Goal: Task Accomplishment & Management: Manage account settings

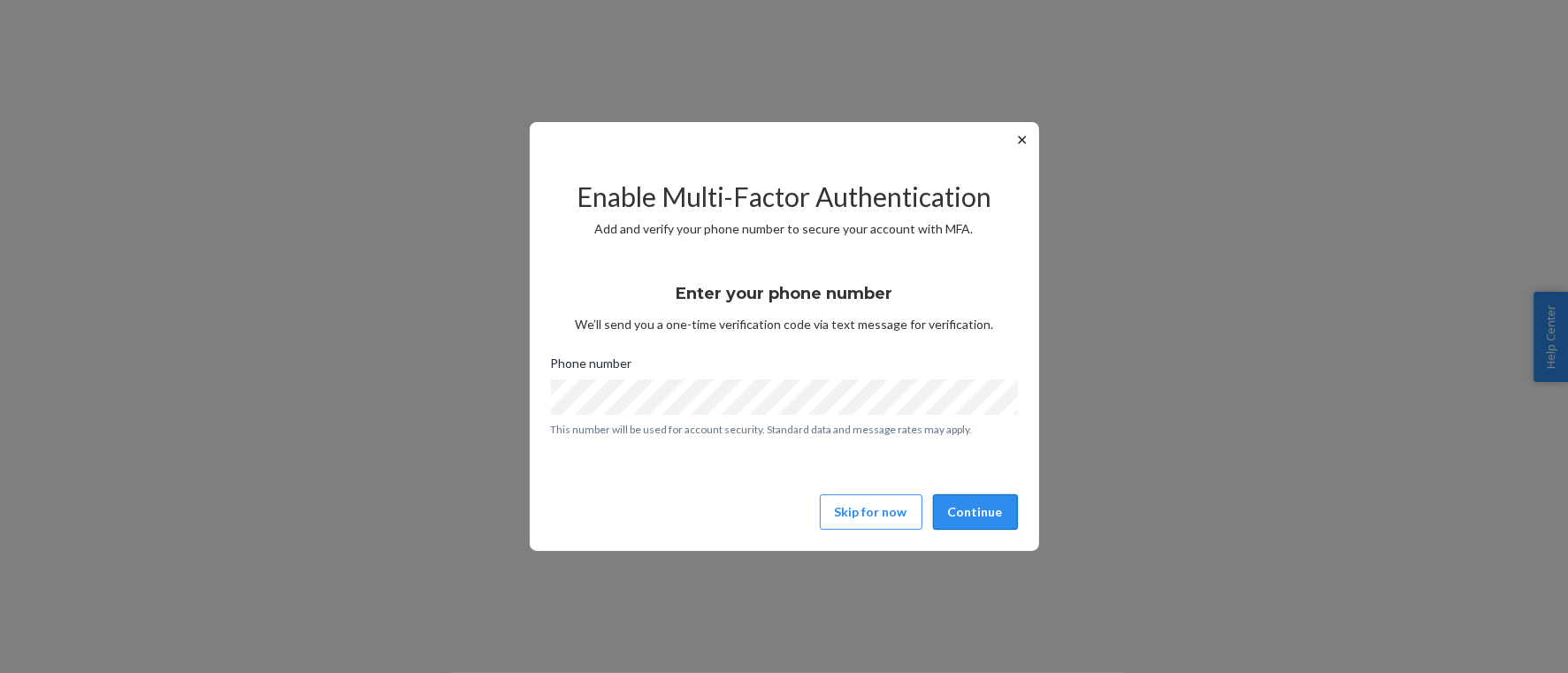
click at [992, 518] on button "Continue" at bounding box center [975, 512] width 85 height 36
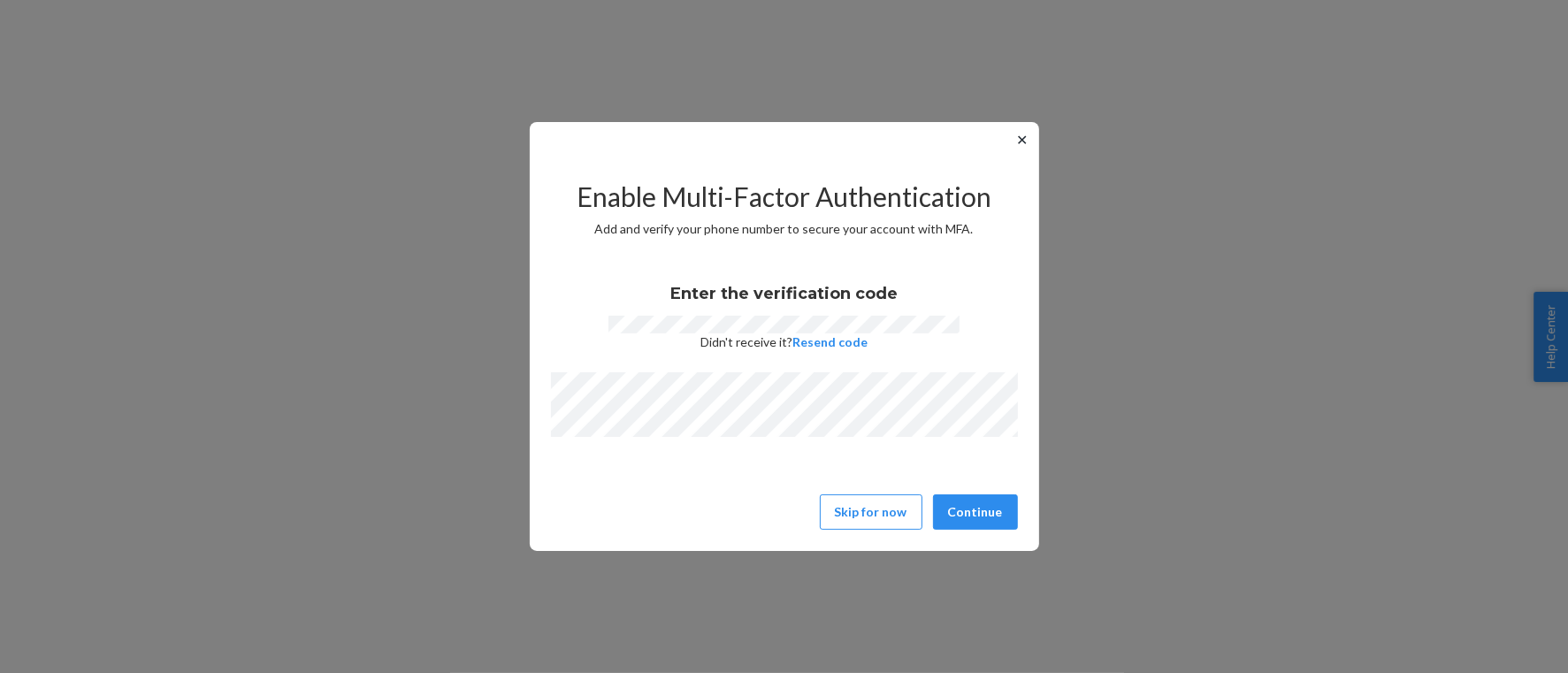
click at [1021, 512] on div "Skip for now Continue" at bounding box center [784, 512] width 477 height 36
click at [991, 513] on button "Continue" at bounding box center [975, 512] width 85 height 36
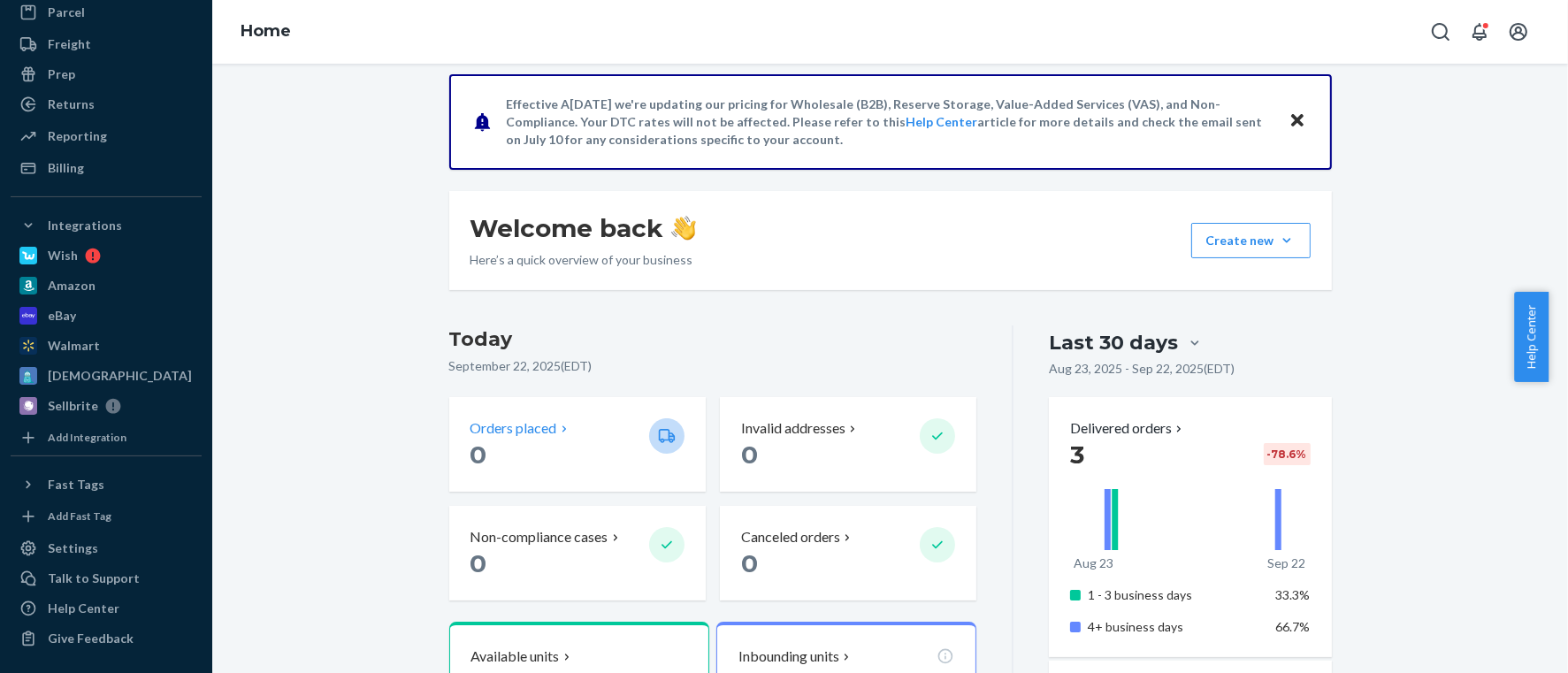
scroll to position [663, 0]
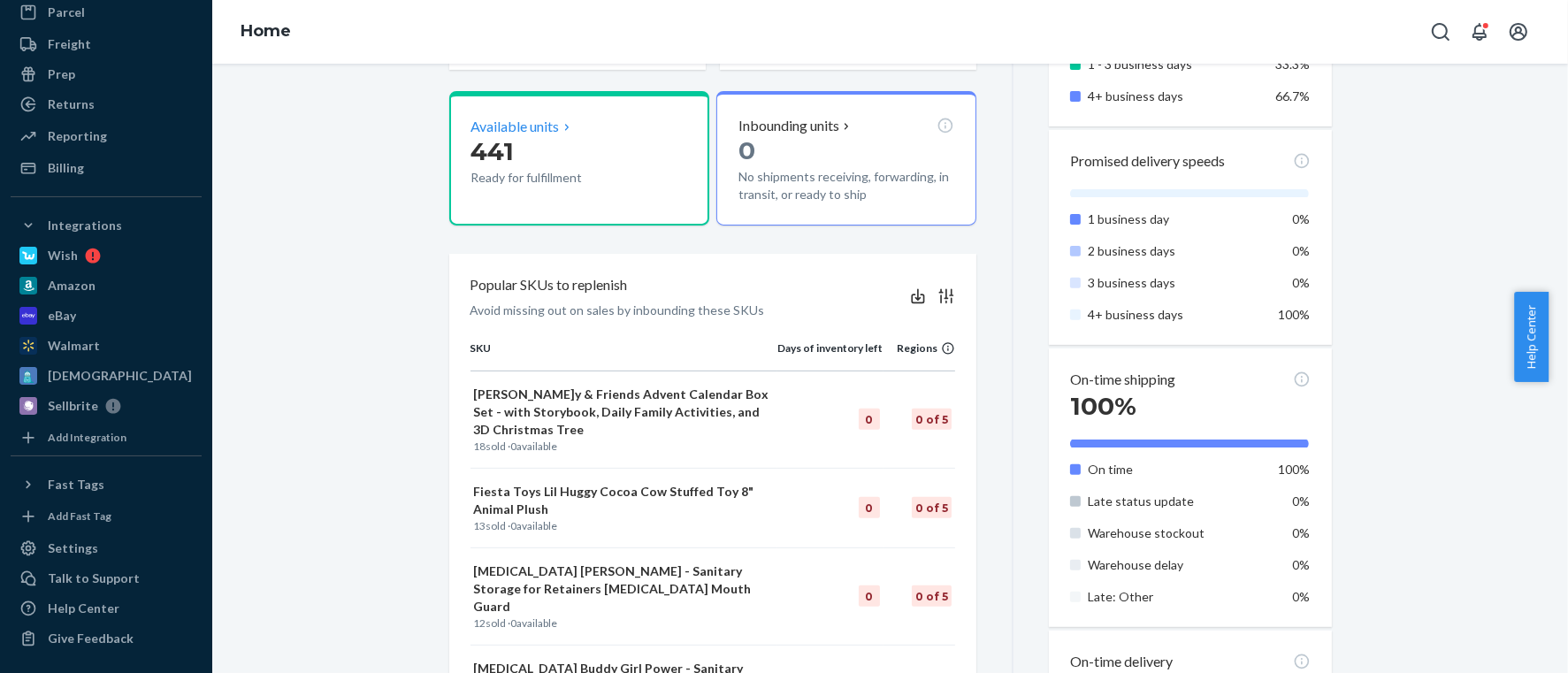
click at [572, 138] on p "441" at bounding box center [554, 150] width 164 height 32
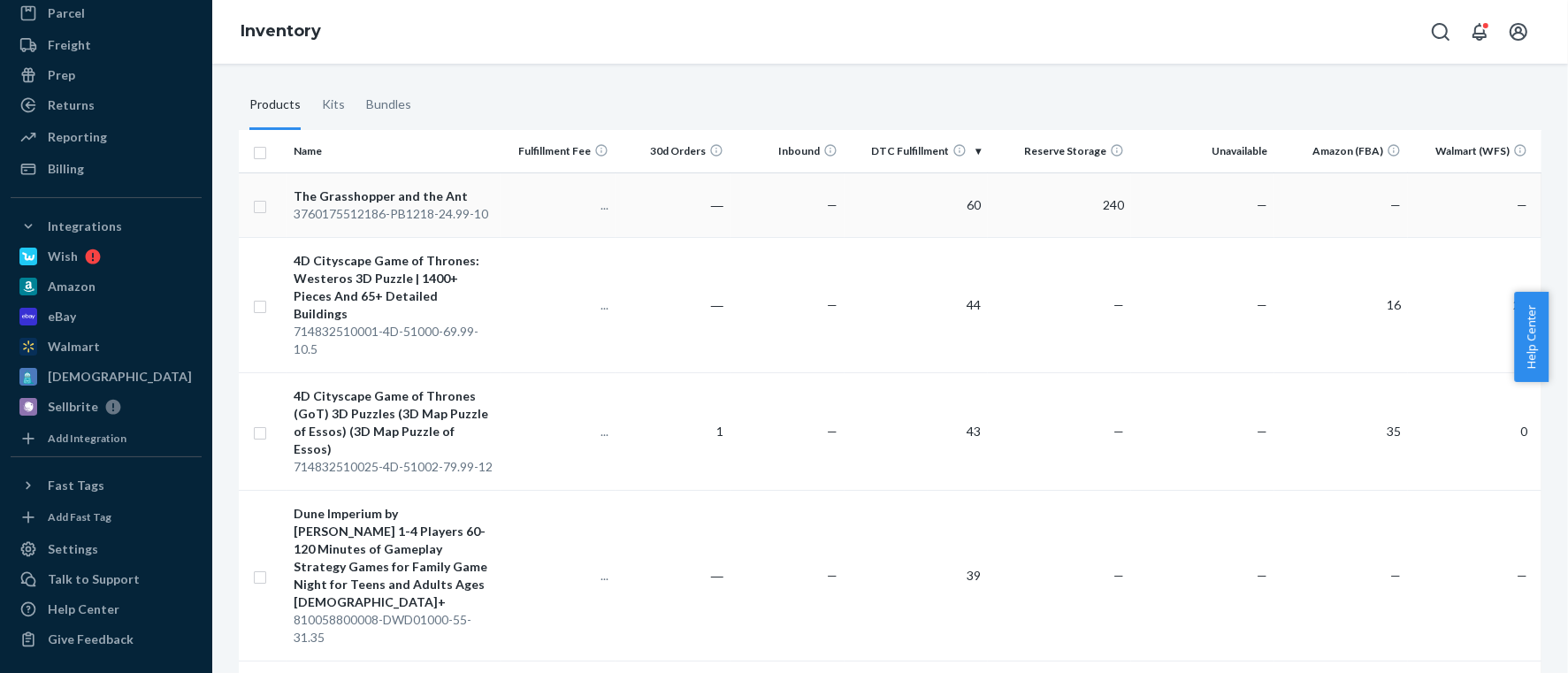
scroll to position [133, 0]
click at [257, 150] on input "checkbox" at bounding box center [259, 149] width 14 height 18
checkbox input "true"
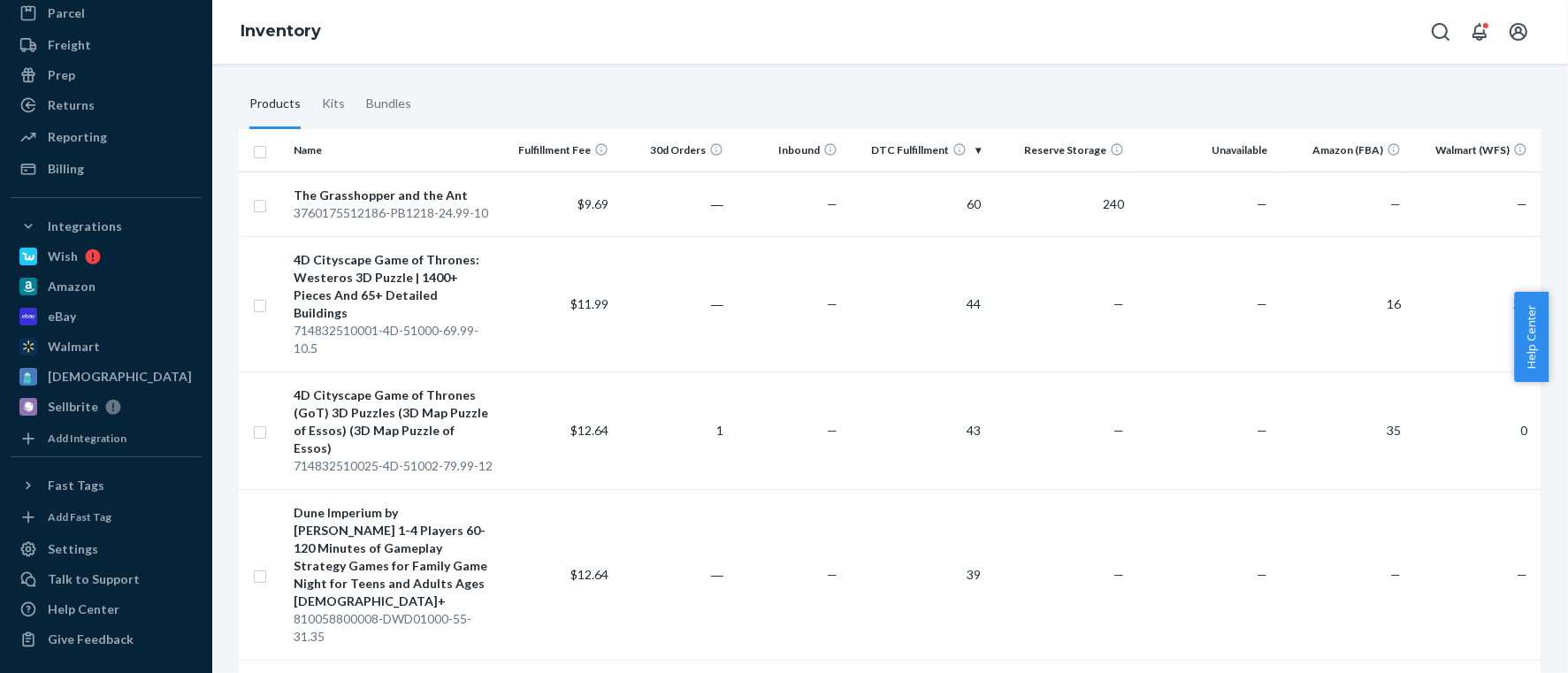
checkbox input "true"
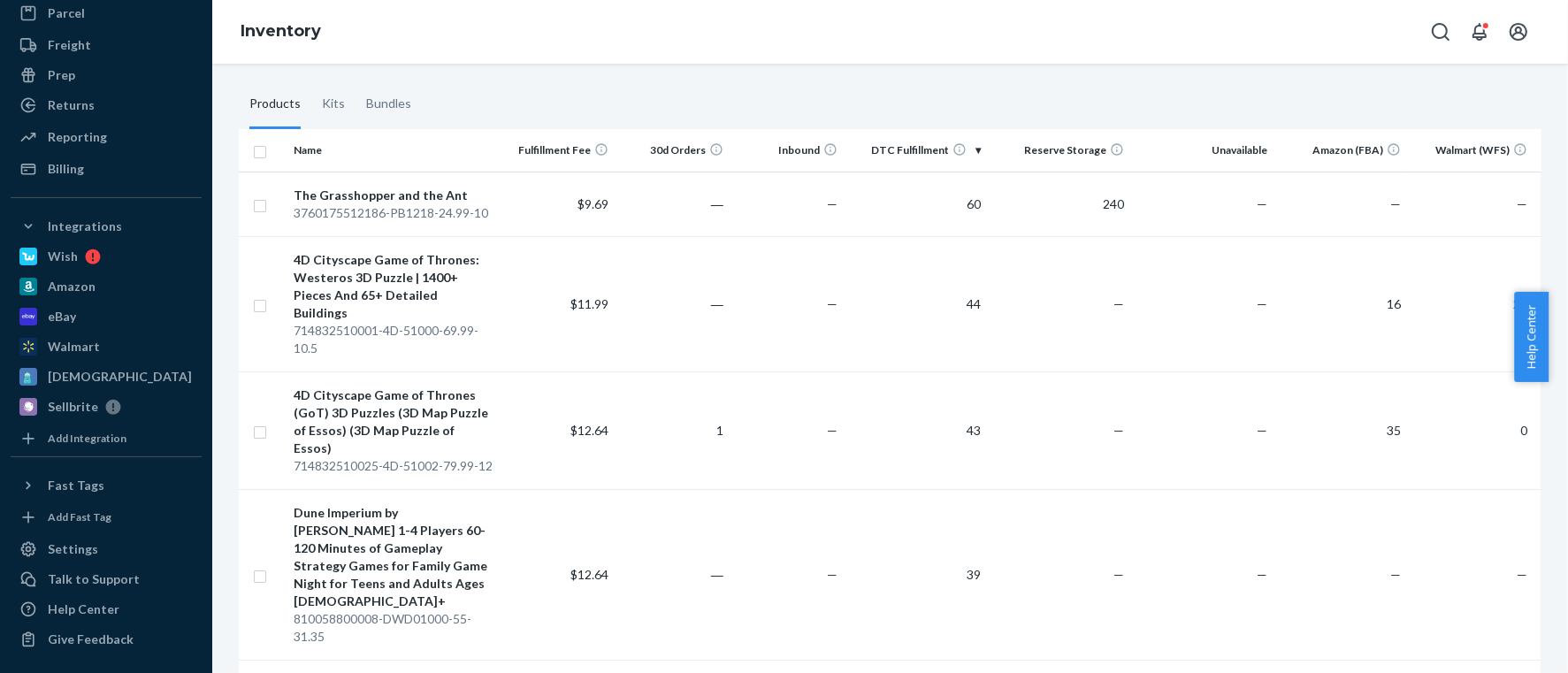
checkbox input "true"
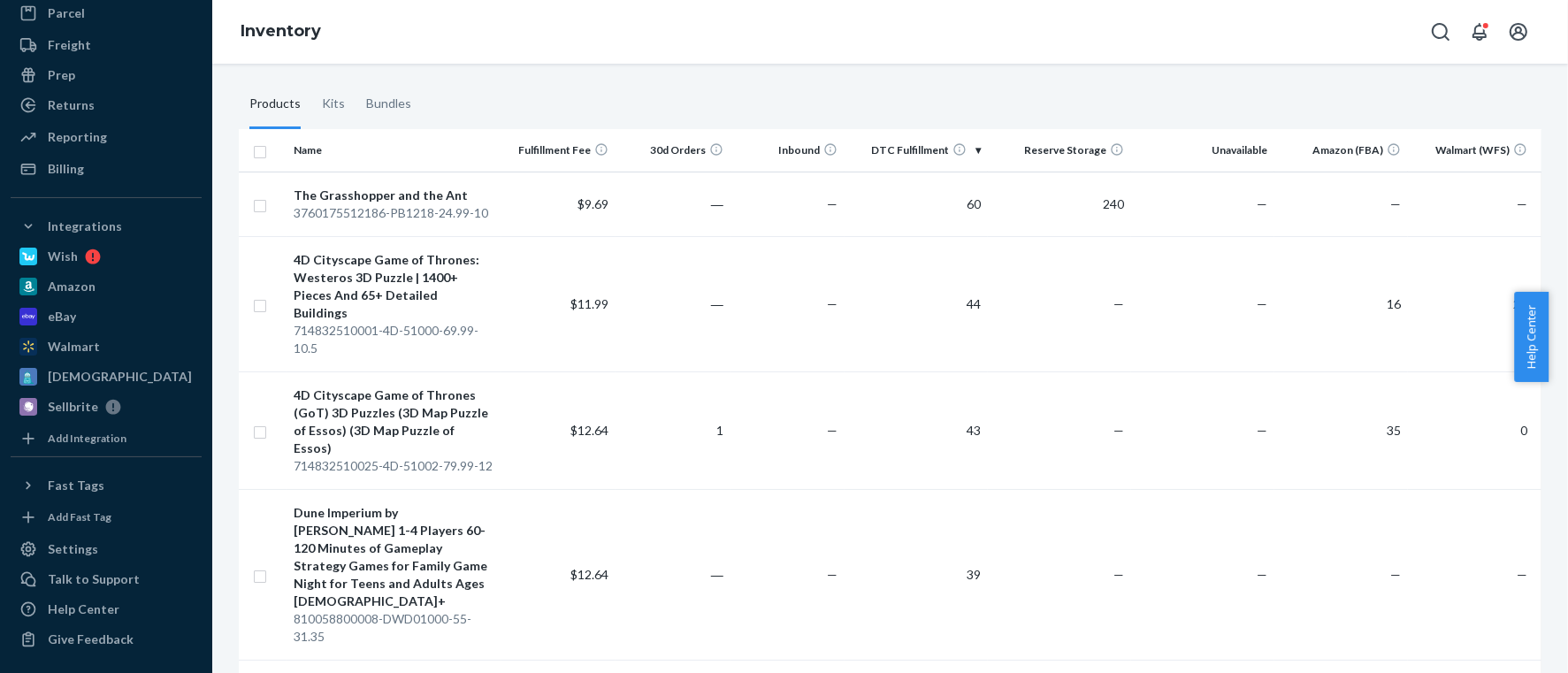
checkbox input "true"
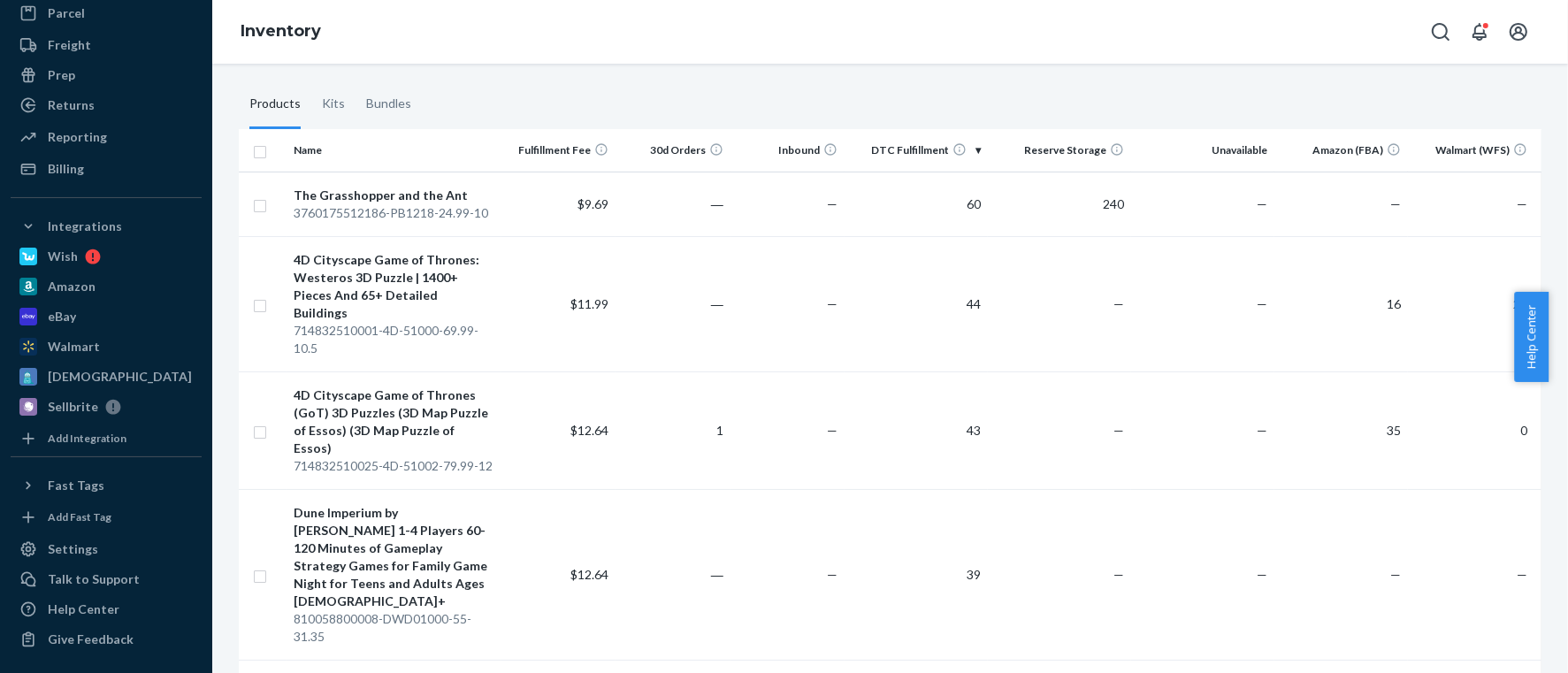
checkbox input "true"
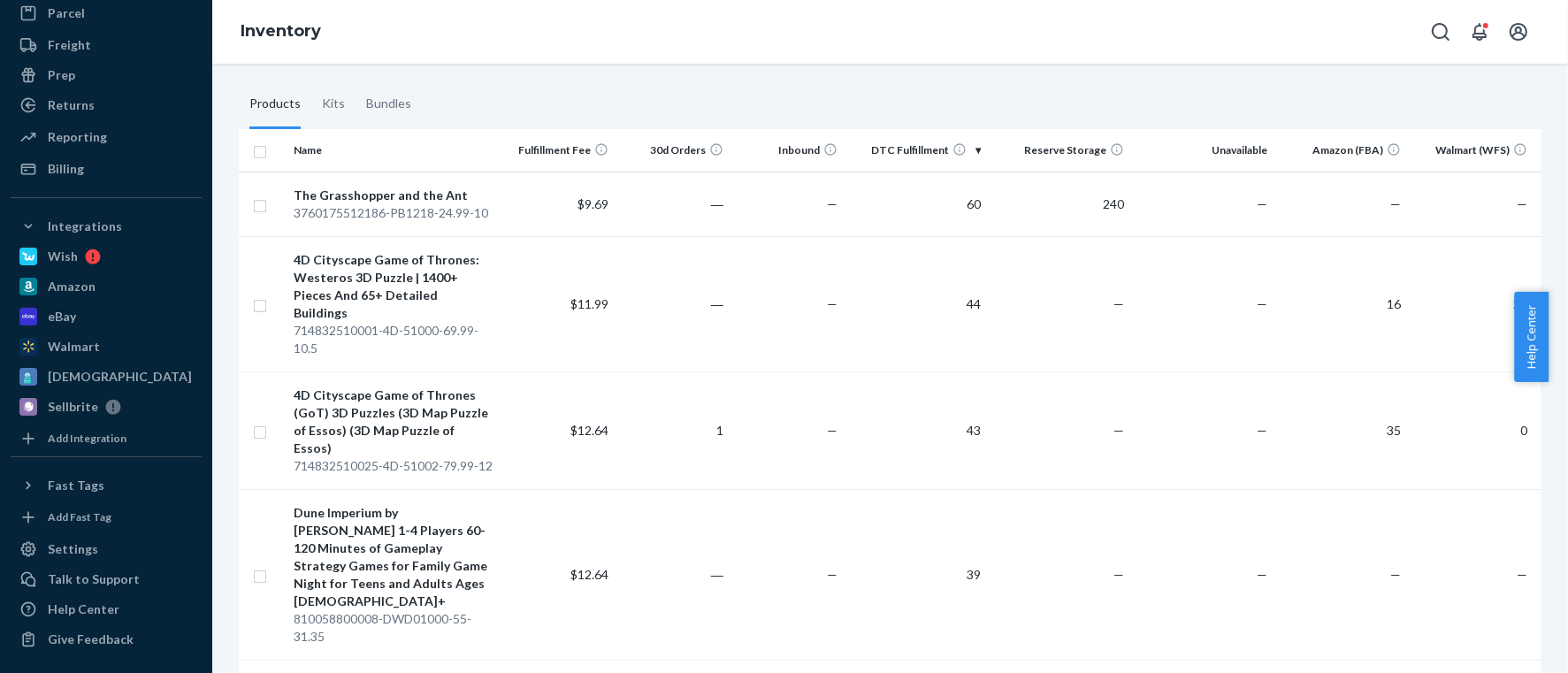
checkbox input "true"
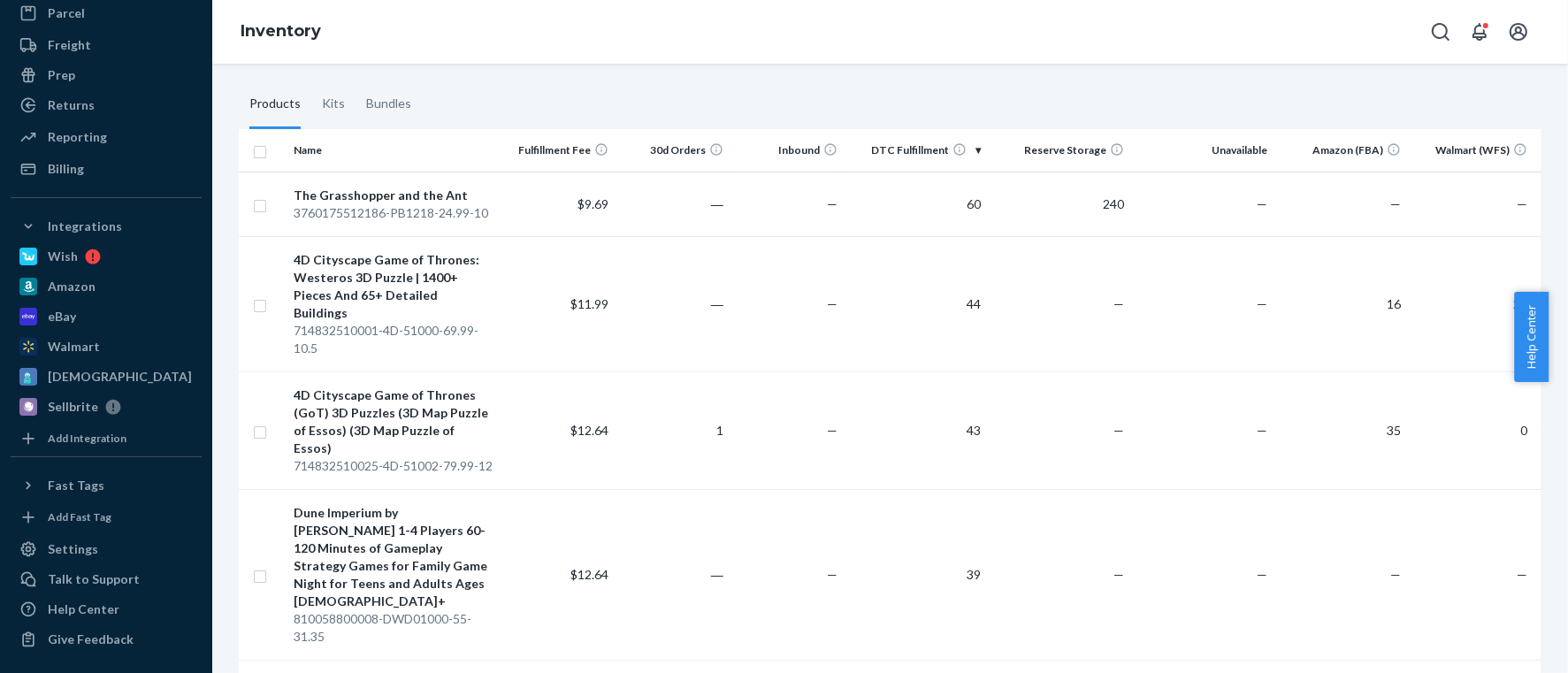
checkbox input "true"
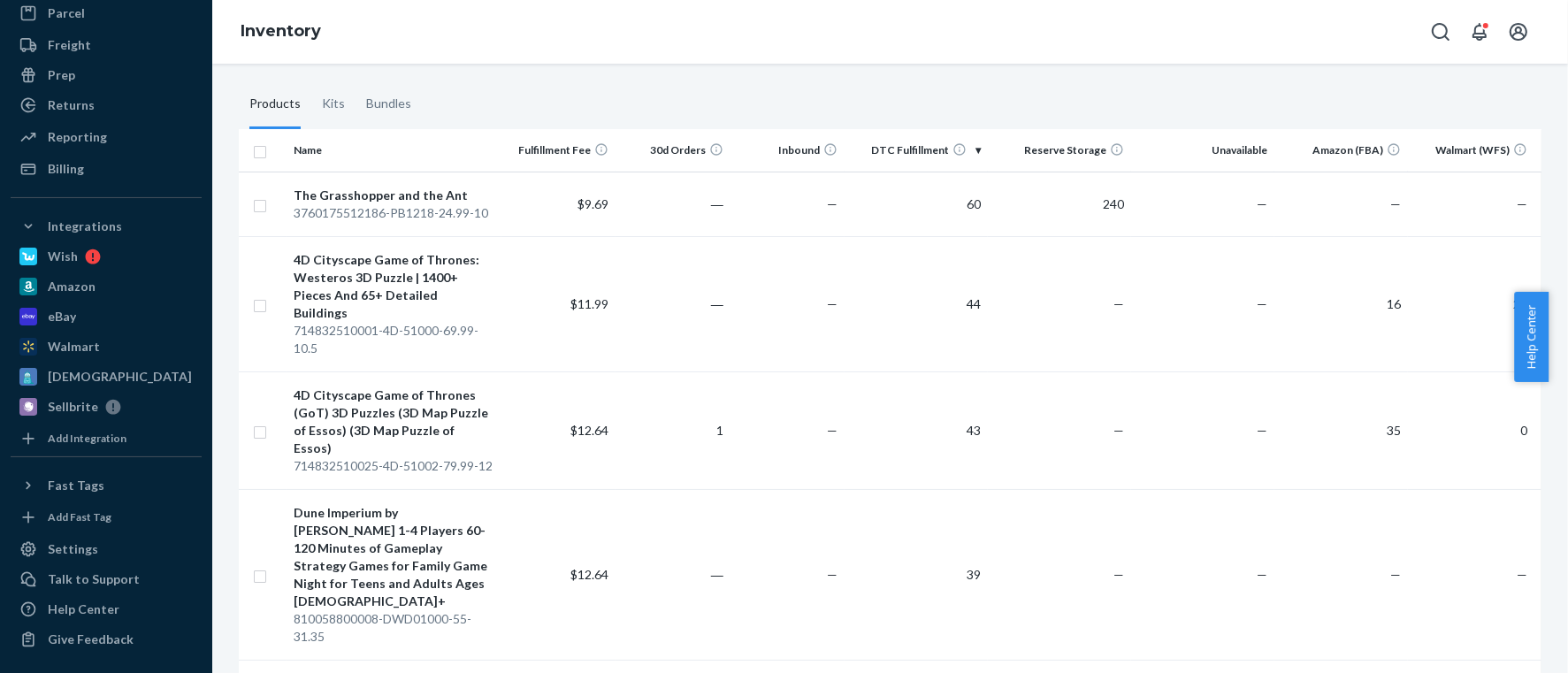
checkbox input "true"
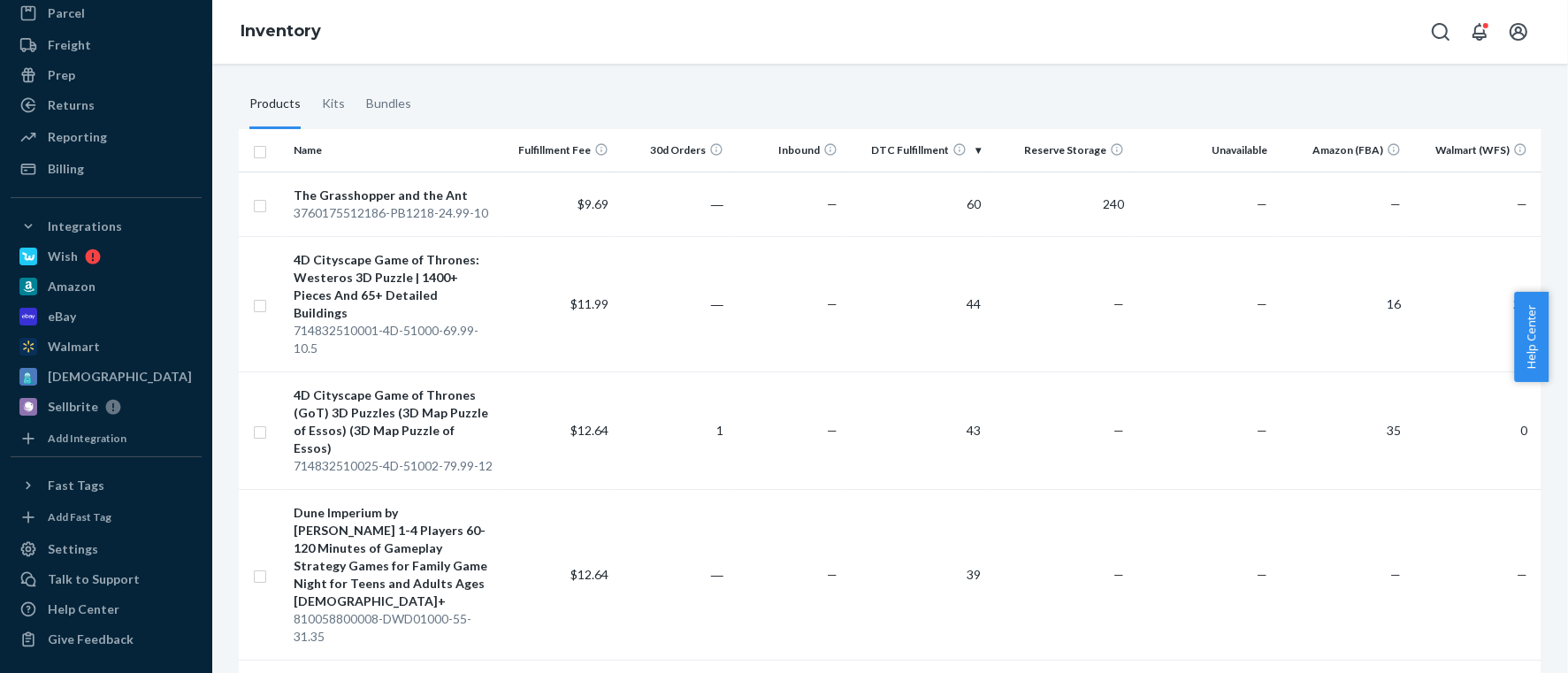
checkbox input "true"
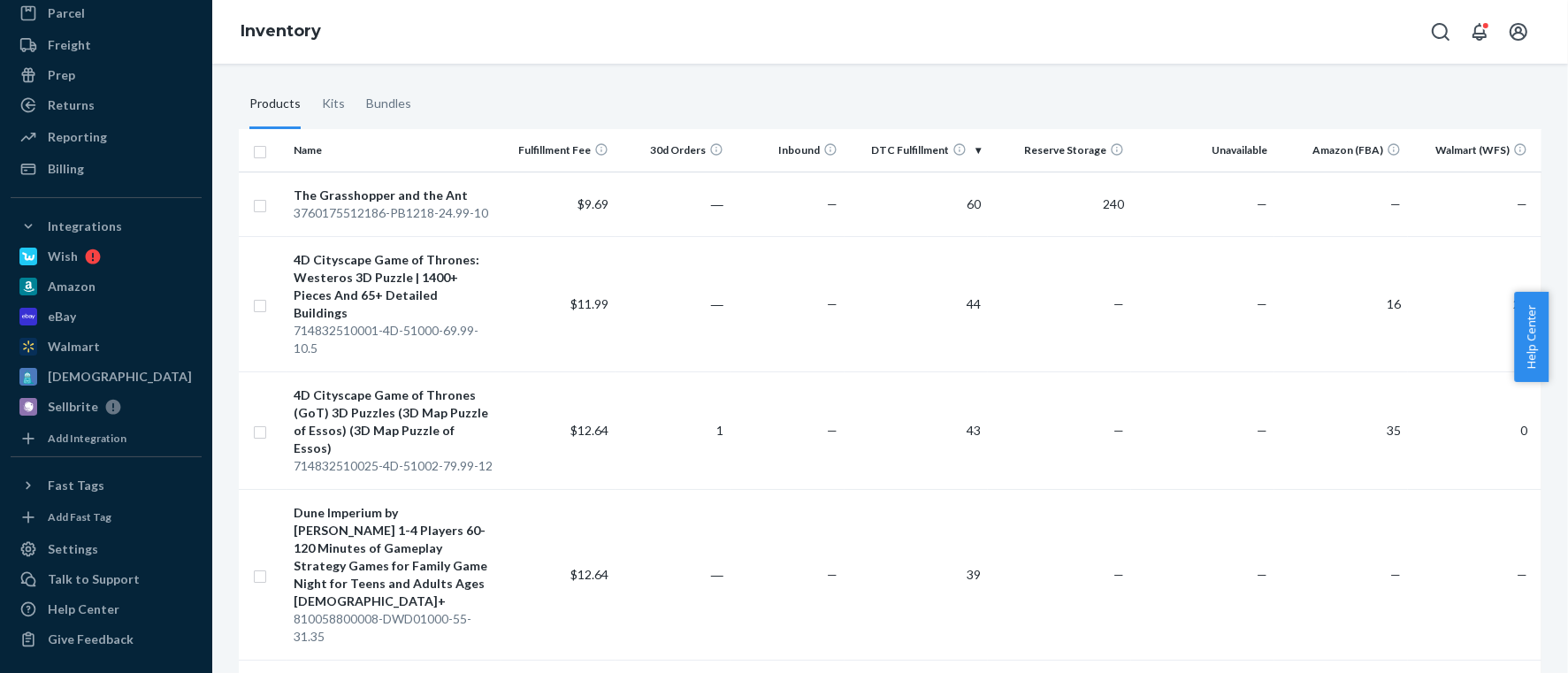
checkbox input "true"
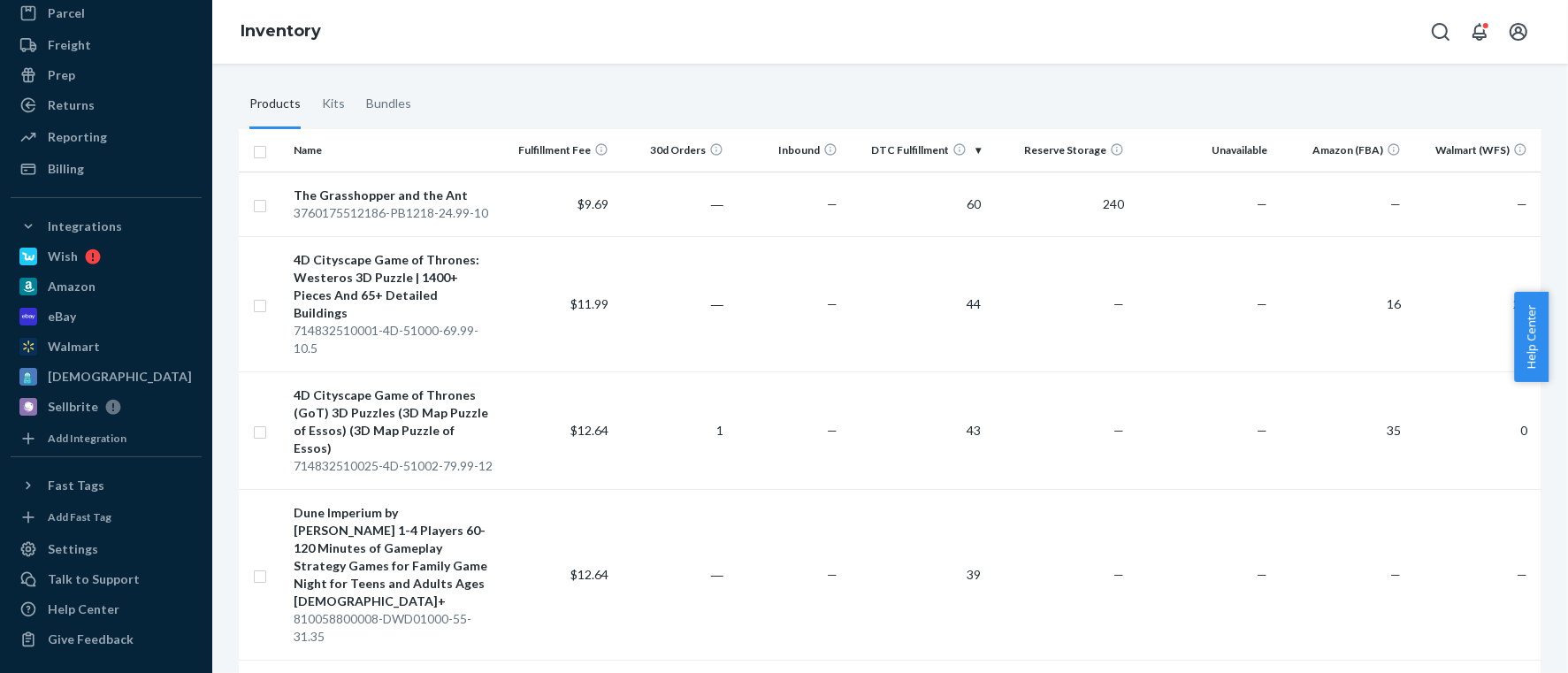
checkbox input "true"
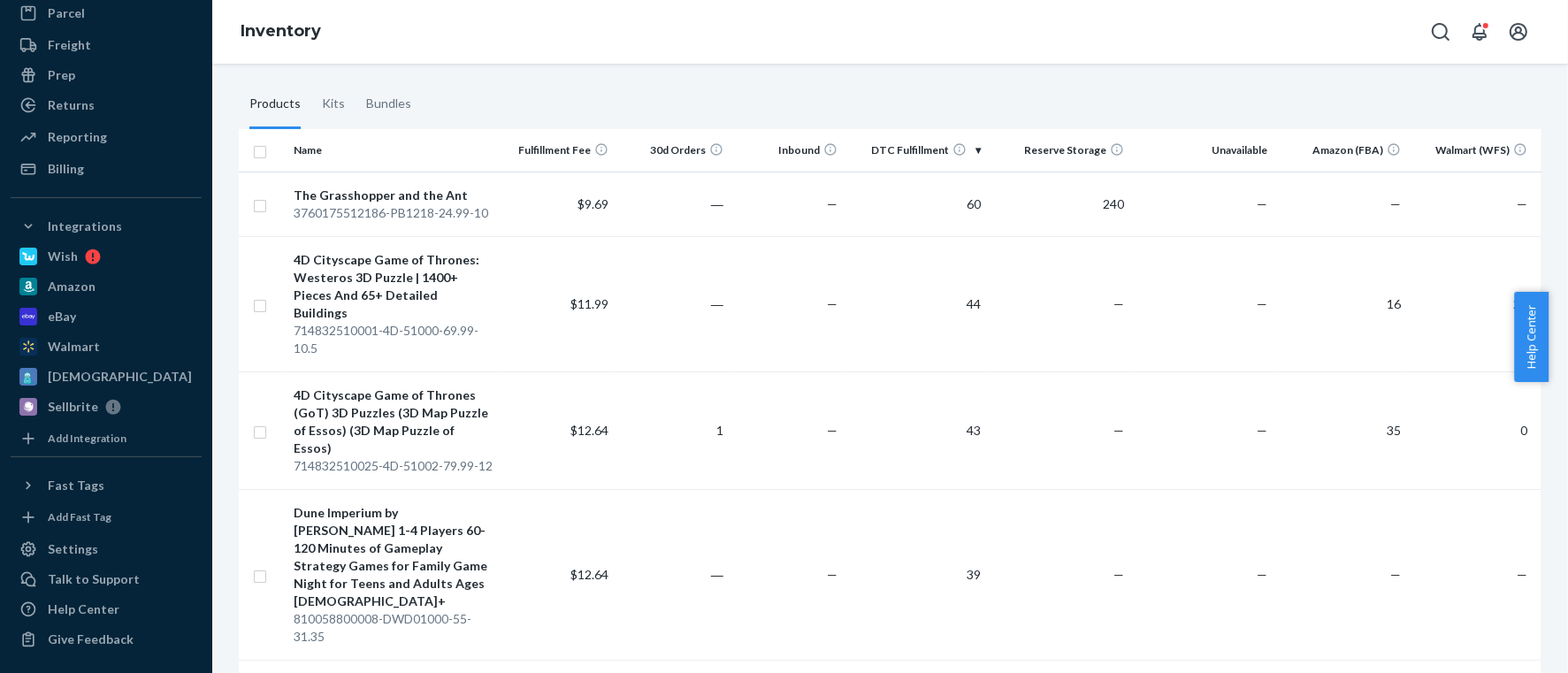
checkbox input "true"
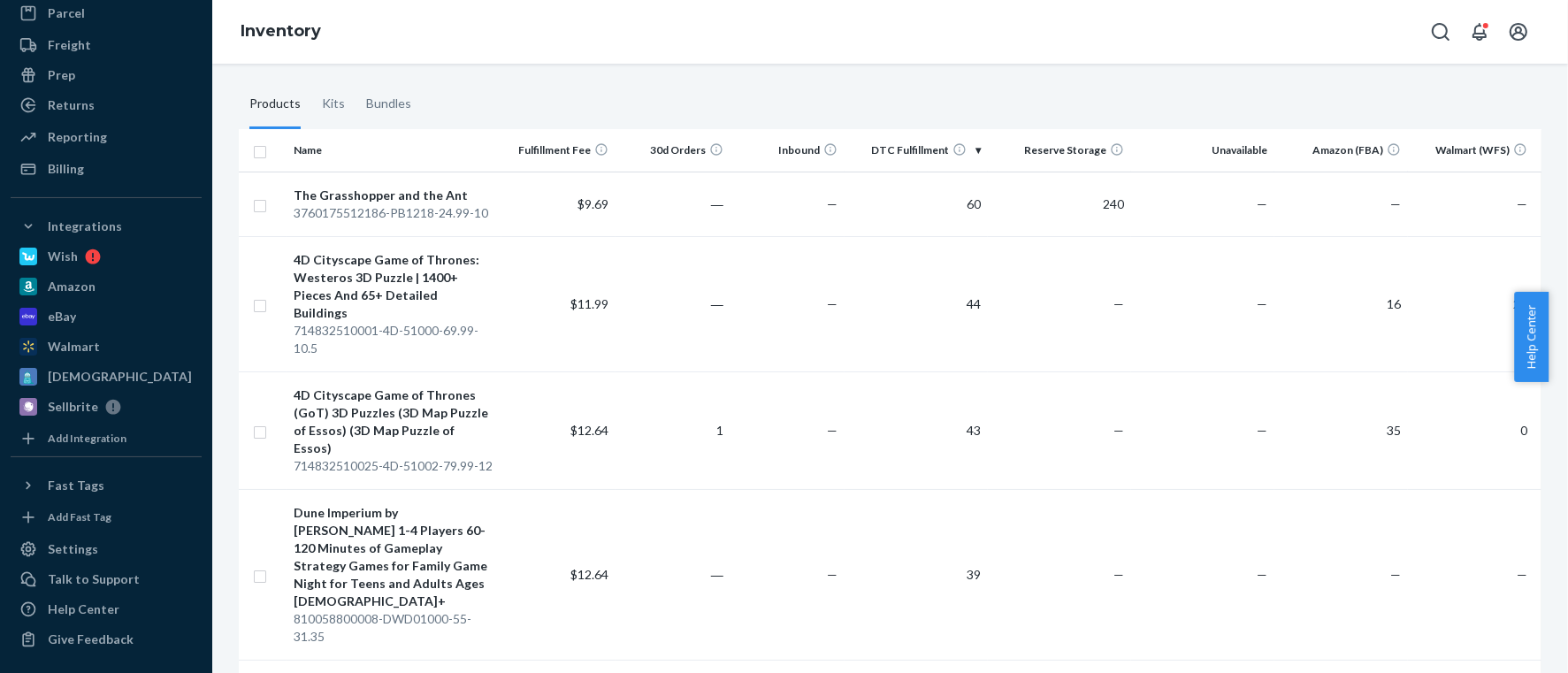
checkbox input "true"
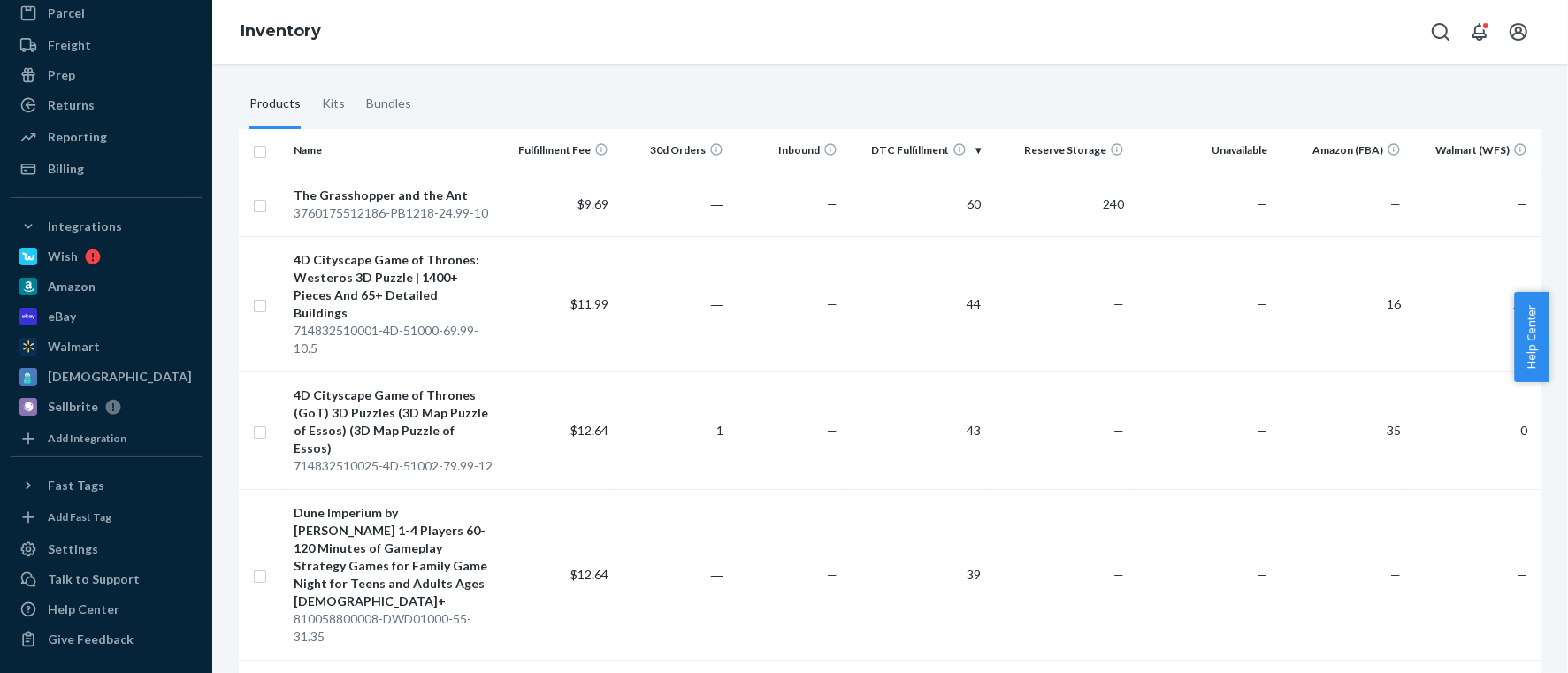
checkbox input "true"
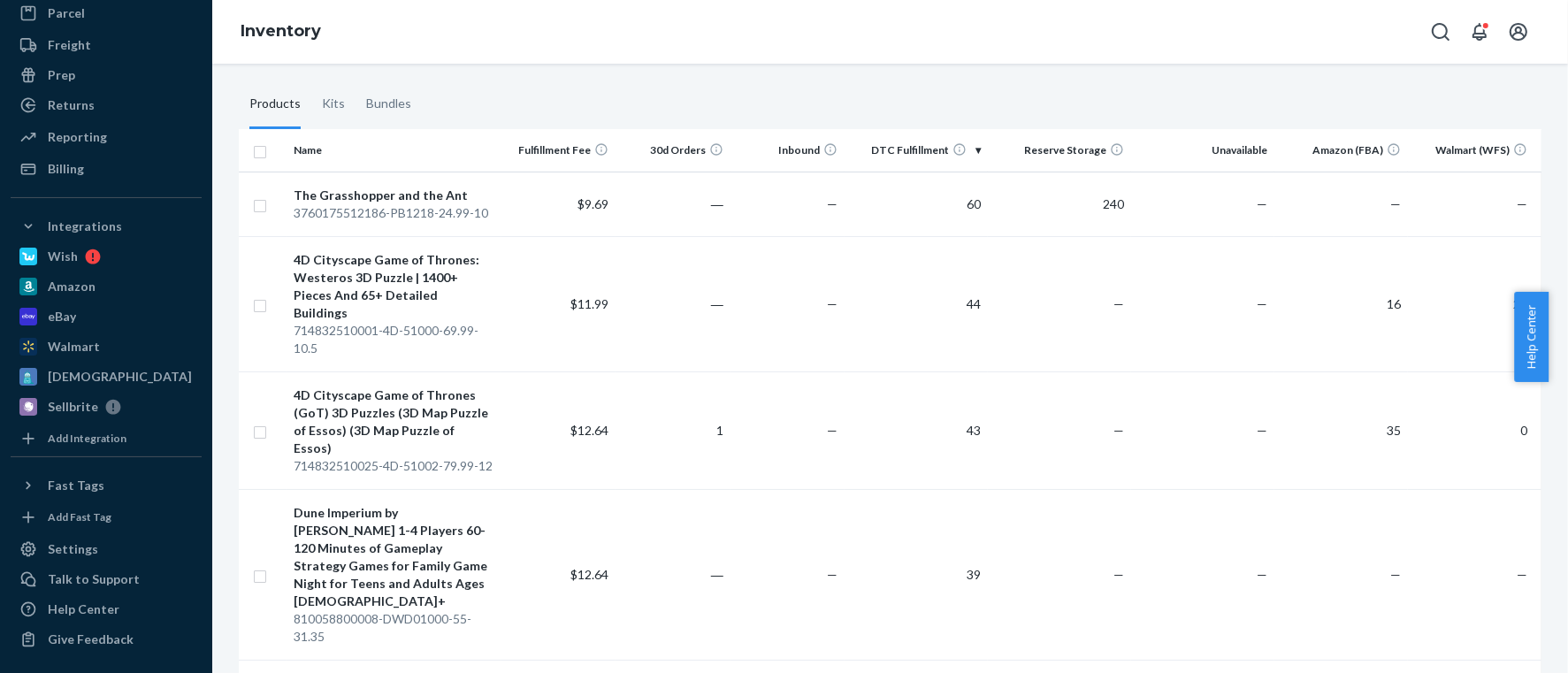
checkbox input "true"
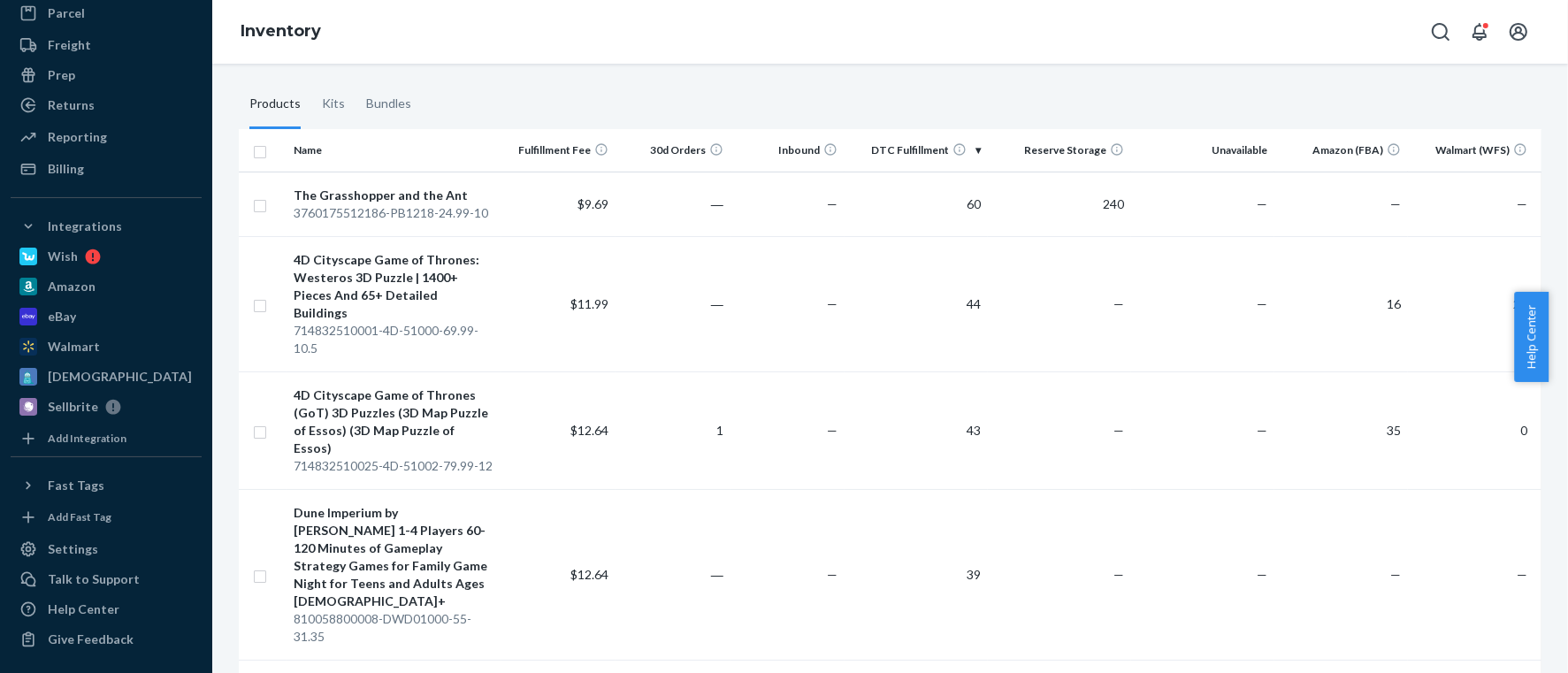
checkbox input "true"
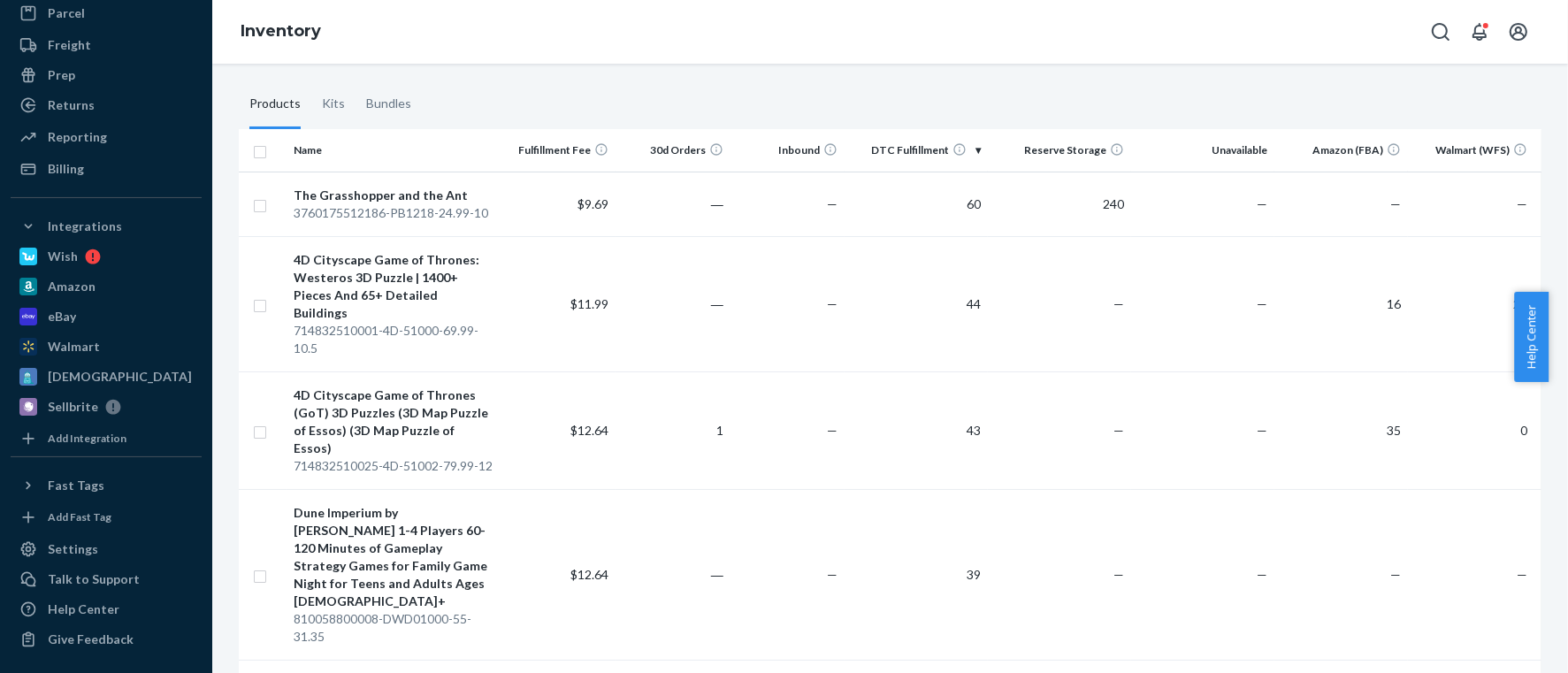
checkbox input "true"
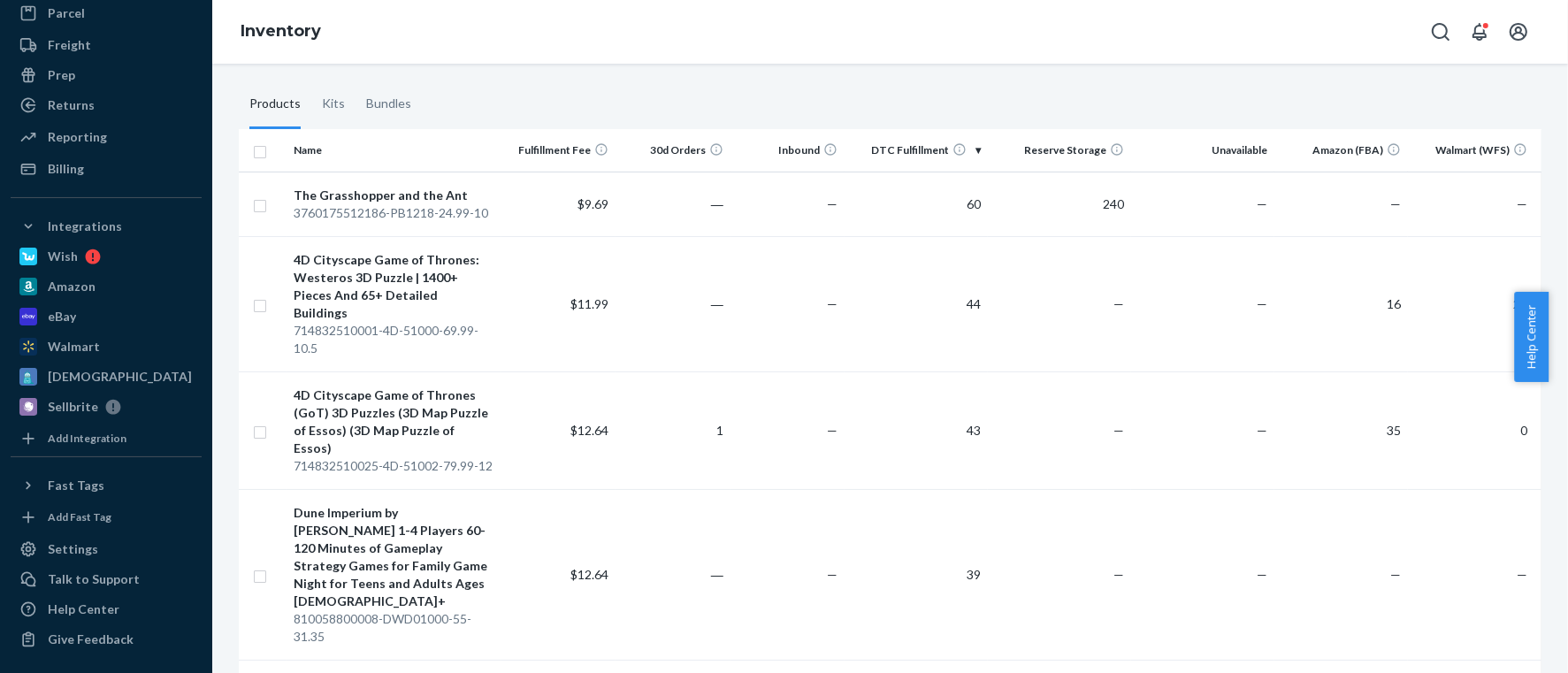
checkbox input "true"
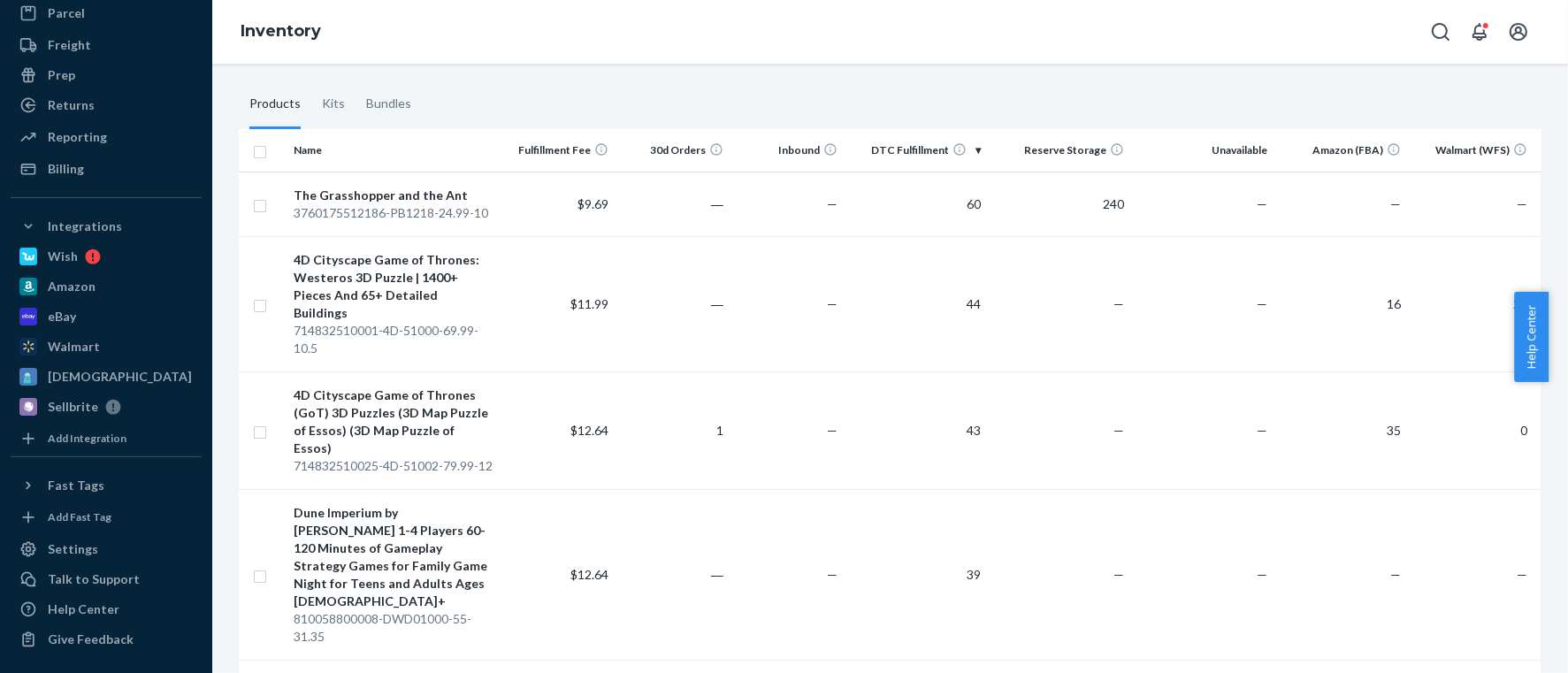
checkbox input "true"
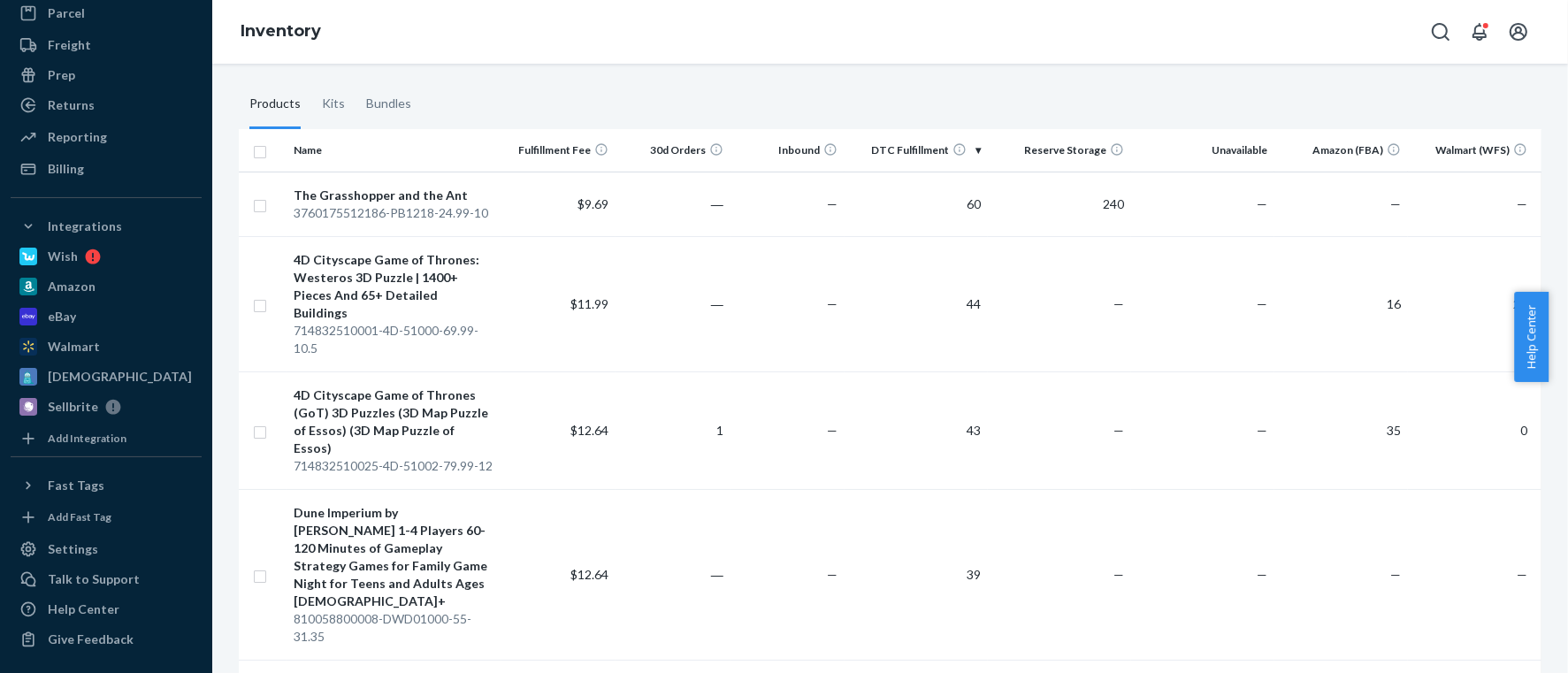
checkbox input "true"
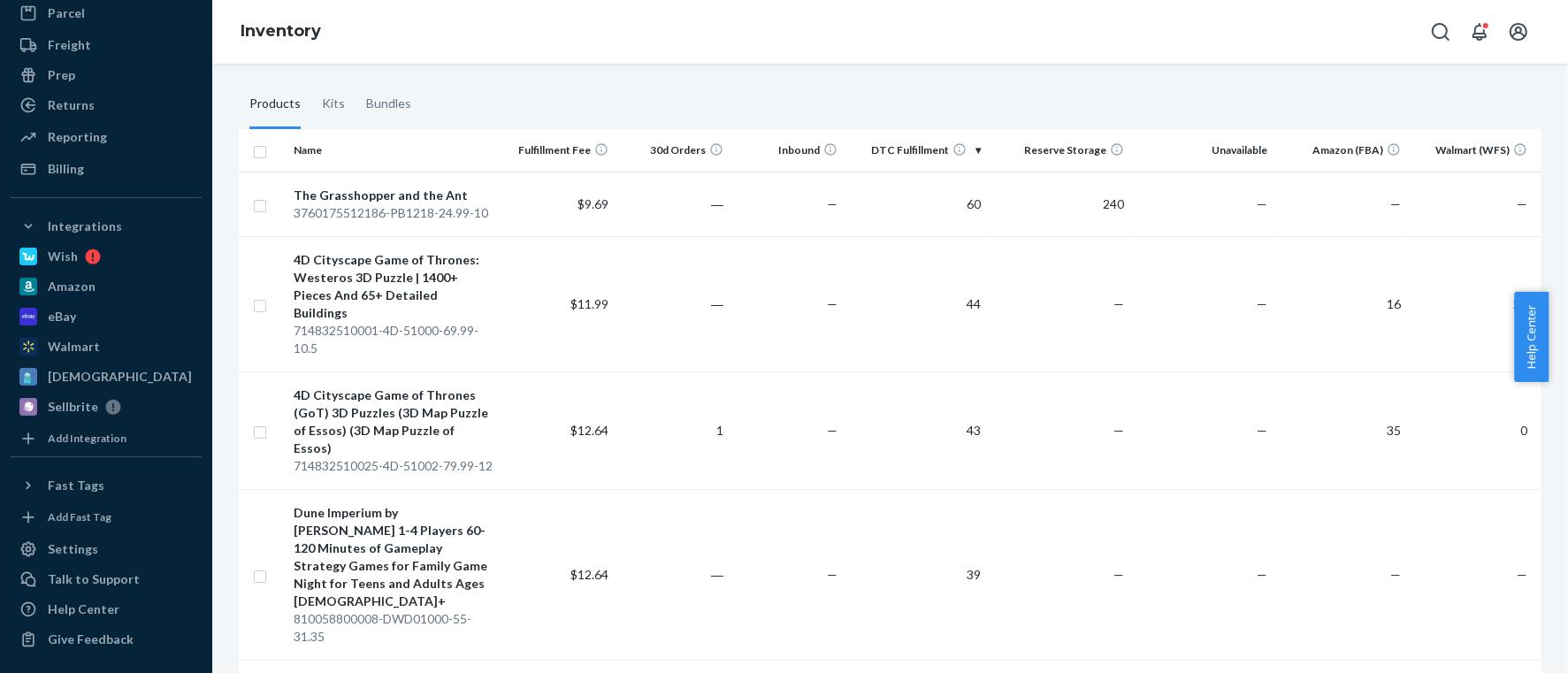
checkbox input "true"
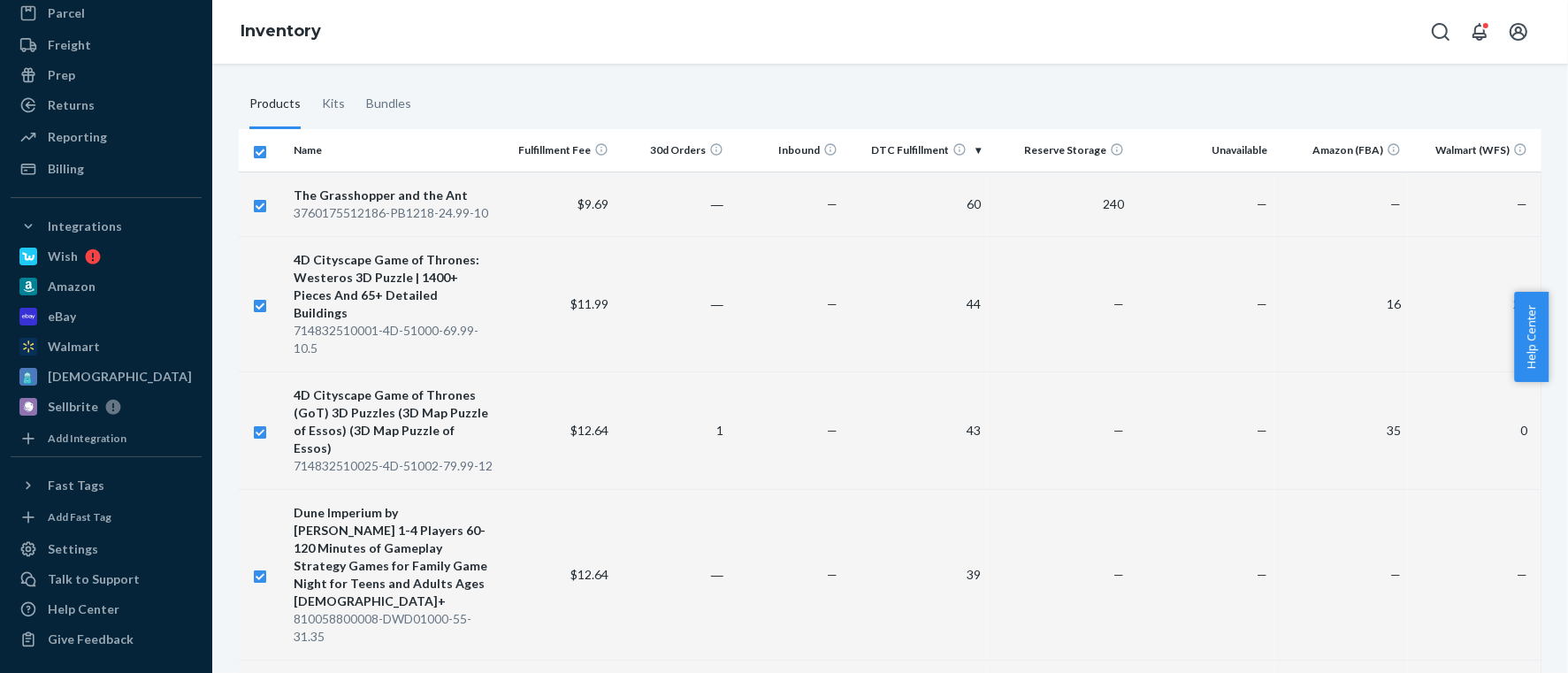
click at [254, 199] on input "checkbox" at bounding box center [259, 203] width 14 height 18
checkbox input "false"
checkbox input "true"
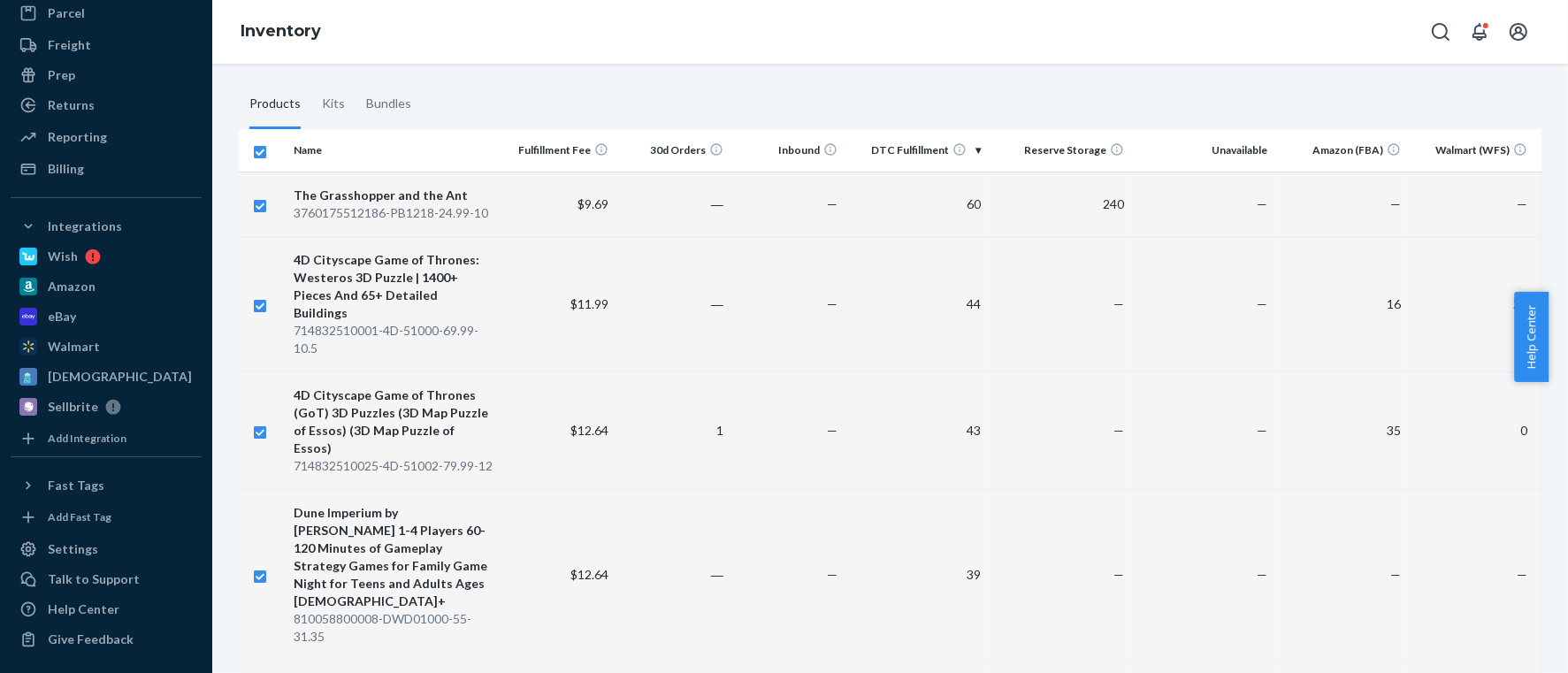
checkbox input "true"
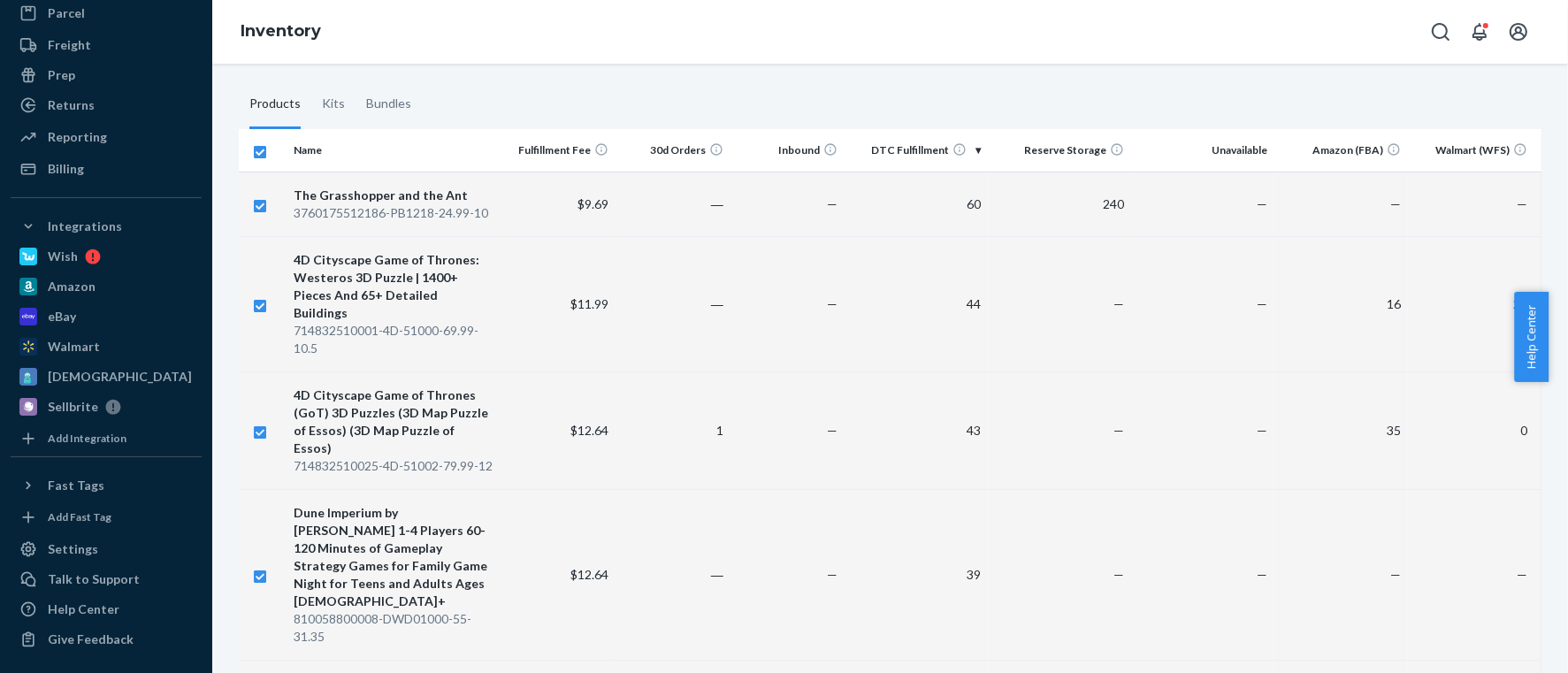
checkbox input "true"
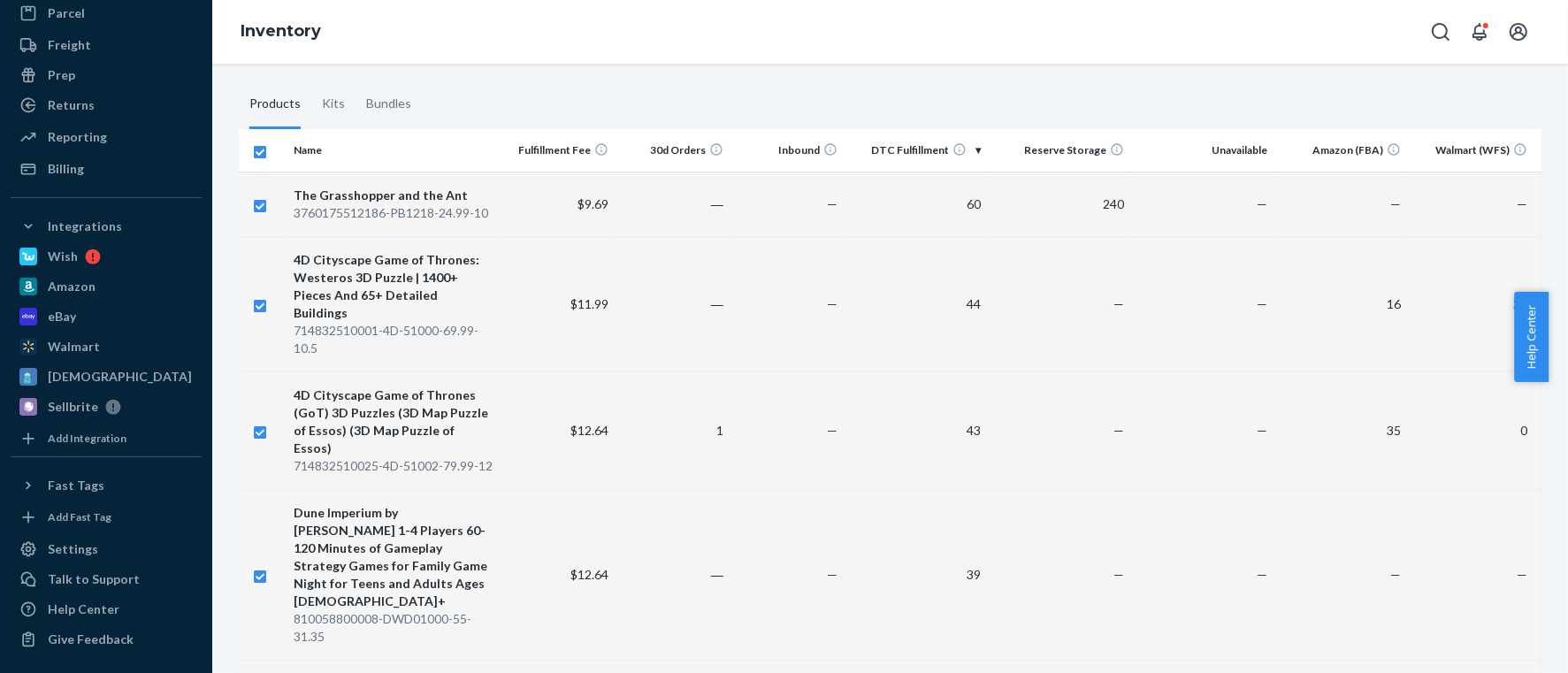
checkbox input "true"
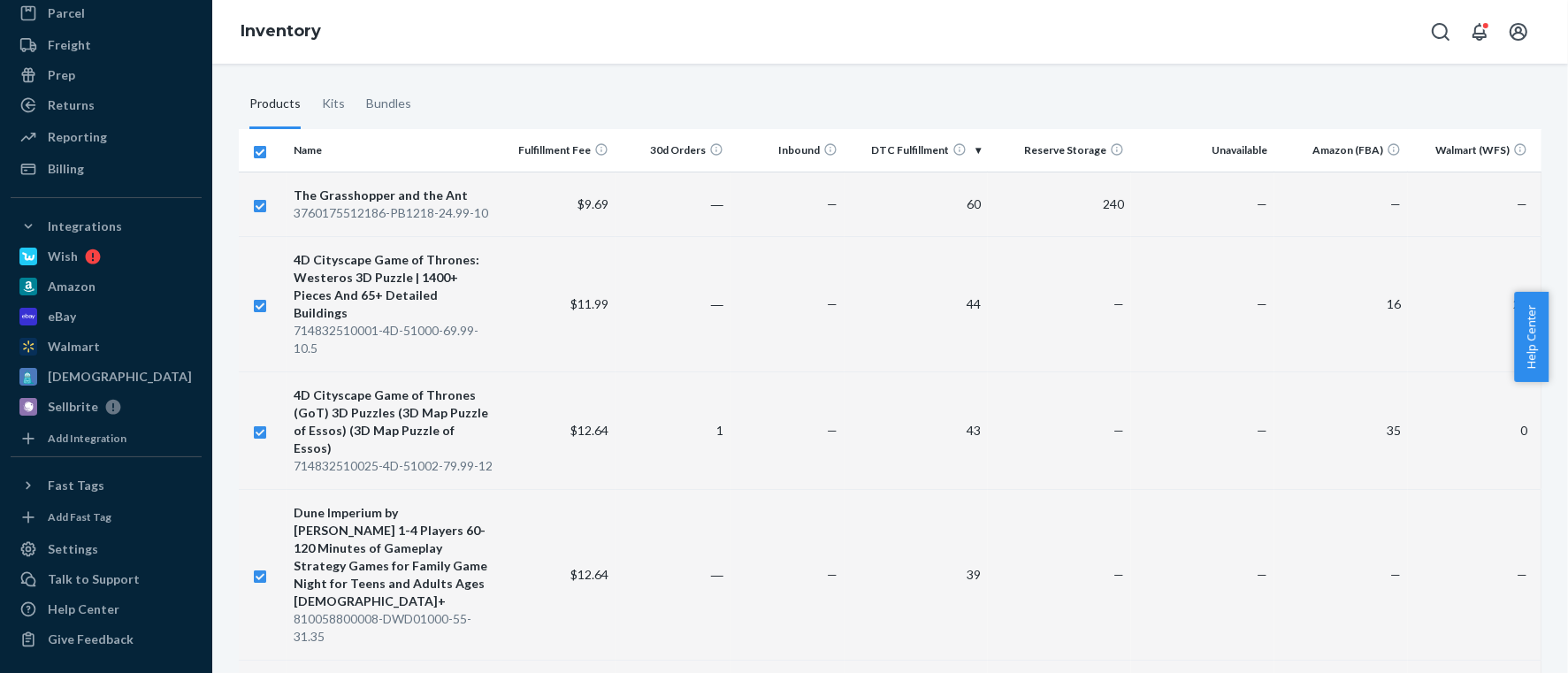
checkbox input "true"
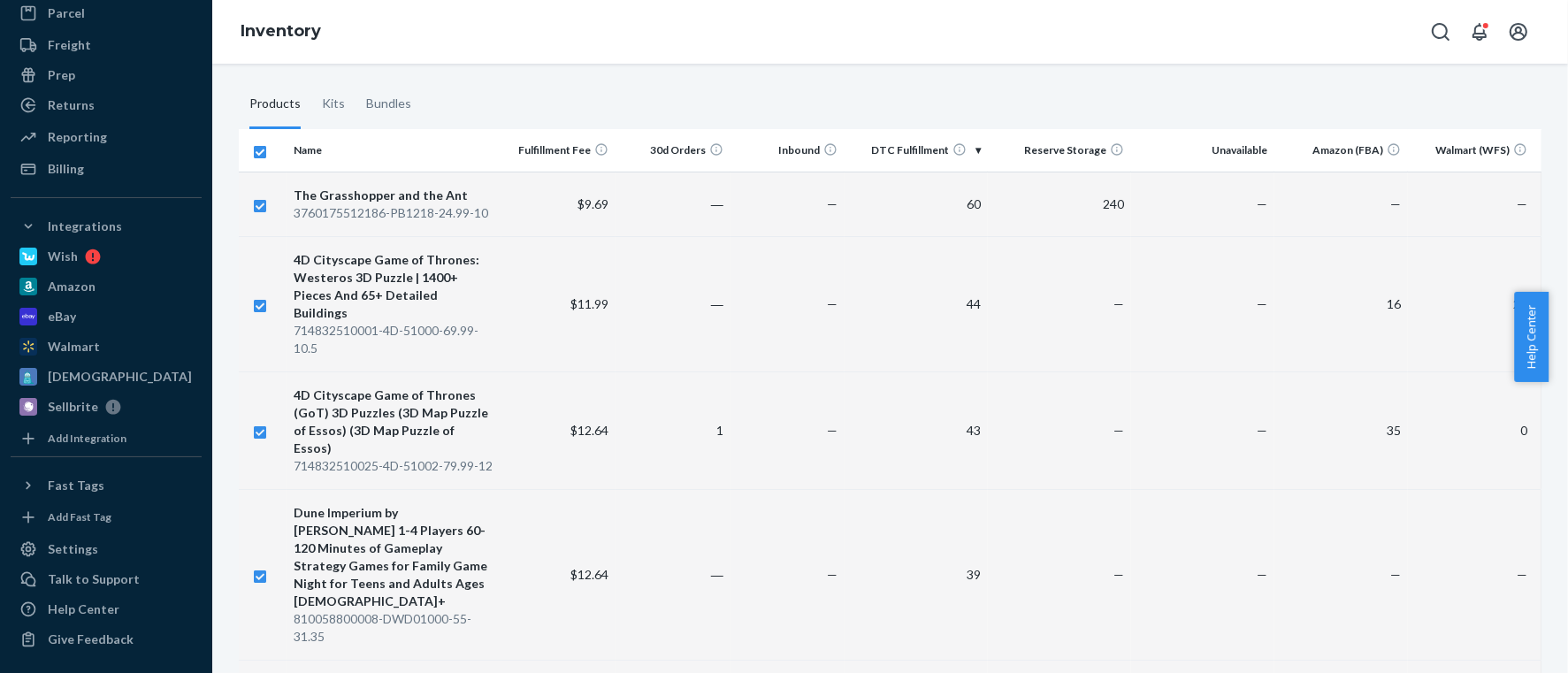
checkbox input "true"
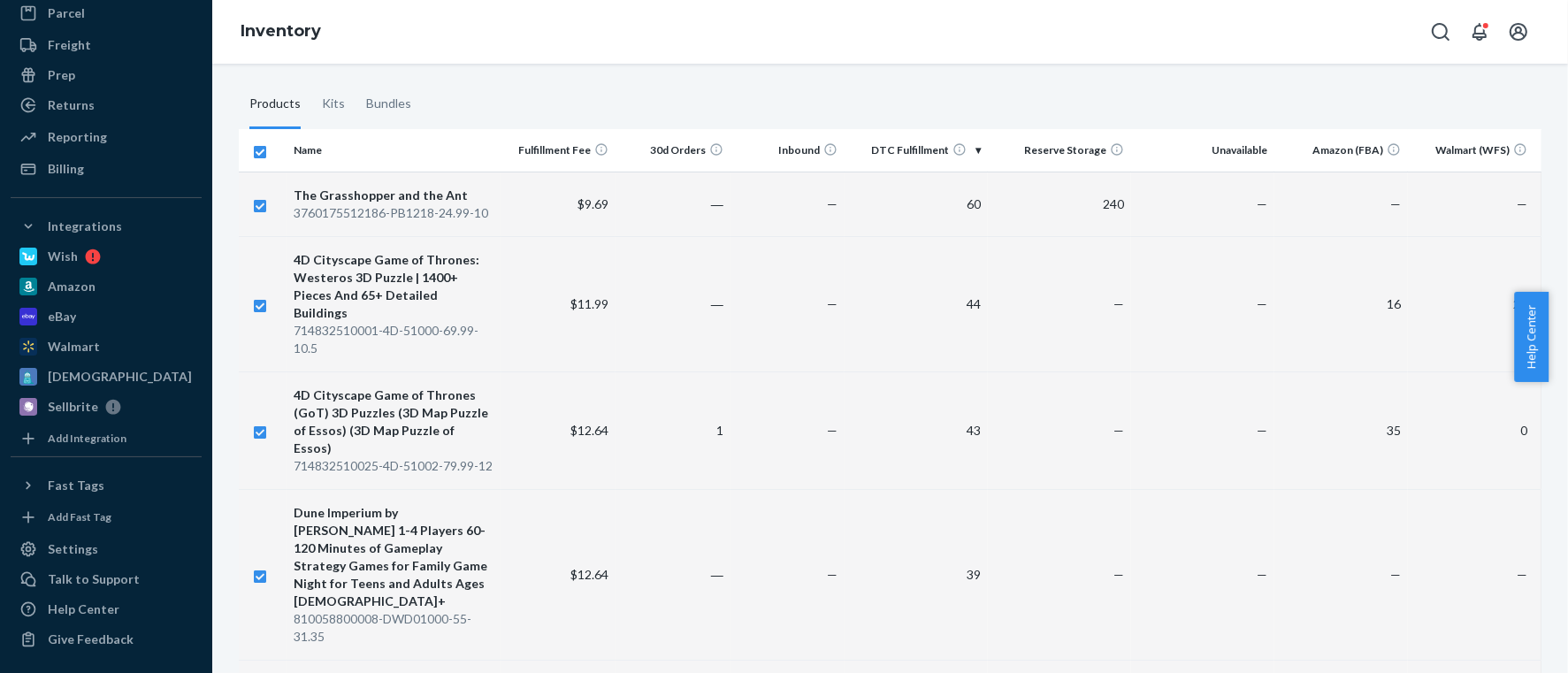
checkbox input "true"
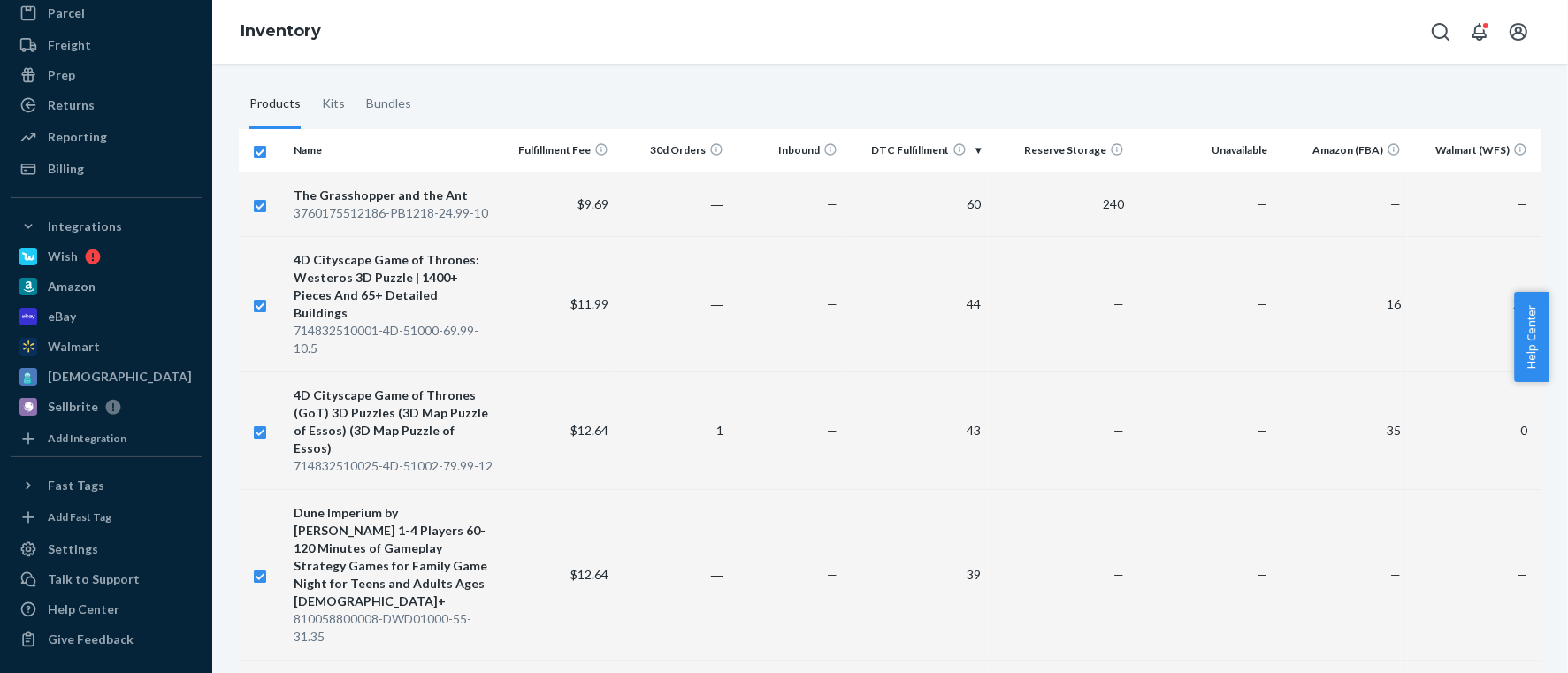
checkbox input "true"
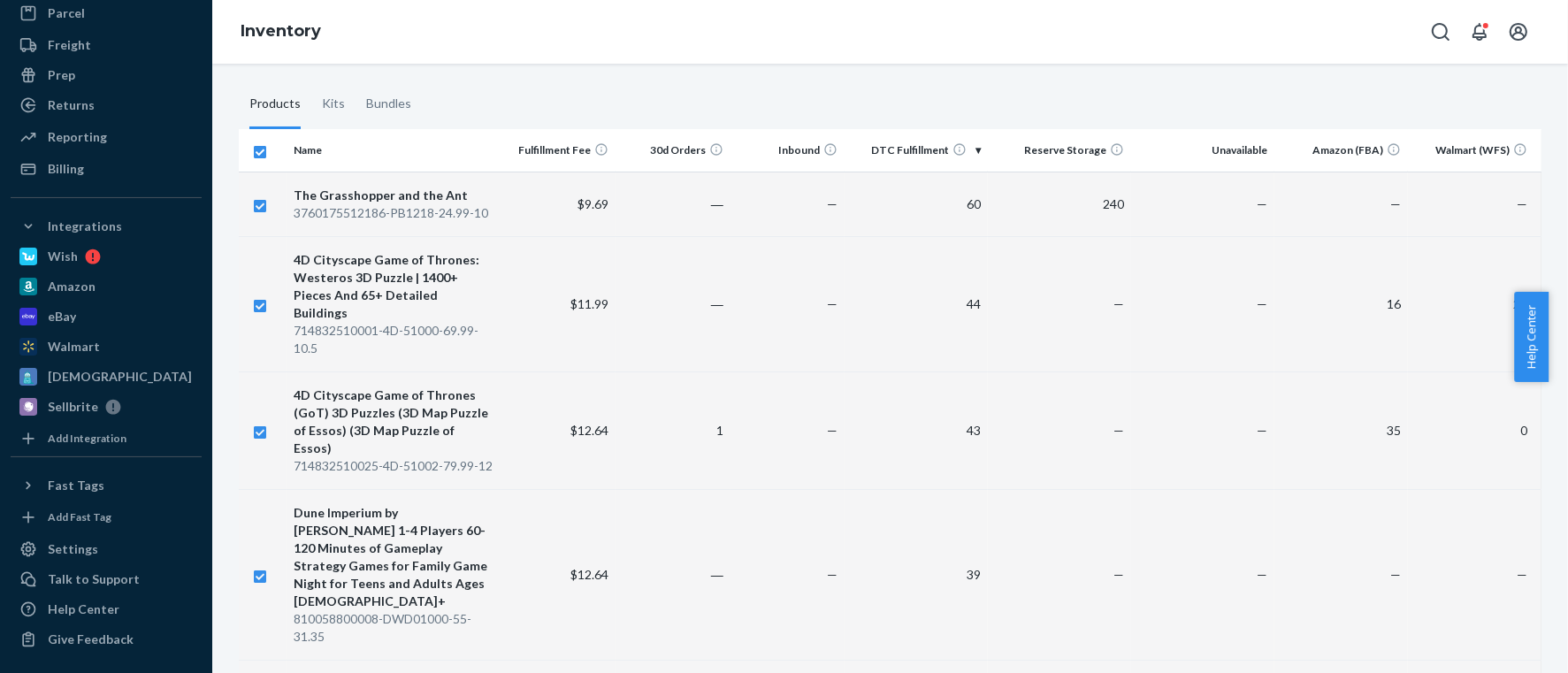
checkbox input "true"
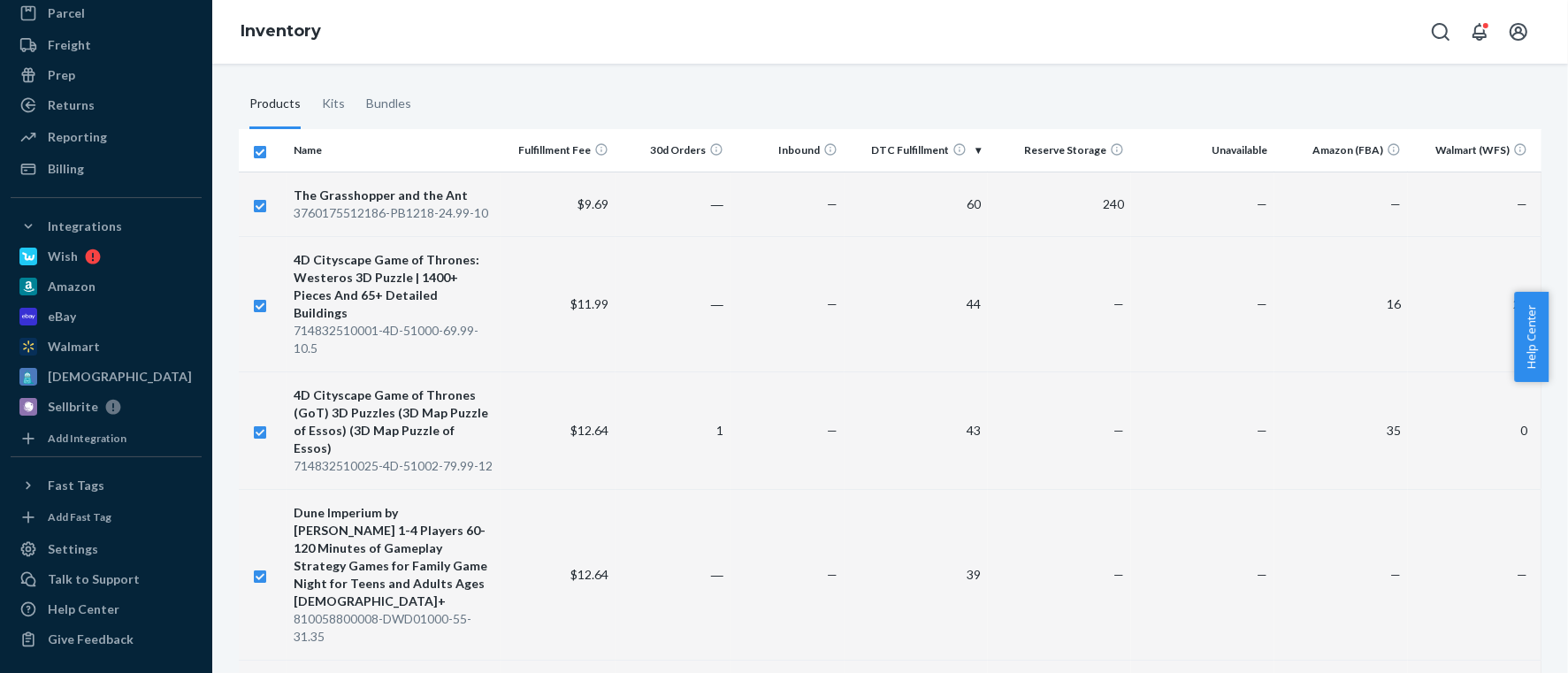
checkbox input "true"
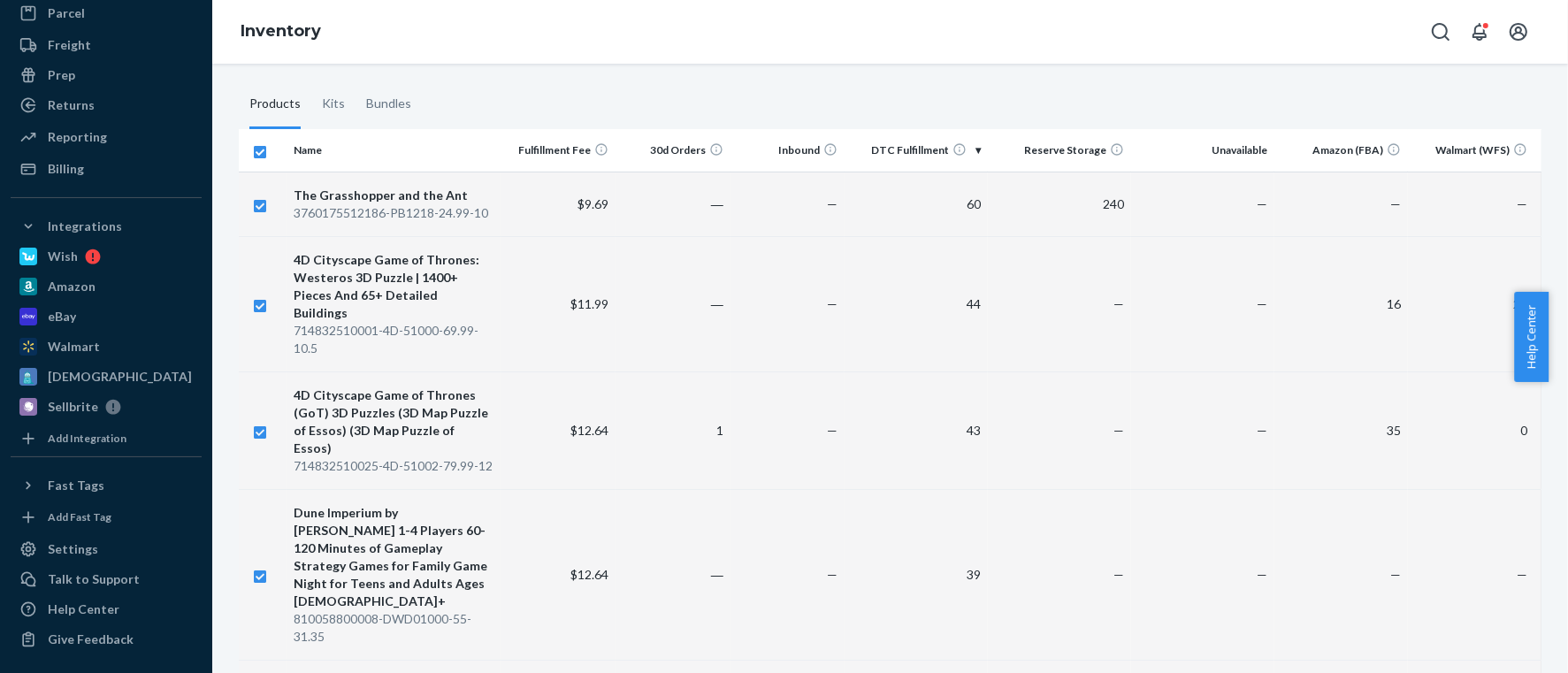
checkbox input "true"
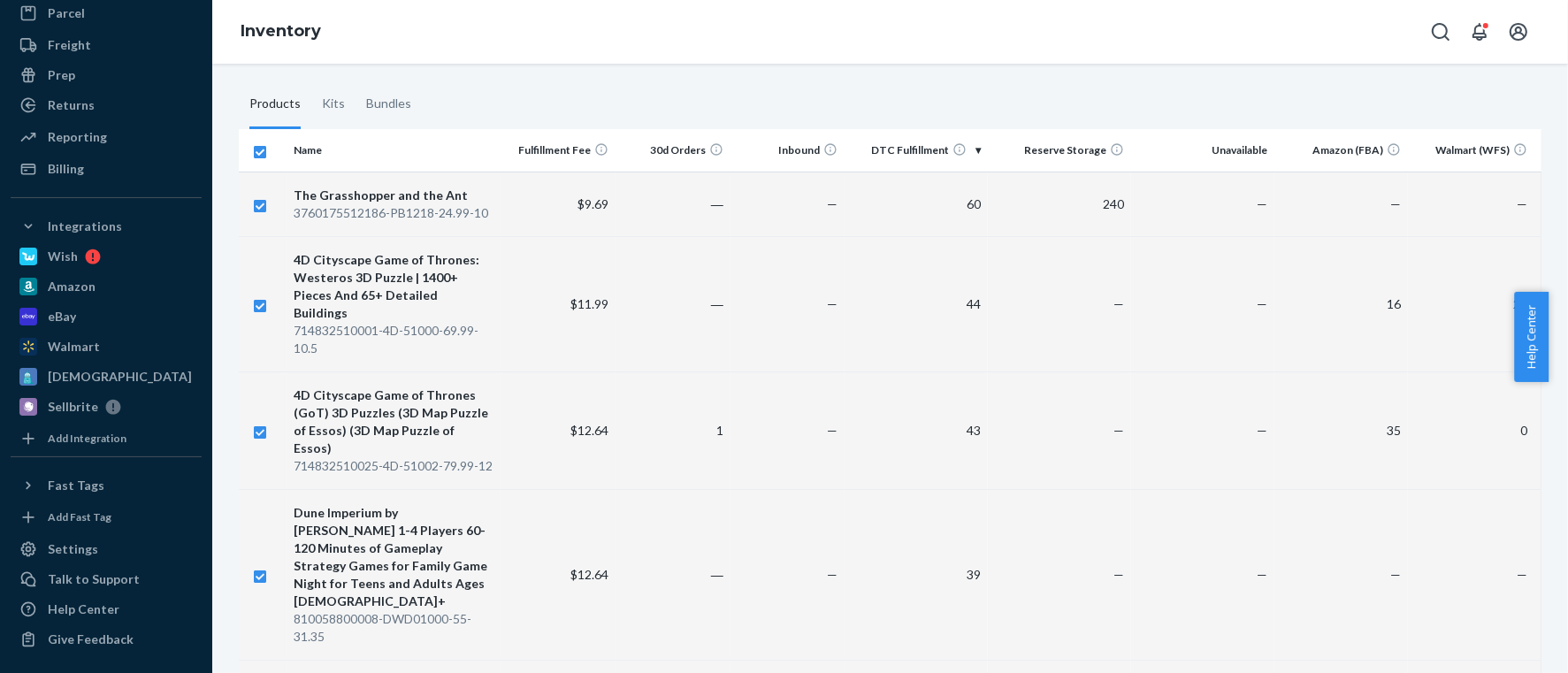
checkbox input "true"
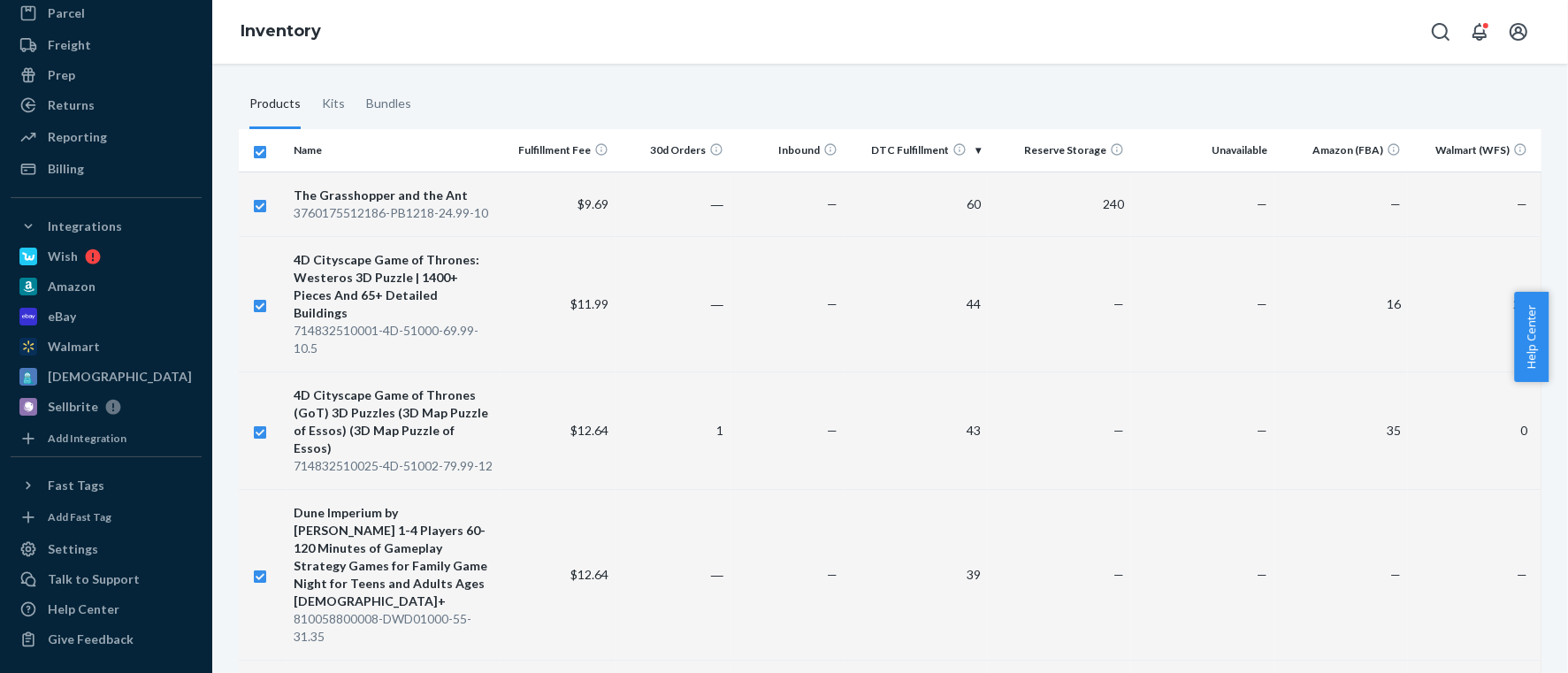
checkbox input "true"
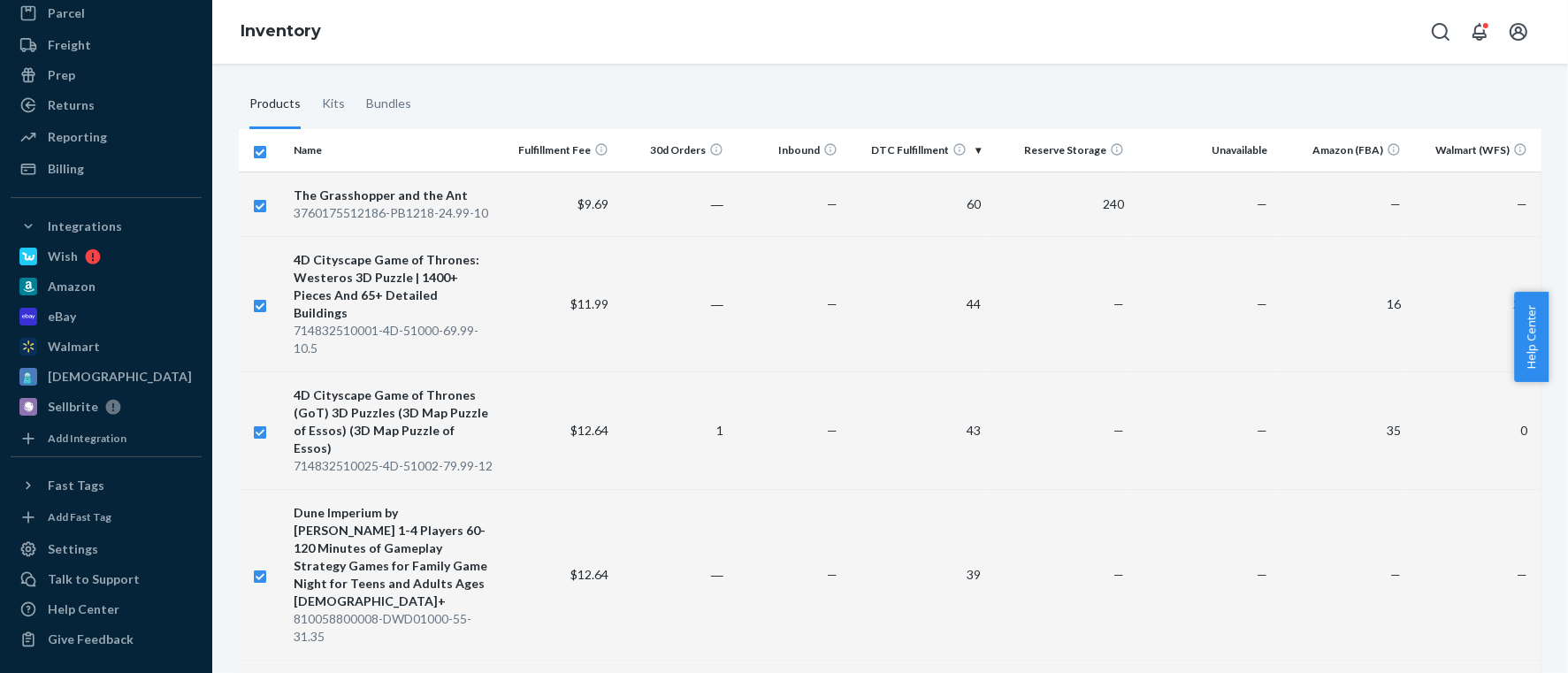
checkbox input "true"
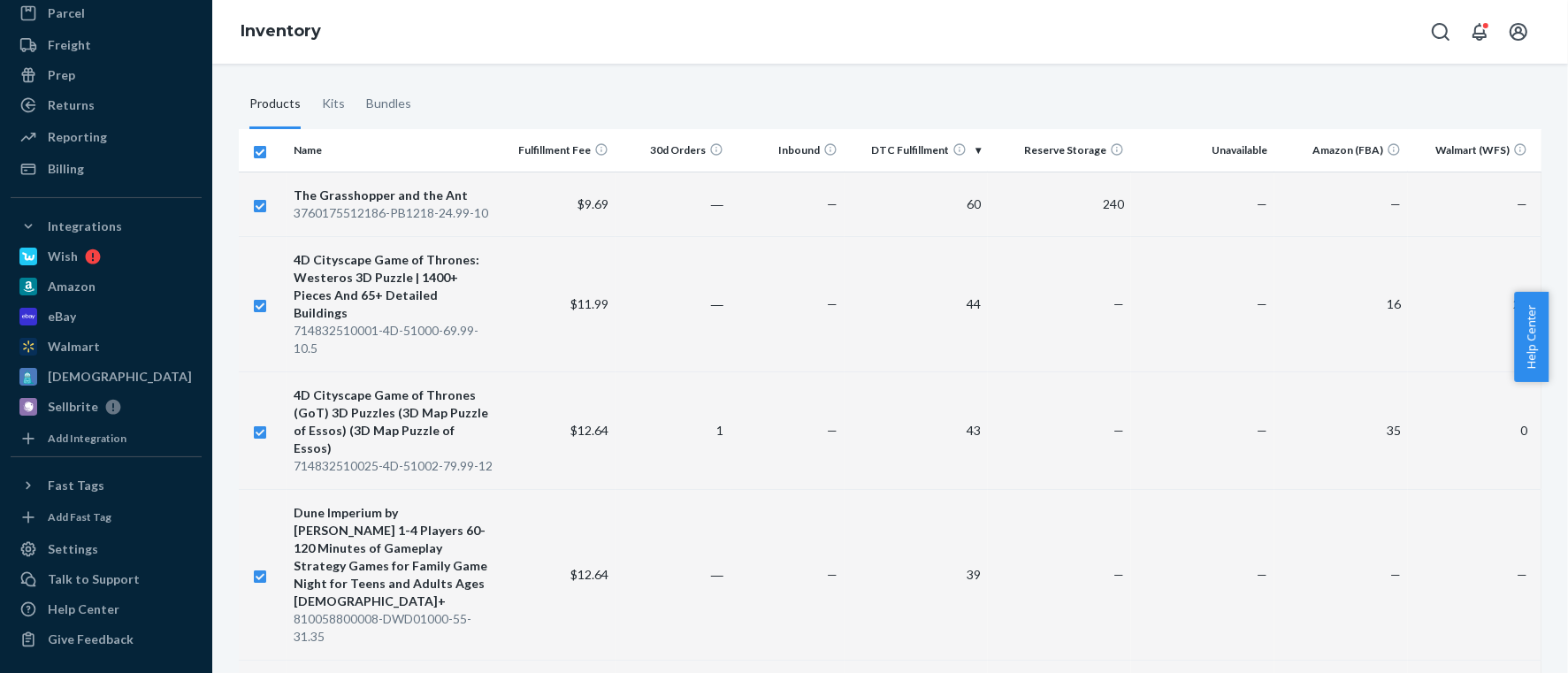
checkbox input "true"
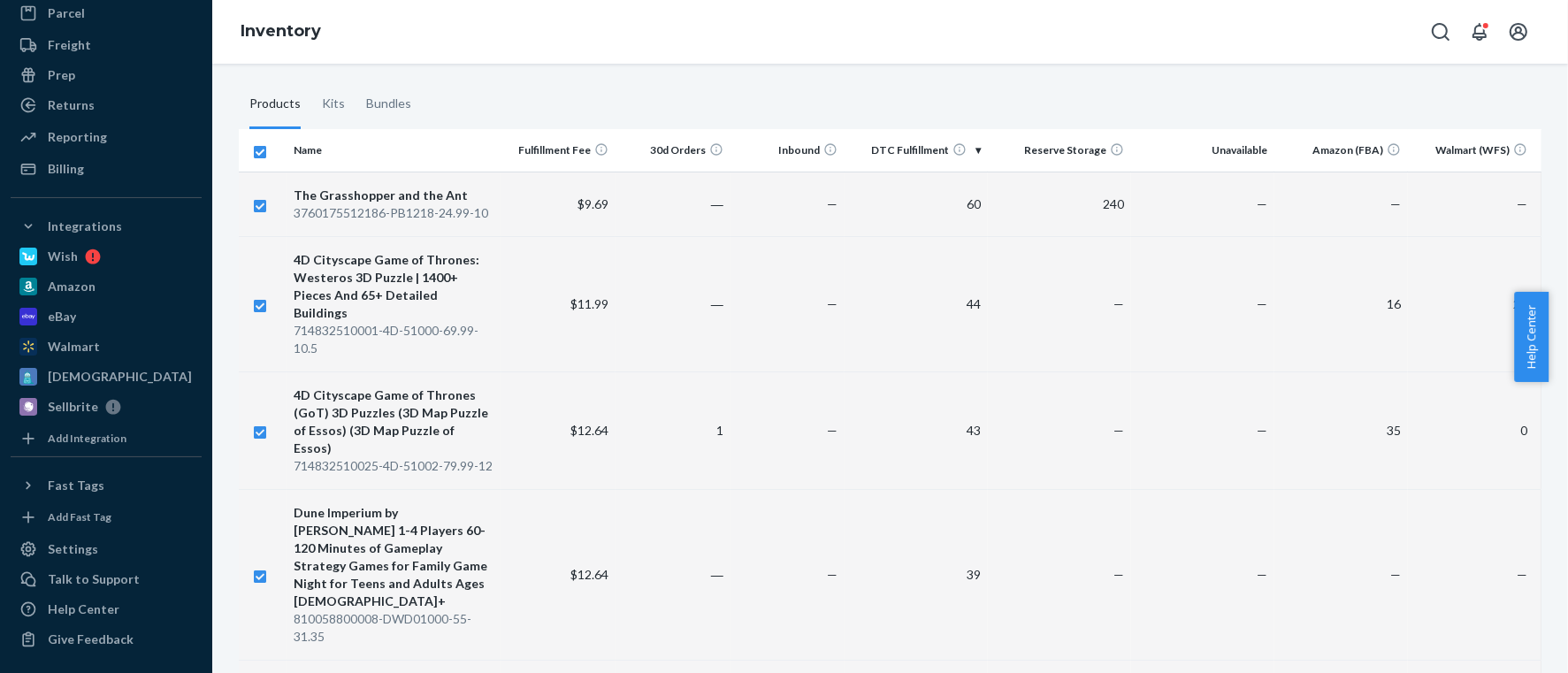
checkbox input "true"
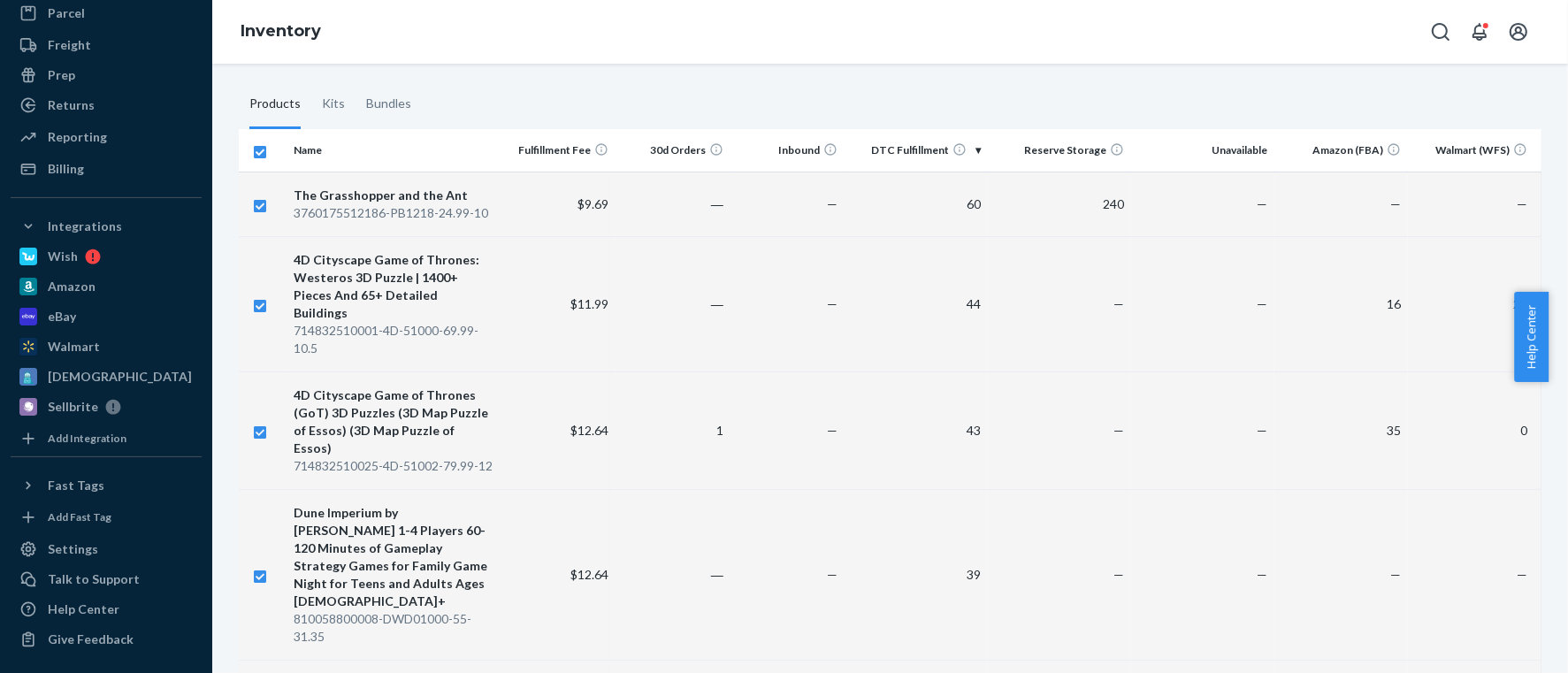
checkbox input "true"
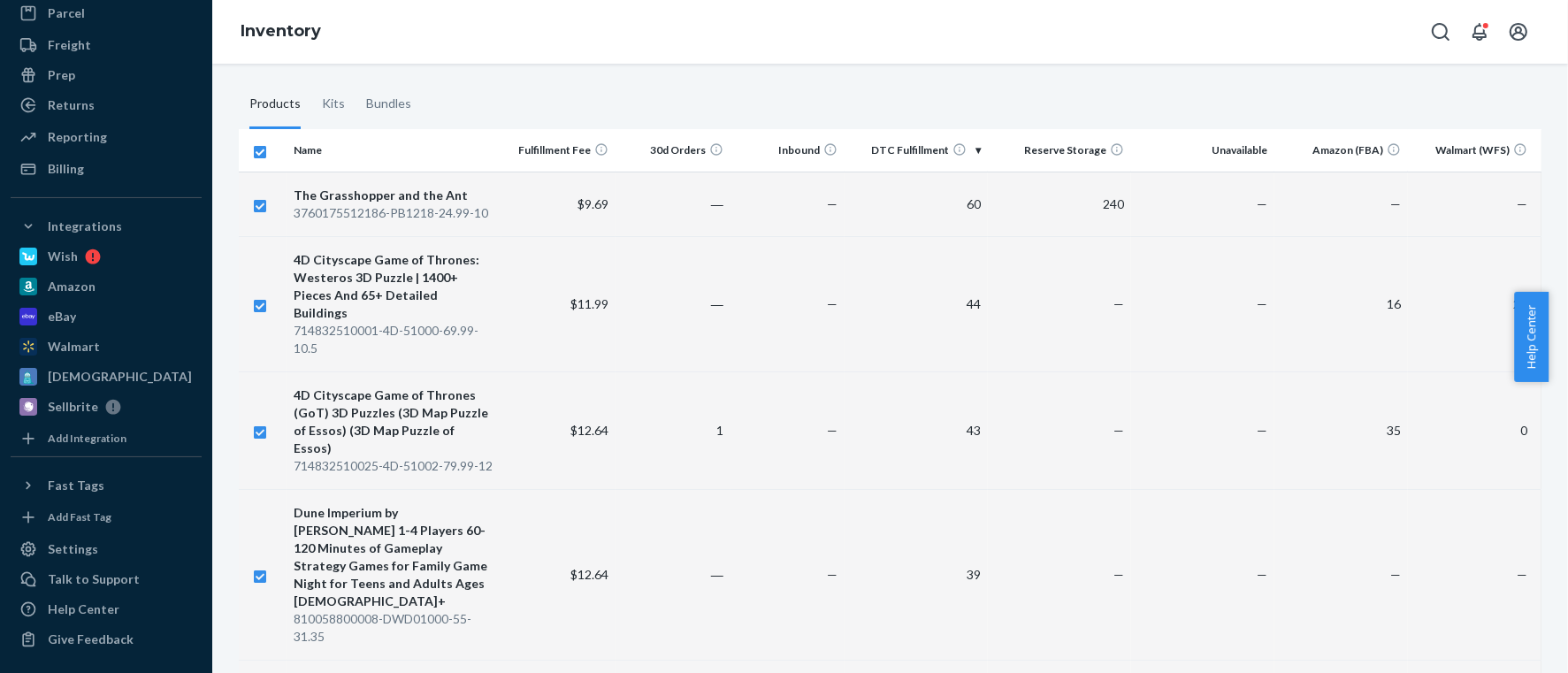
checkbox input "true"
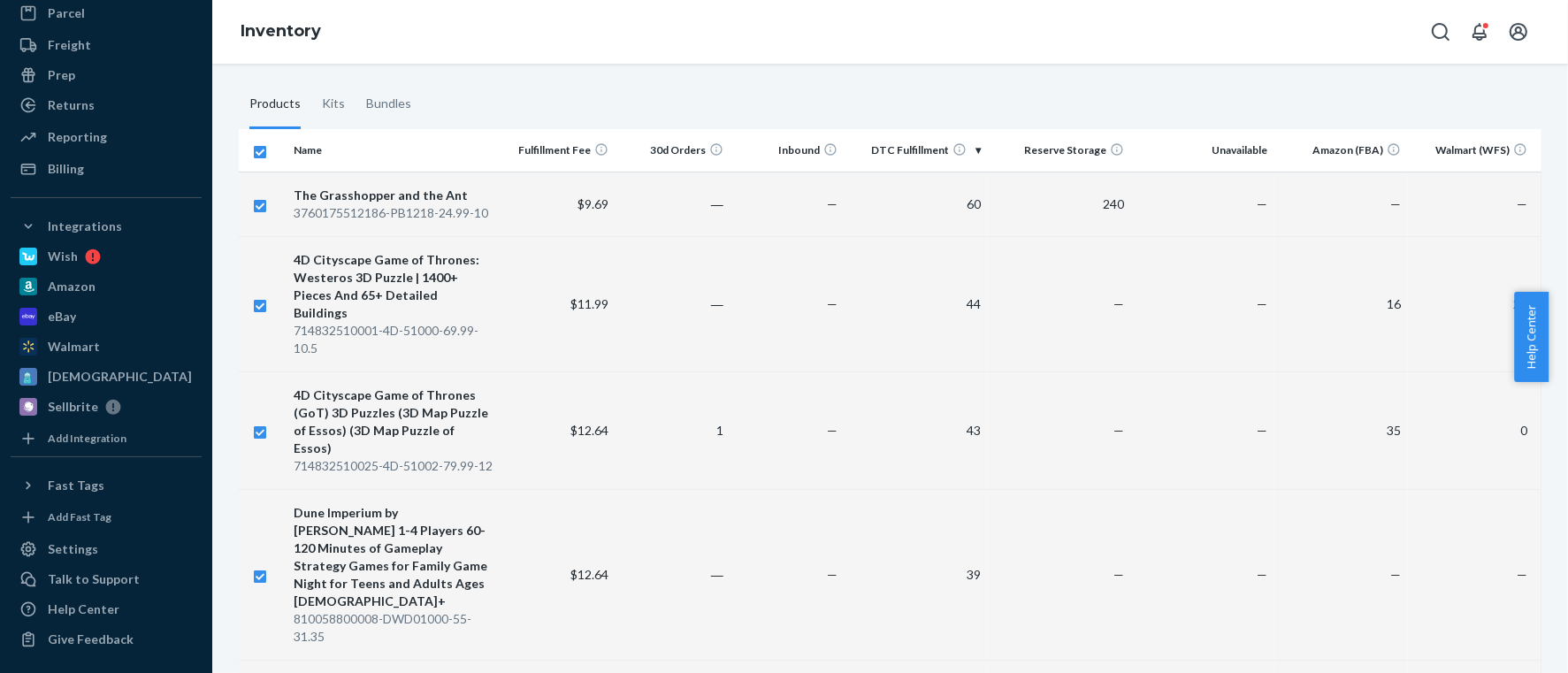
checkbox input "true"
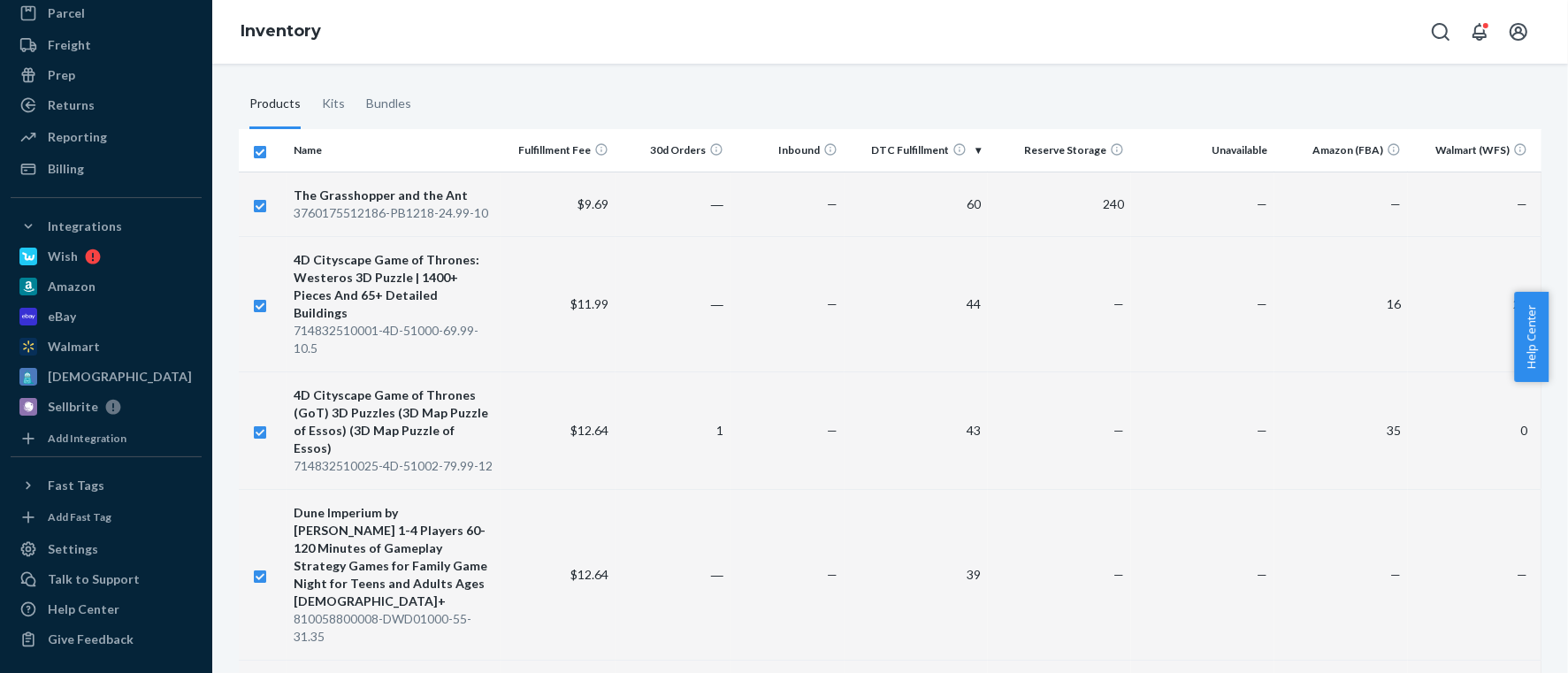
checkbox input "true"
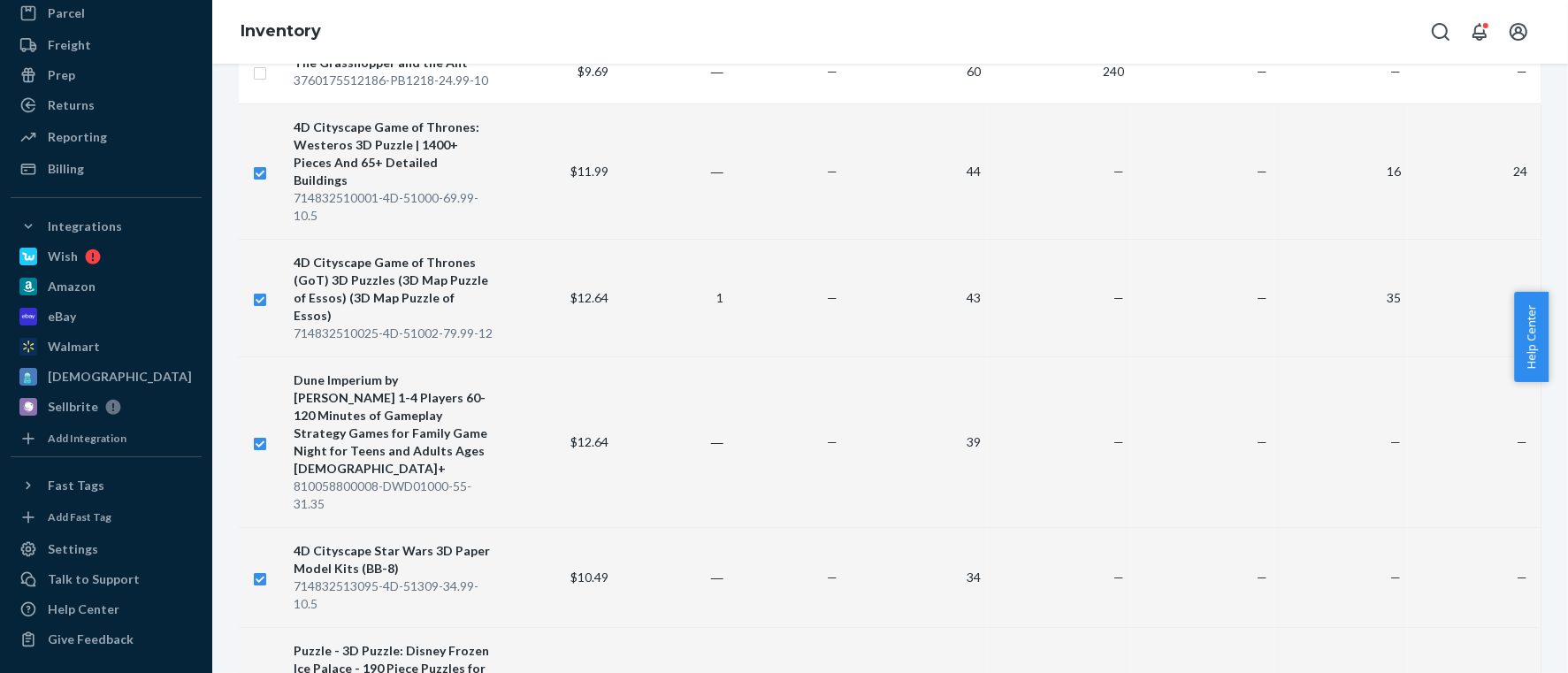
scroll to position [0, 0]
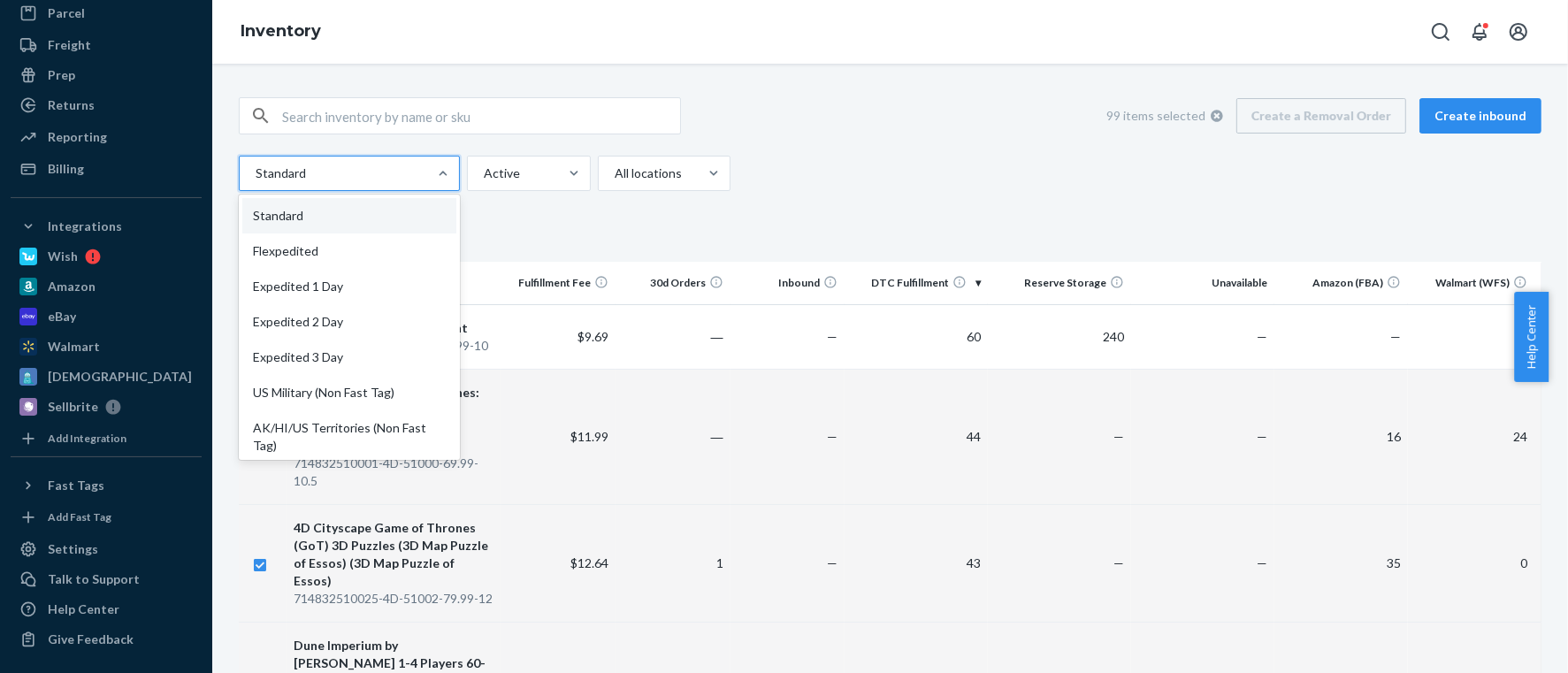
click at [326, 175] on div at bounding box center [347, 174] width 187 height 21
click at [256, 175] on input "option Standard focused, 1 of 13. 13 results available. Use Up and Down to choo…" at bounding box center [255, 174] width 2 height 17
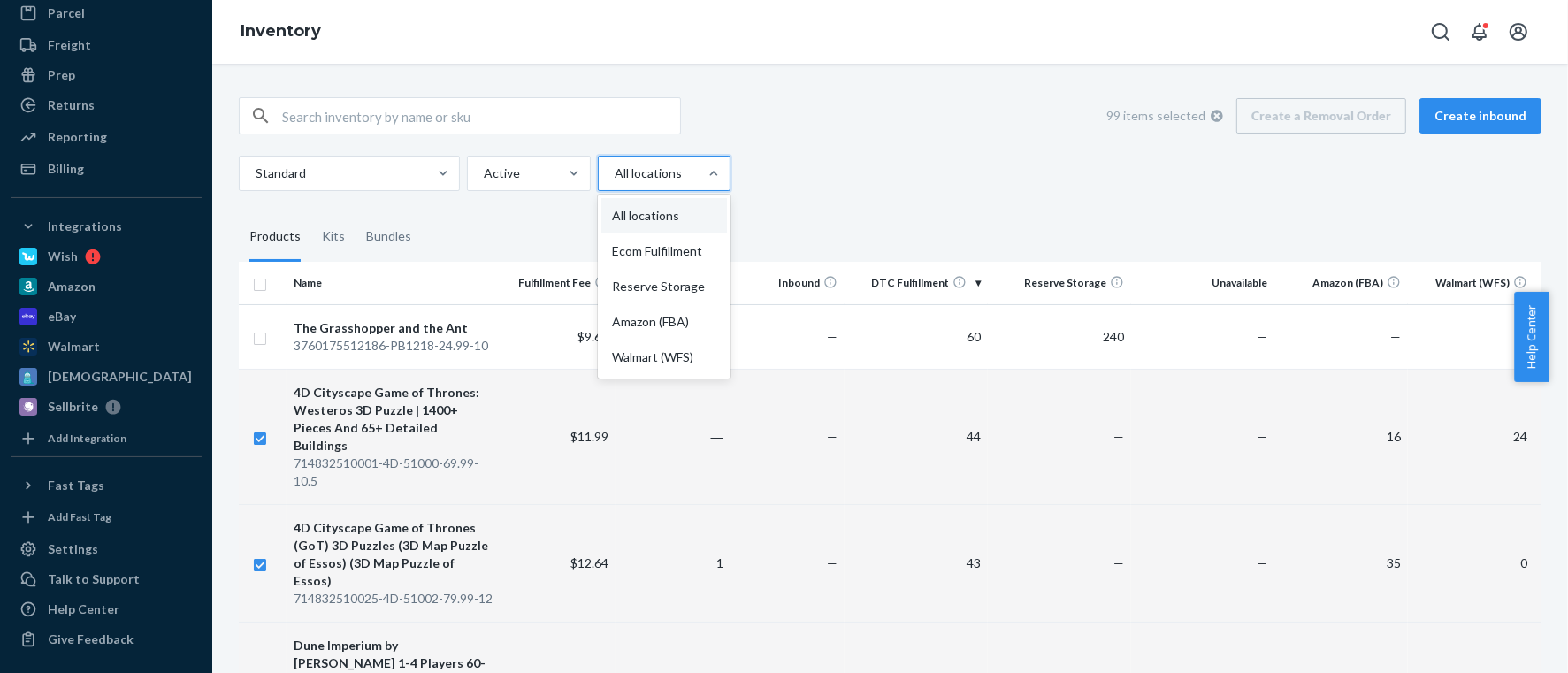
click at [660, 169] on div at bounding box center [662, 174] width 99 height 21
click at [614, 169] on input "option All locations focused, 1 of 5. 5 results available. Use Up and Down to c…" at bounding box center [613, 174] width 2 height 17
click at [668, 245] on div "Ecom Fulfillment" at bounding box center [664, 251] width 125 height 36
click at [614, 182] on input "option Ecom Fulfillment focused, 2 of 5. 5 results available. Use Up and Down t…" at bounding box center [613, 174] width 2 height 17
click at [1297, 125] on div "99 items selected Create a Removal Order Create inbound" at bounding box center [1316, 116] width 448 height 36
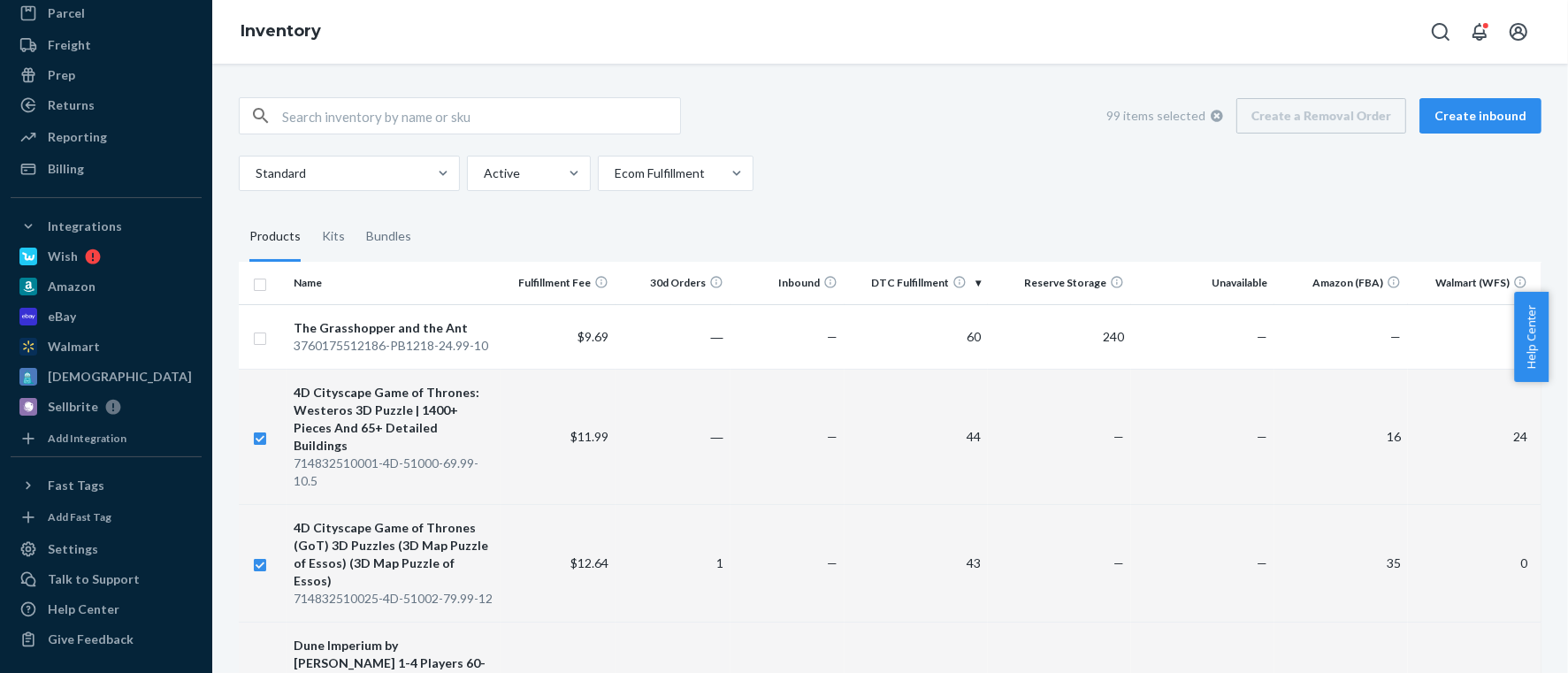
click at [1210, 115] on icon at bounding box center [1216, 116] width 13 height 13
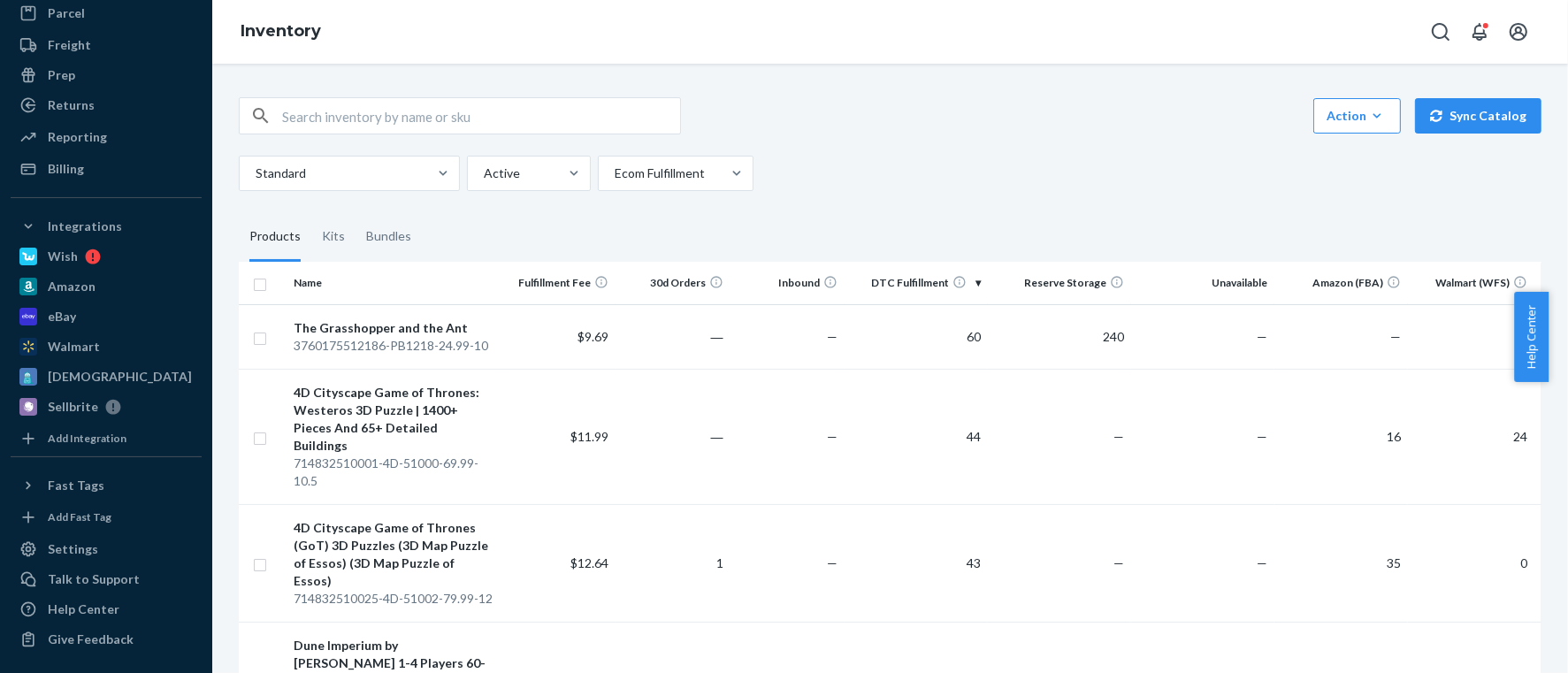
click at [261, 281] on input "checkbox" at bounding box center [259, 282] width 14 height 18
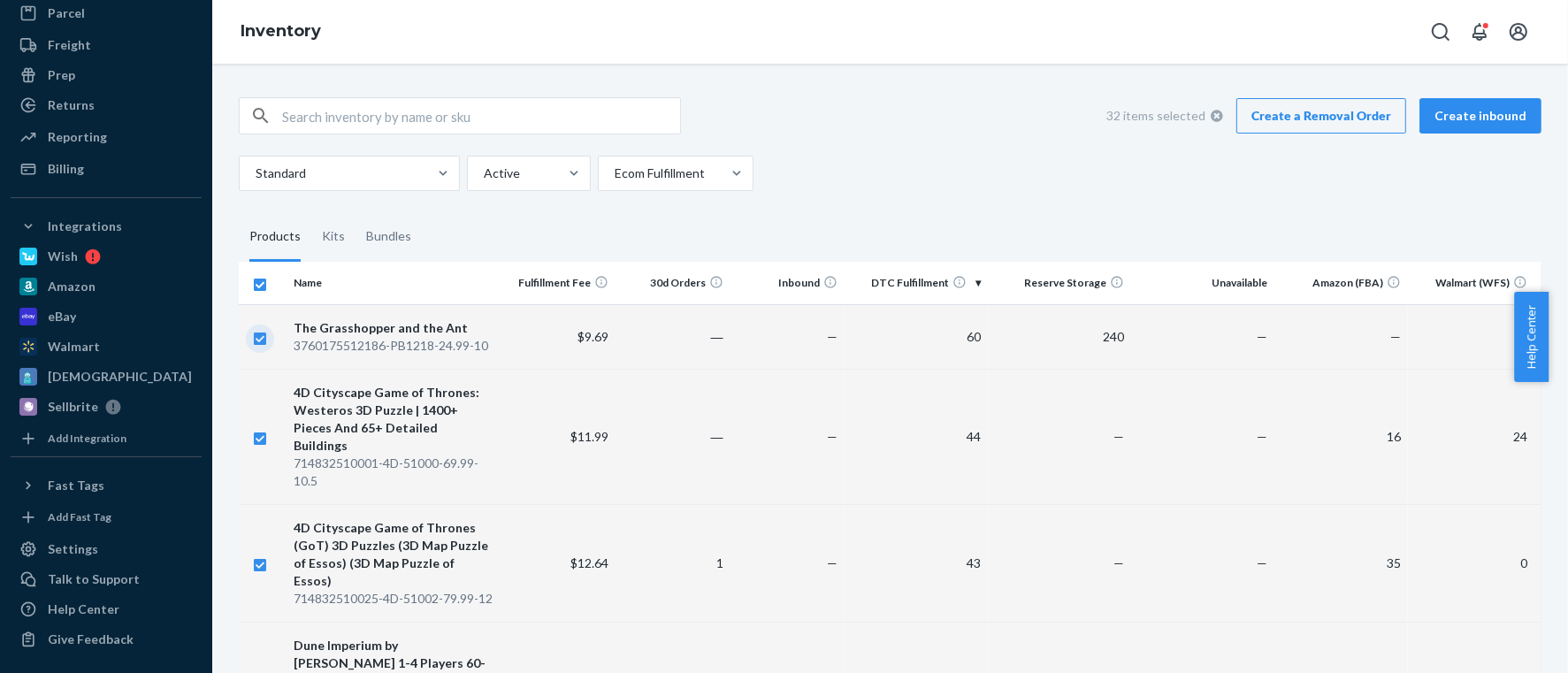
click at [260, 336] on input "checkbox" at bounding box center [259, 336] width 14 height 18
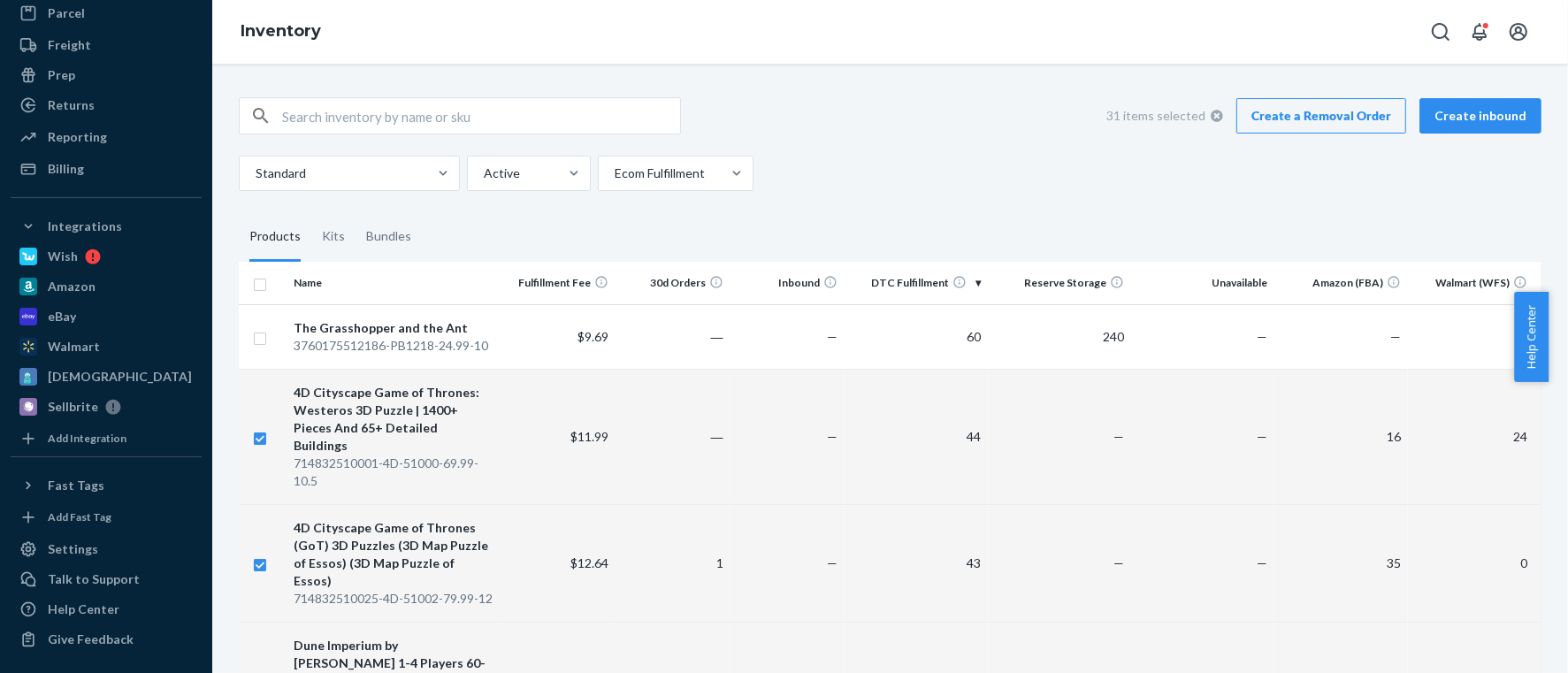
click at [1305, 117] on link "Create a Removal Order" at bounding box center [1321, 116] width 170 height 36
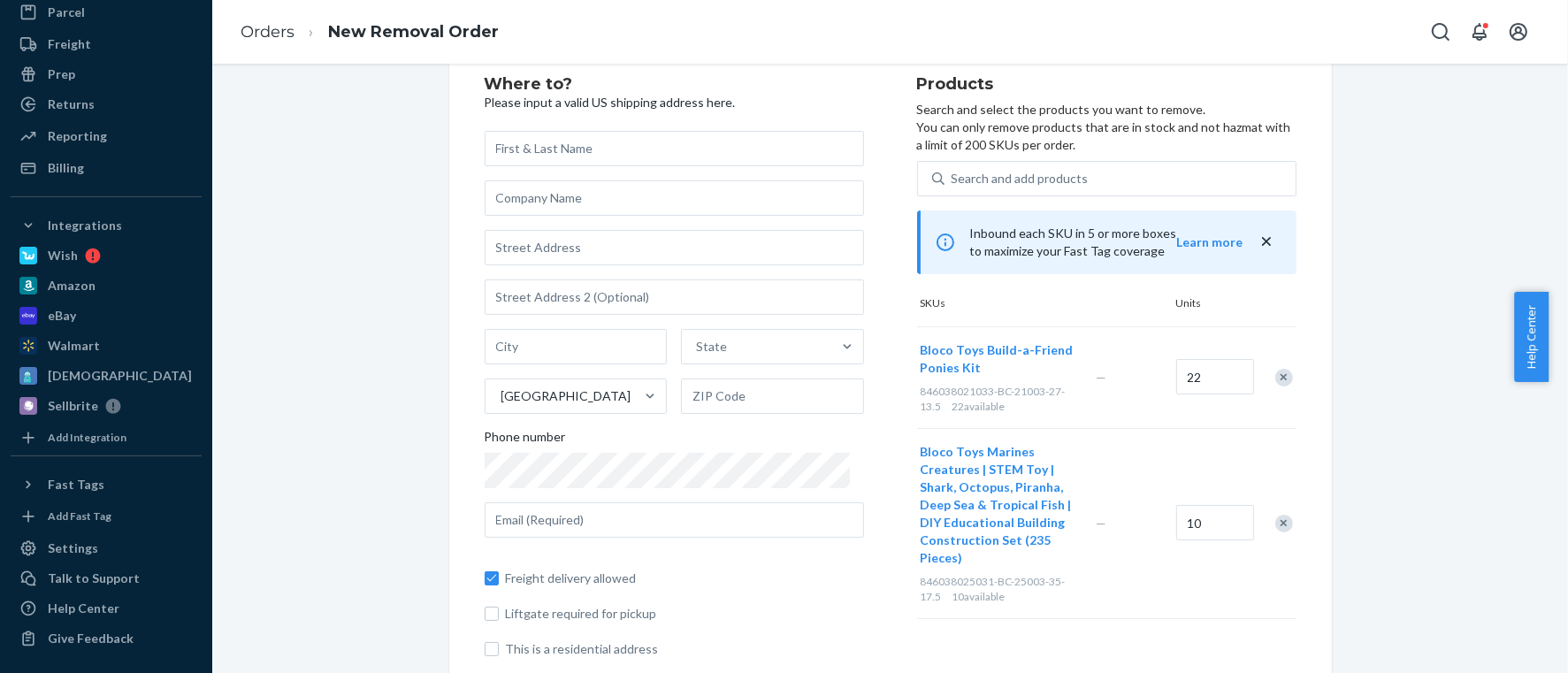
scroll to position [84, 0]
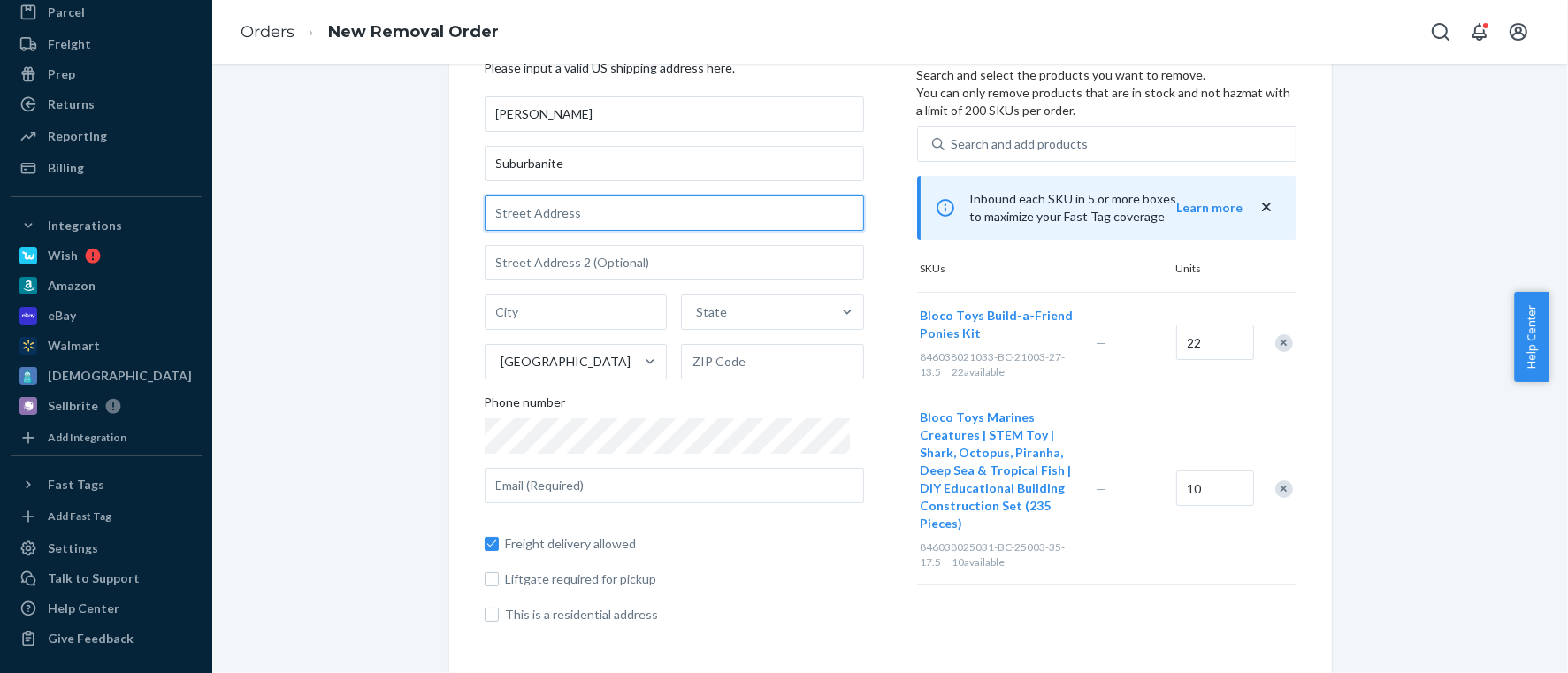
click at [573, 207] on input "text" at bounding box center [674, 213] width 379 height 36
click at [346, 311] on div "Where to? Please input a valid US shipping address here.[PERSON_NAME] Suburbani…" at bounding box center [890, 338] width 1329 height 666
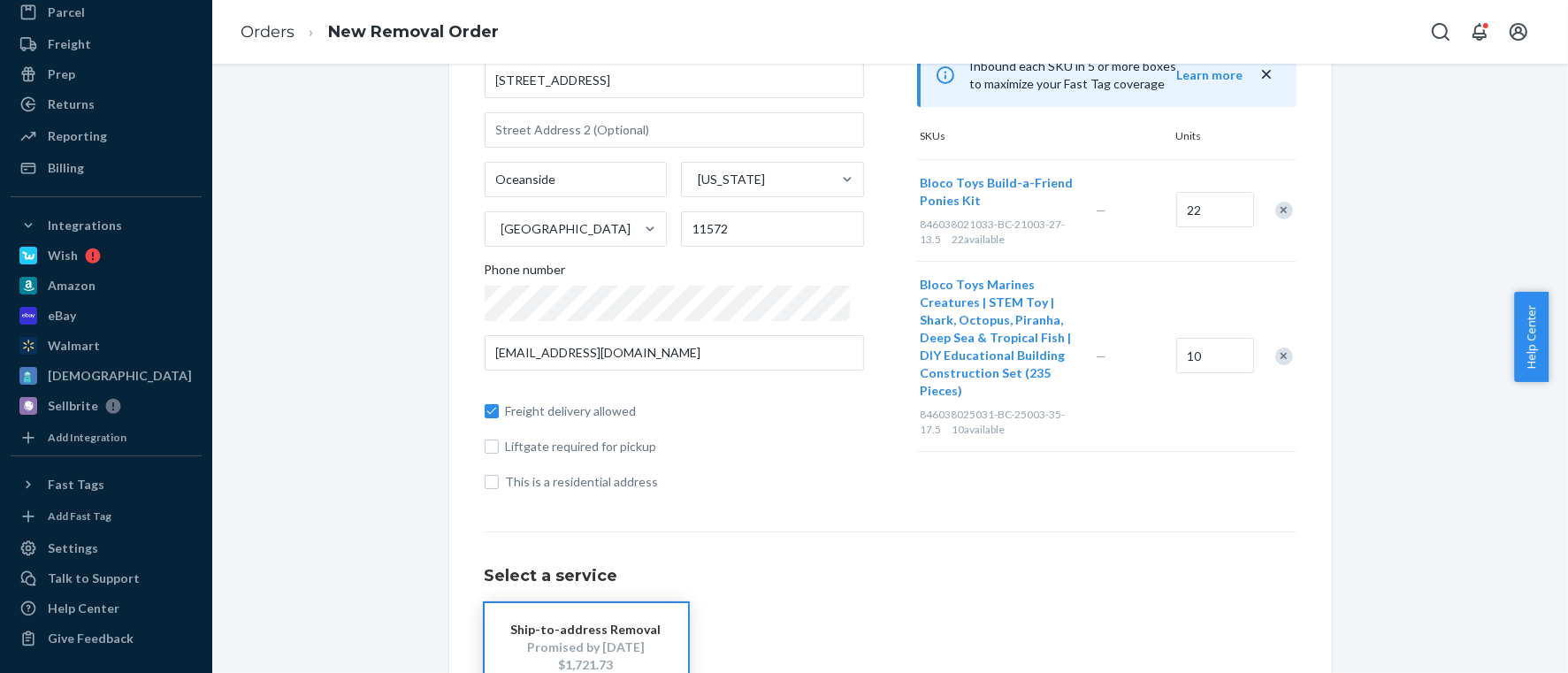
scroll to position [349, 0]
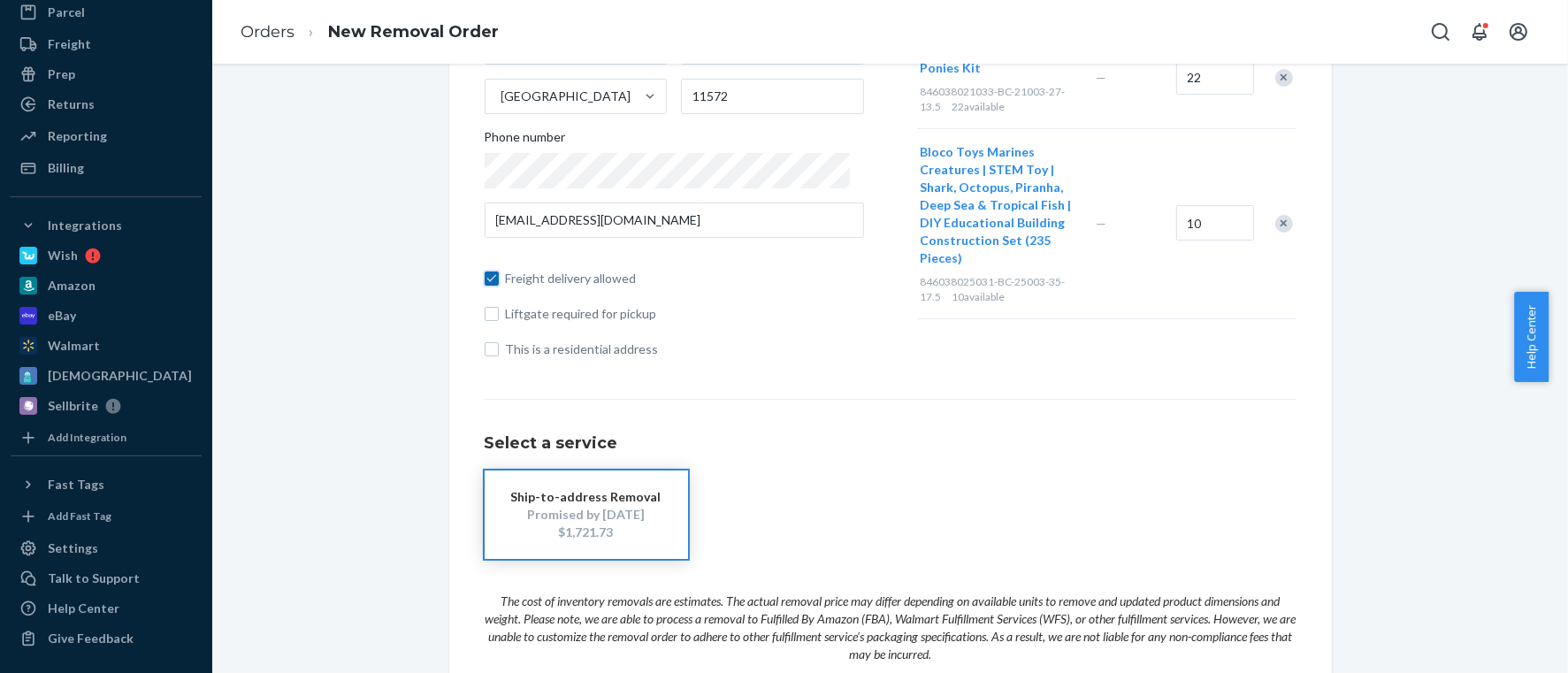
click at [485, 278] on input "Freight delivery allowed" at bounding box center [492, 279] width 14 height 14
click at [485, 280] on input "Freight delivery allowed" at bounding box center [492, 279] width 14 height 14
click at [485, 301] on div "Freight delivery allowed Liftgate required for pickup This is a residential add…" at bounding box center [674, 305] width 379 height 106
click at [485, 320] on input "Liftgate required for pickup" at bounding box center [492, 313] width 14 height 14
click at [486, 338] on div "Freight delivery allowed Liftgate required for pickup This is a residential add…" at bounding box center [674, 305] width 379 height 106
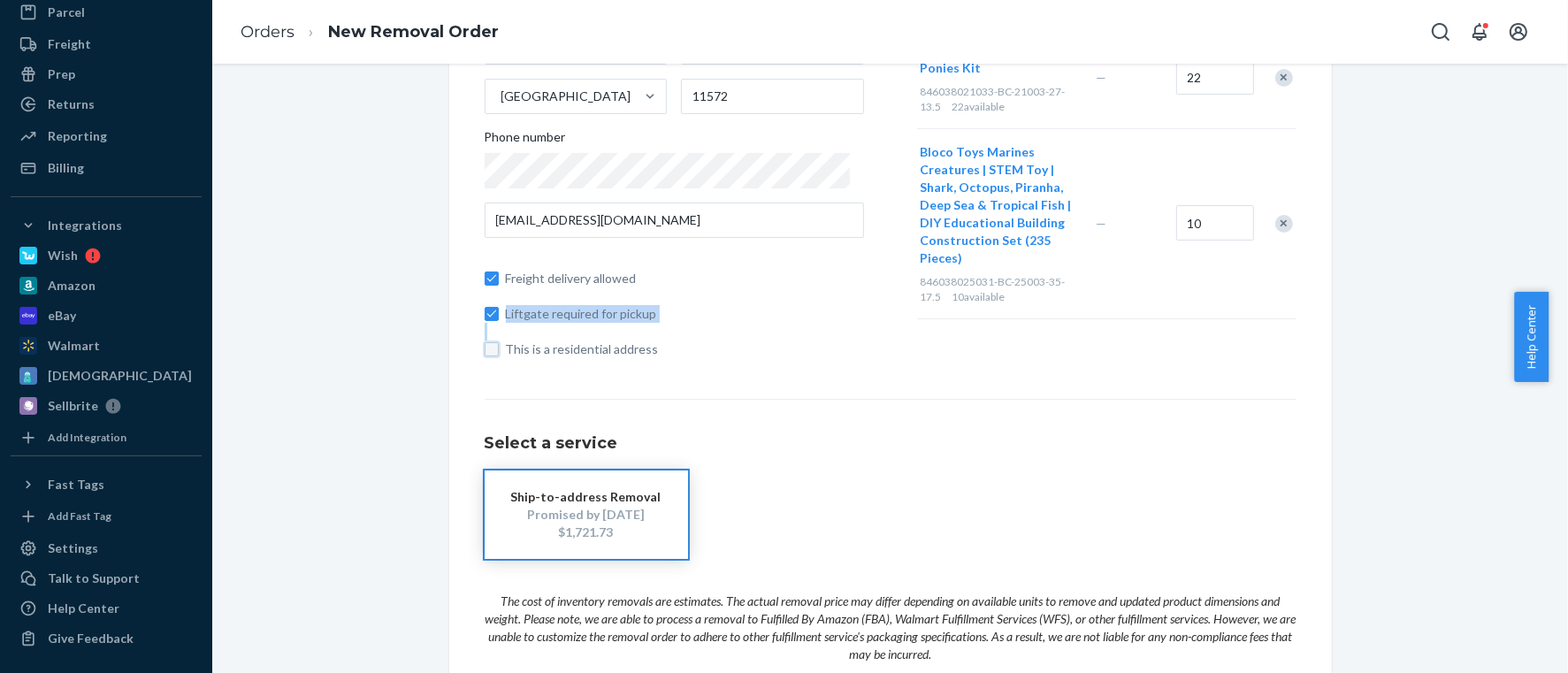
click at [486, 348] on input "This is a residential address" at bounding box center [492, 349] width 14 height 14
click at [859, 447] on h1 "Select a service" at bounding box center [891, 444] width 812 height 17
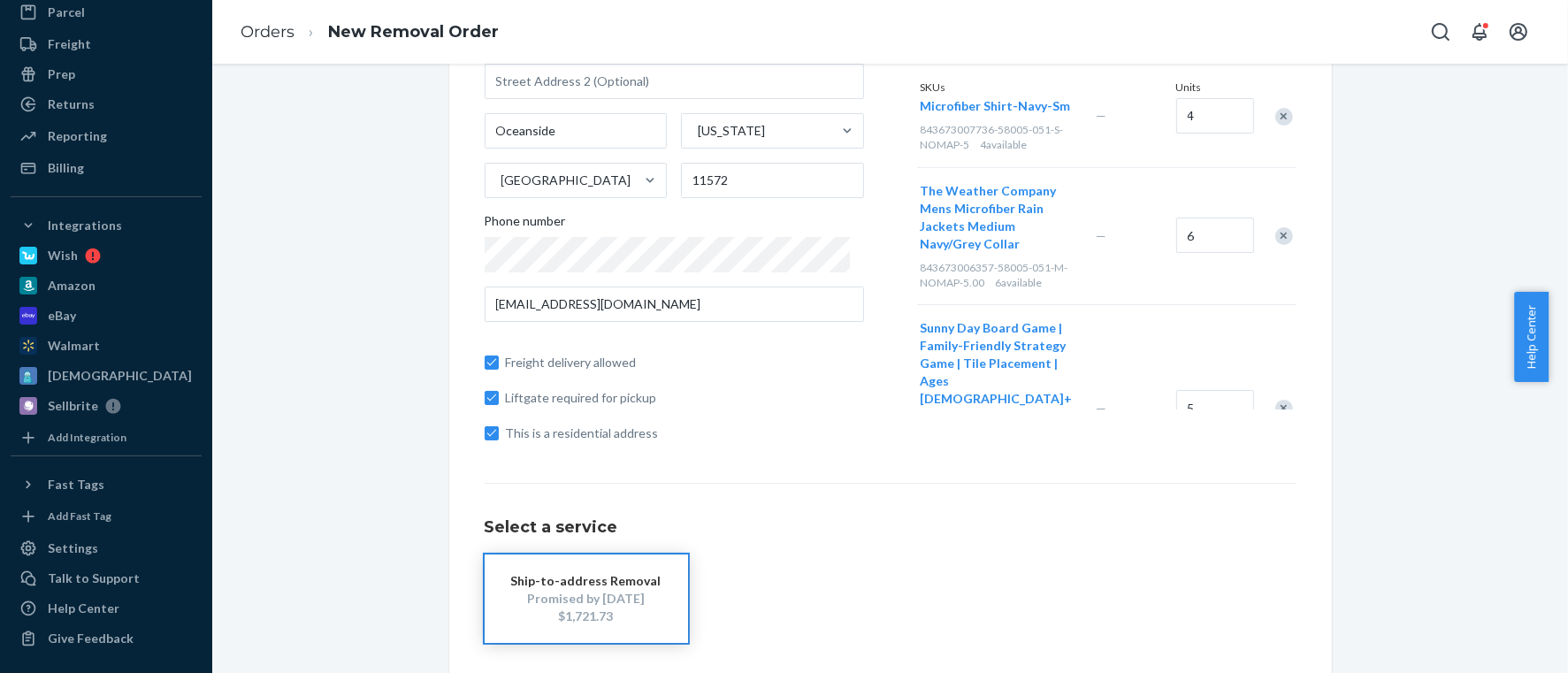
scroll to position [2959, 0]
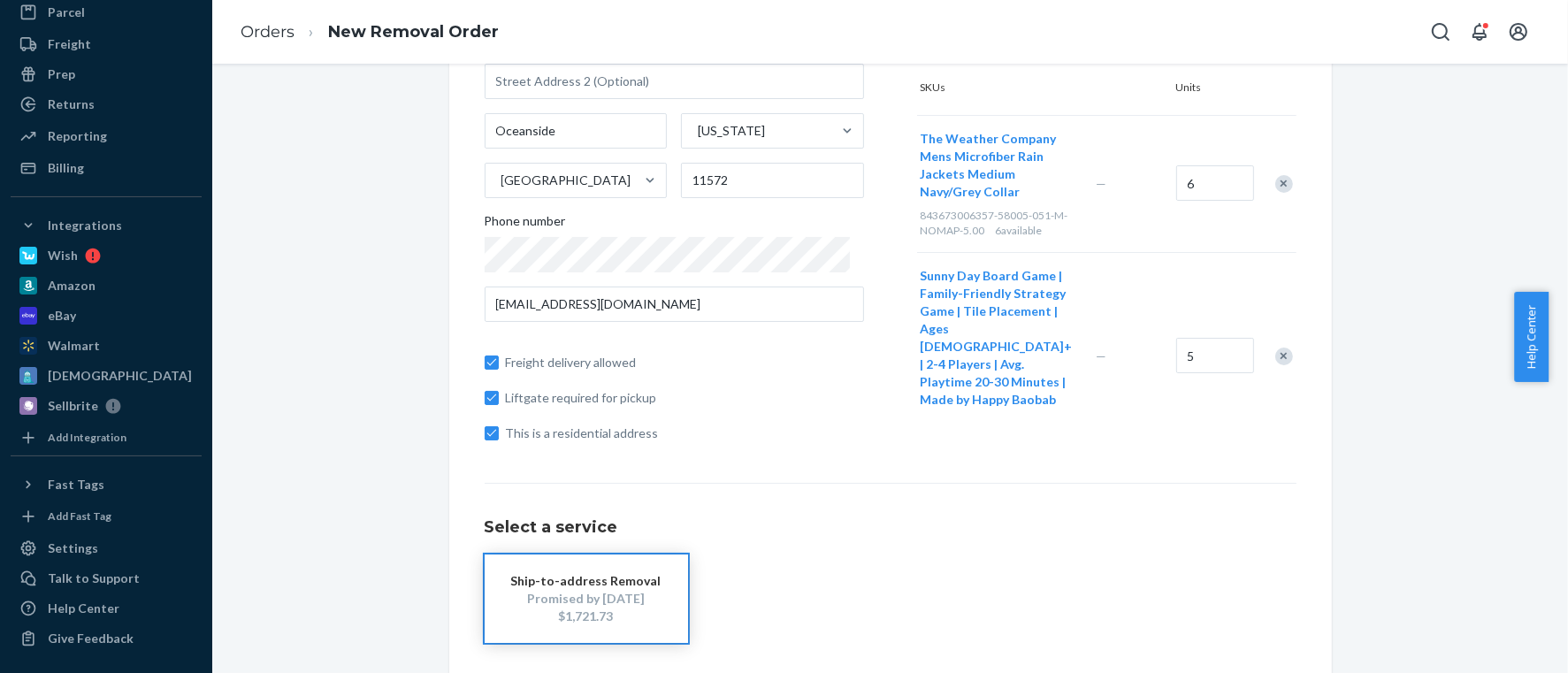
click at [1275, 529] on div "Remove Item" at bounding box center [1284, 538] width 17 height 17
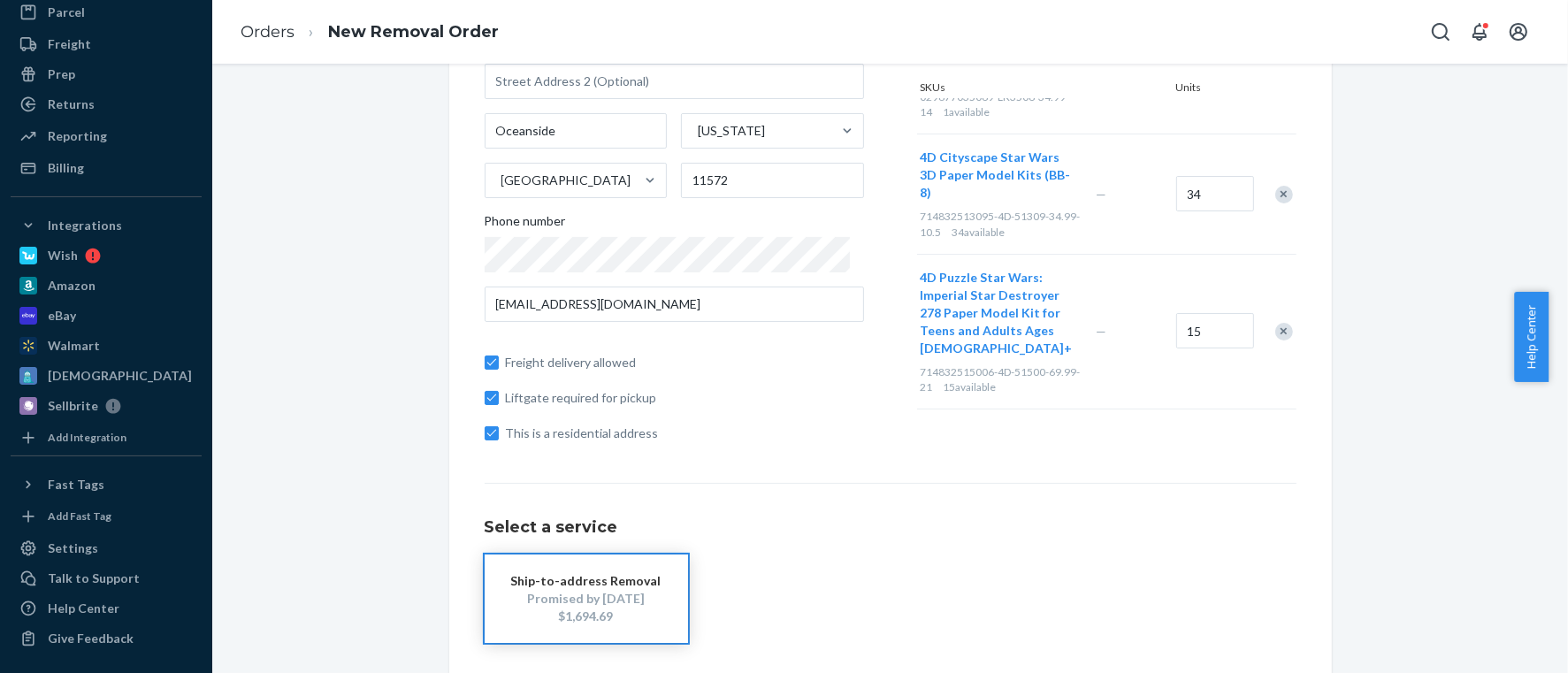
scroll to position [2330, 0]
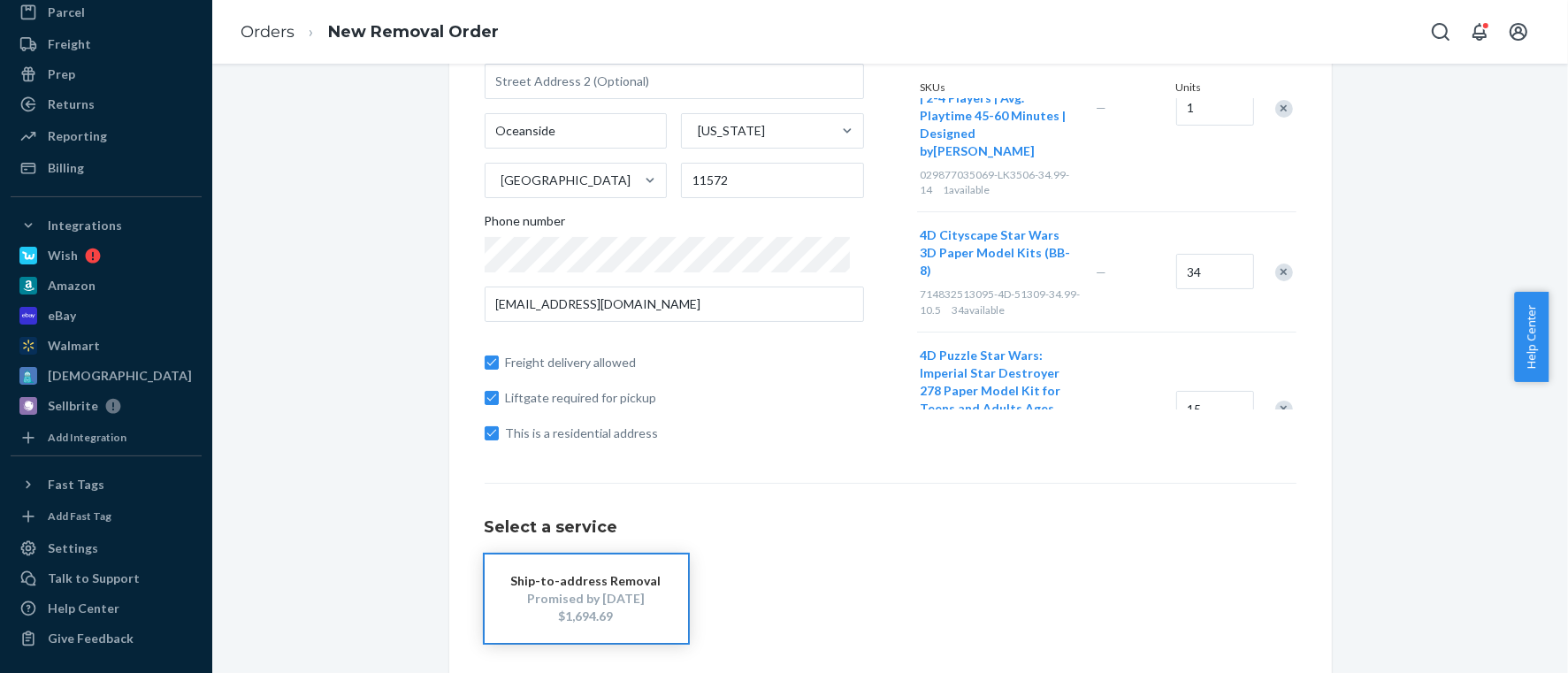
click at [921, 443] on span "714832515006-4D-51500-69.99-21" at bounding box center [1001, 456] width 160 height 28
copy span "714832515006"
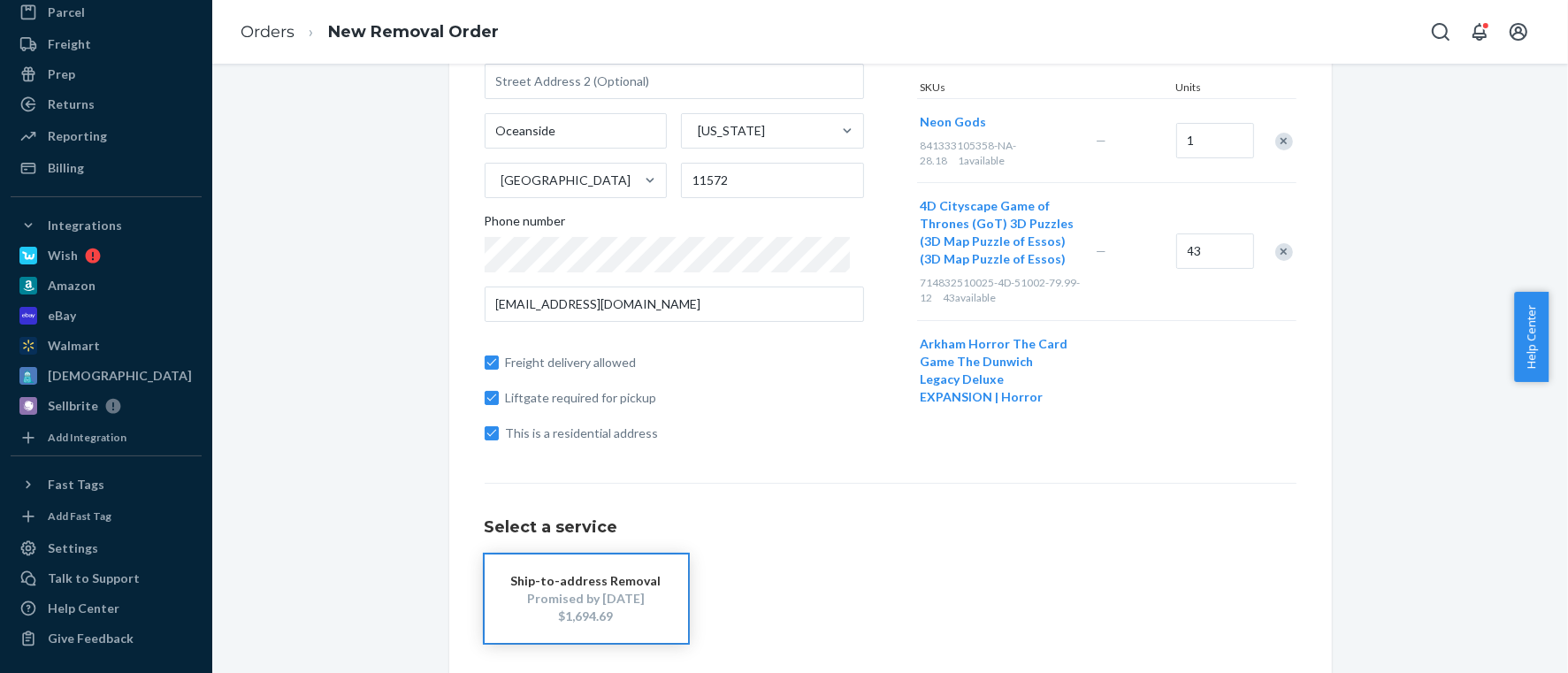
scroll to position [0, 0]
click at [945, 280] on span "714832510025-4D-51002-79.99-12" at bounding box center [1001, 289] width 160 height 28
copy span "714832510025"
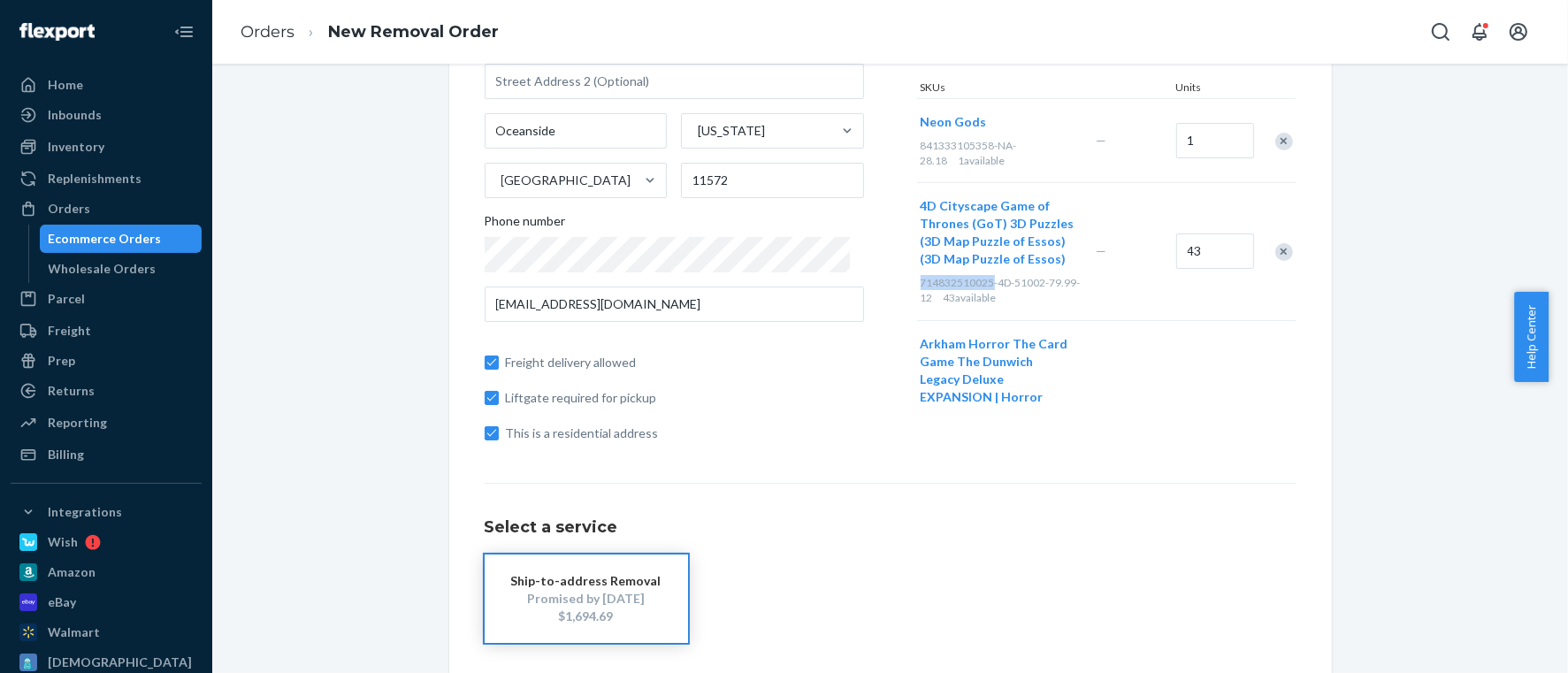
click at [101, 243] on div "Ecommerce Orders" at bounding box center [104, 238] width 113 height 17
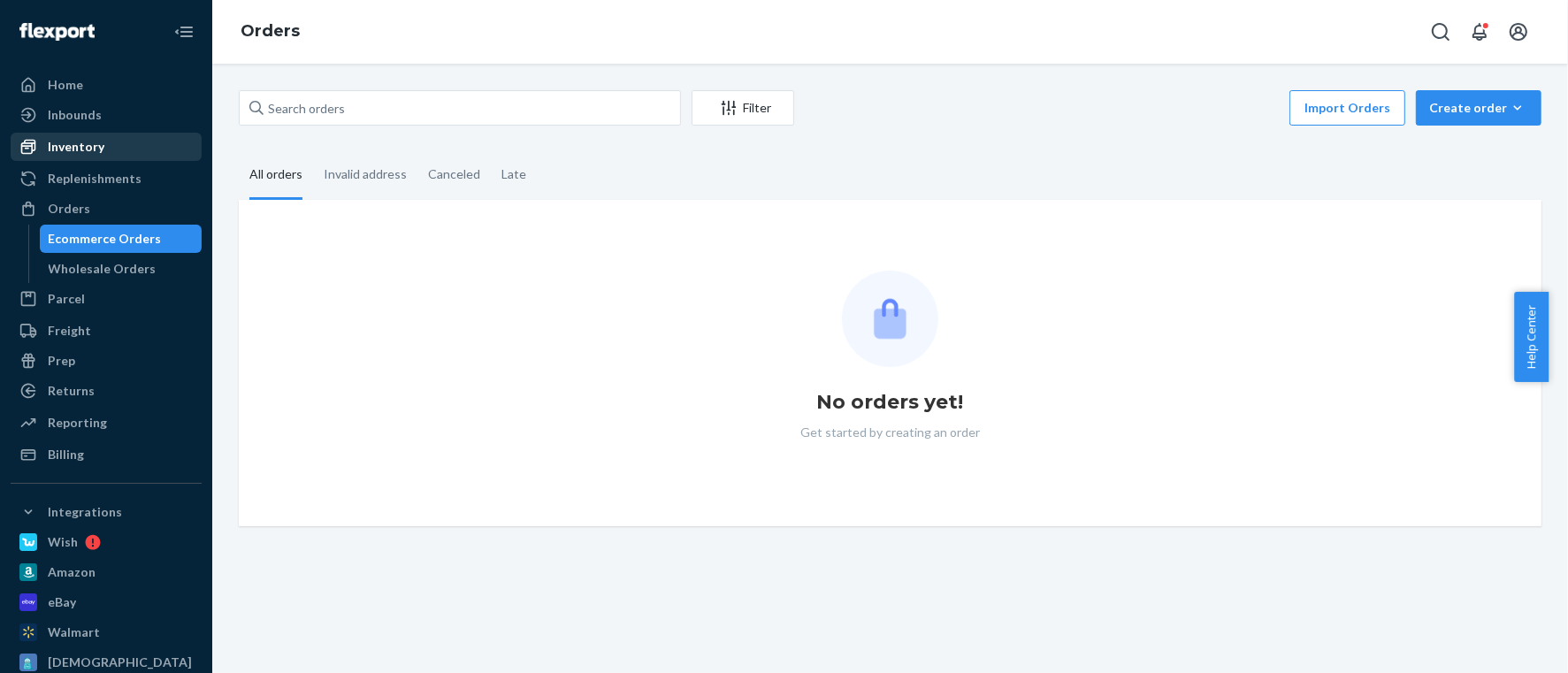
click at [101, 140] on div "Inventory" at bounding box center [76, 147] width 57 height 17
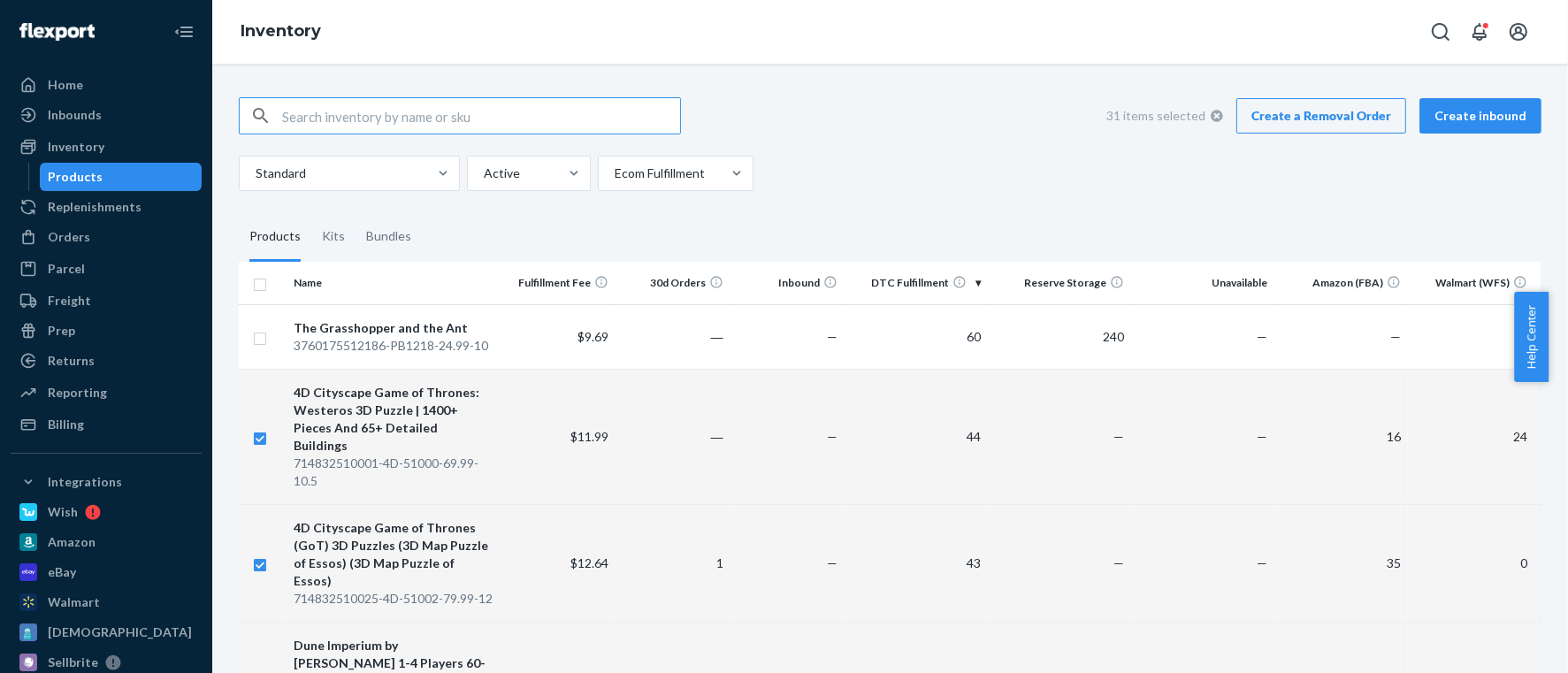
click at [1309, 124] on link "Create a Removal Order" at bounding box center [1321, 116] width 170 height 36
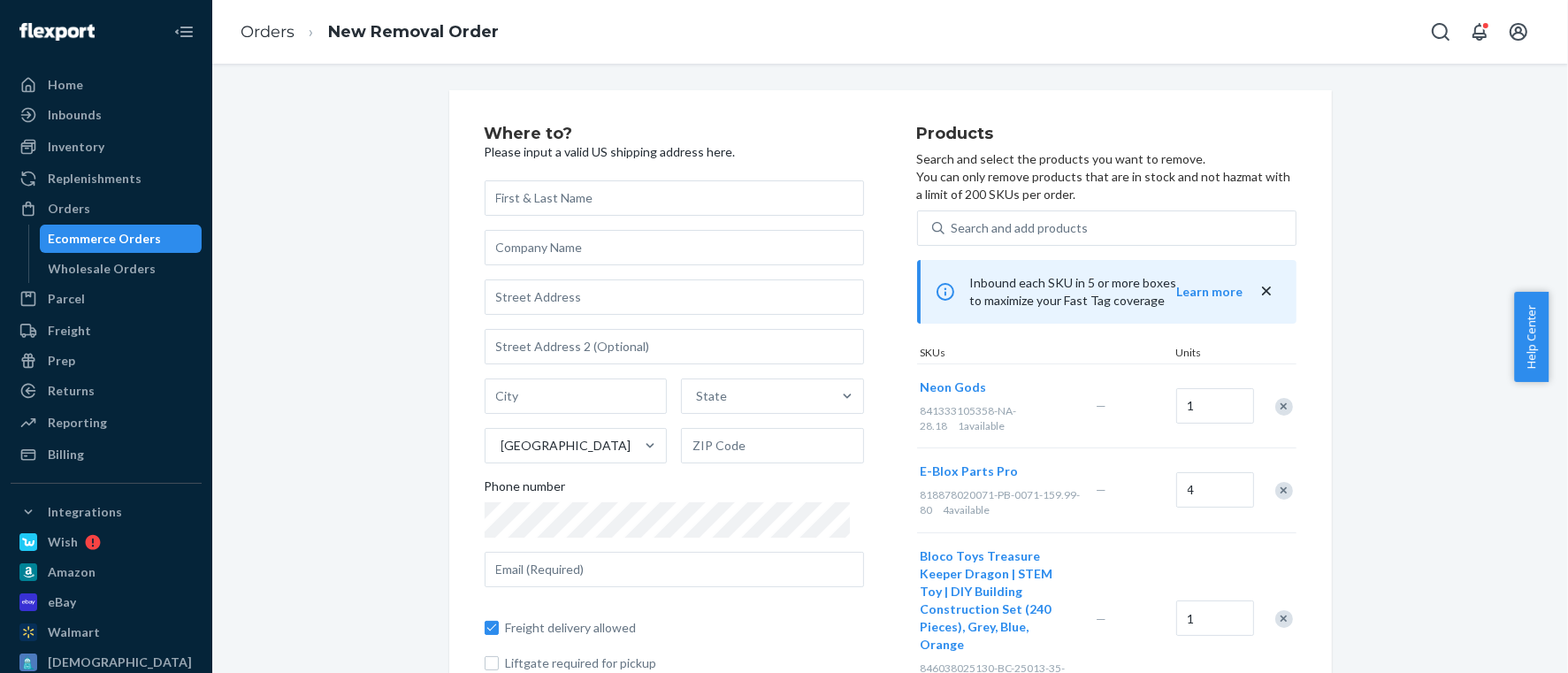
click at [936, 414] on span "841333105358-NA-28.18" at bounding box center [969, 417] width 96 height 28
copy span "841333105358"
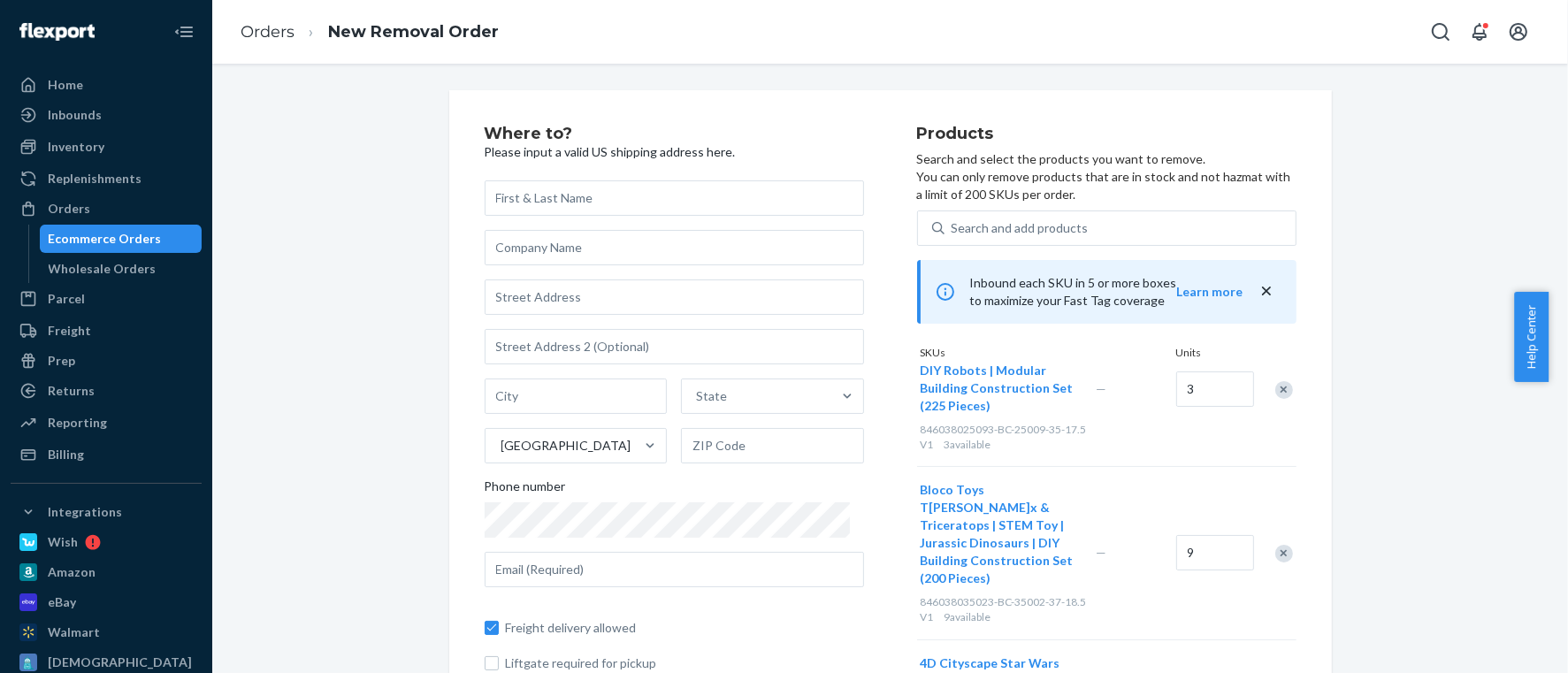
click at [574, 178] on div "Where to? Please input a valid US shipping address here. State United States Ph…" at bounding box center [701, 423] width 432 height 596
click at [572, 203] on input "text" at bounding box center [674, 198] width 379 height 36
click at [500, 197] on input "text" at bounding box center [674, 198] width 379 height 36
click at [549, 256] on input "text" at bounding box center [674, 247] width 379 height 36
click at [561, 349] on input "text" at bounding box center [674, 346] width 379 height 36
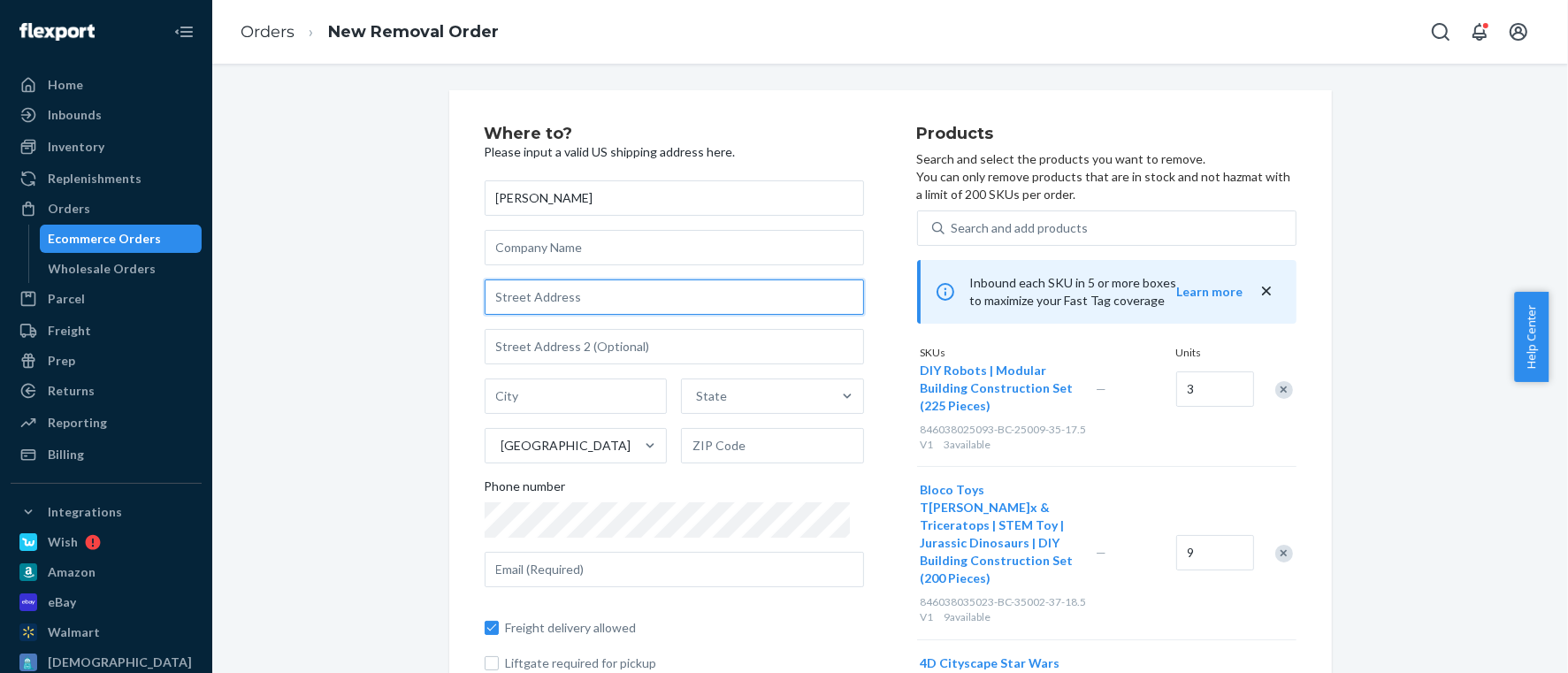
click at [565, 292] on input "text" at bounding box center [674, 297] width 379 height 36
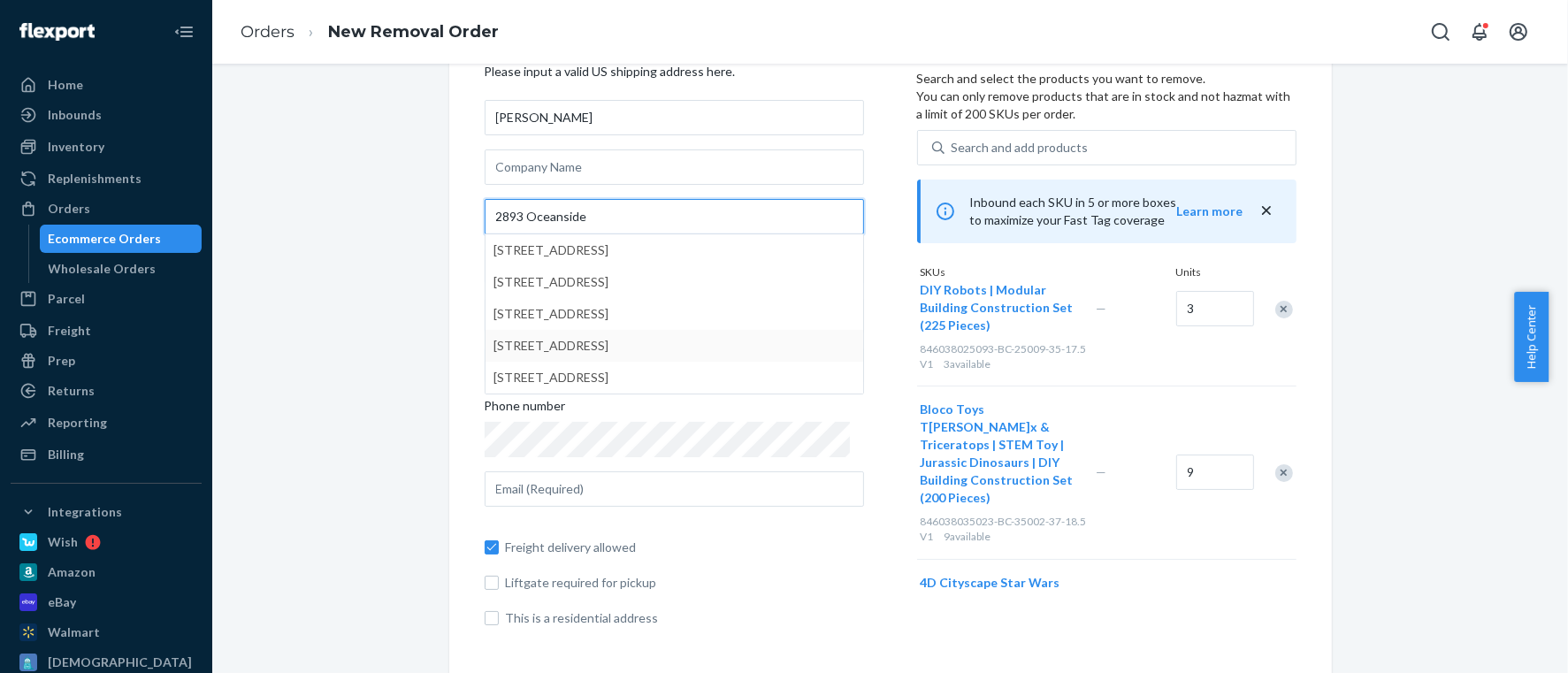
scroll to position [84, 0]
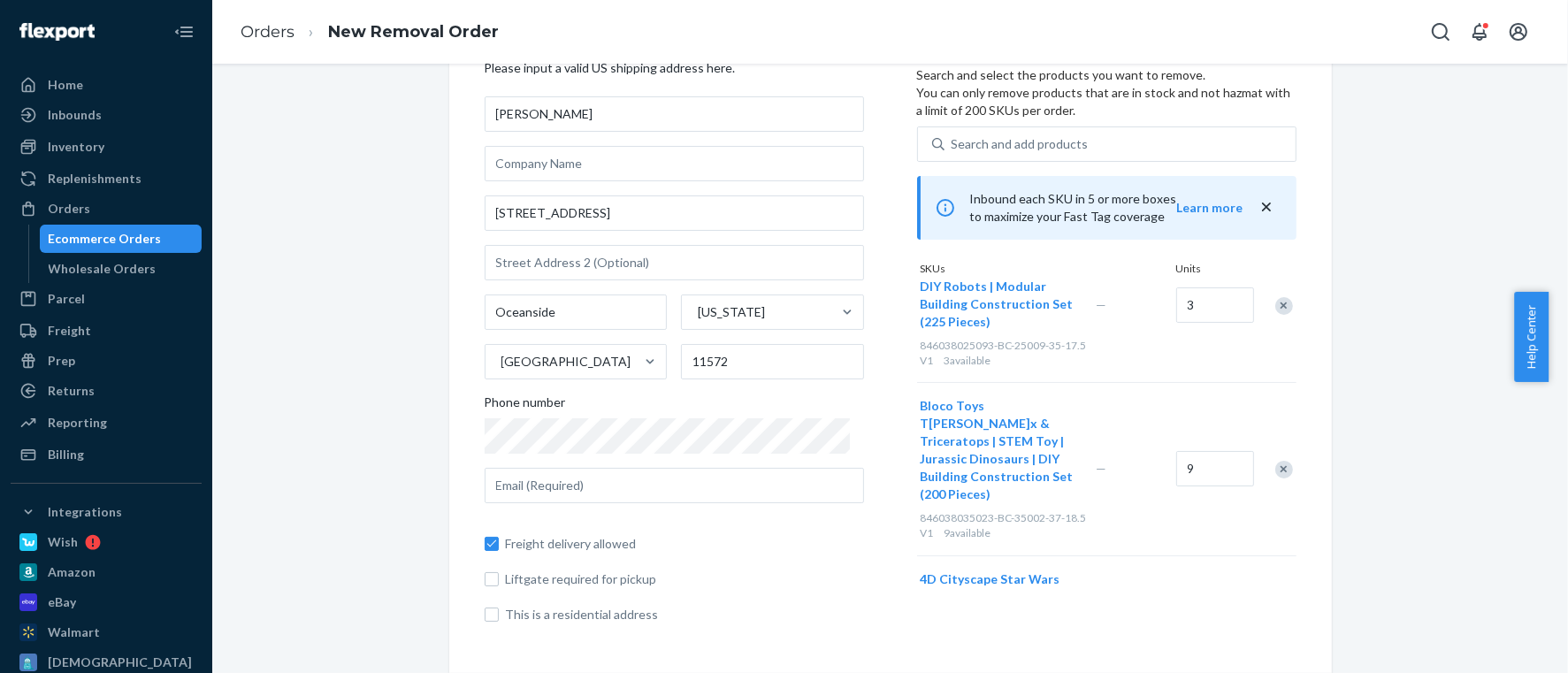
click at [586, 503] on div "[PERSON_NAME] [STREET_ADDRESS][US_STATE] Phone number Freight delivery allowed …" at bounding box center [674, 360] width 379 height 527
click at [587, 500] on input "text" at bounding box center [674, 485] width 379 height 36
click at [372, 463] on div "Where to? Please input a valid US shipping address here.[PERSON_NAME] [STREET_A…" at bounding box center [890, 535] width 1329 height 1060
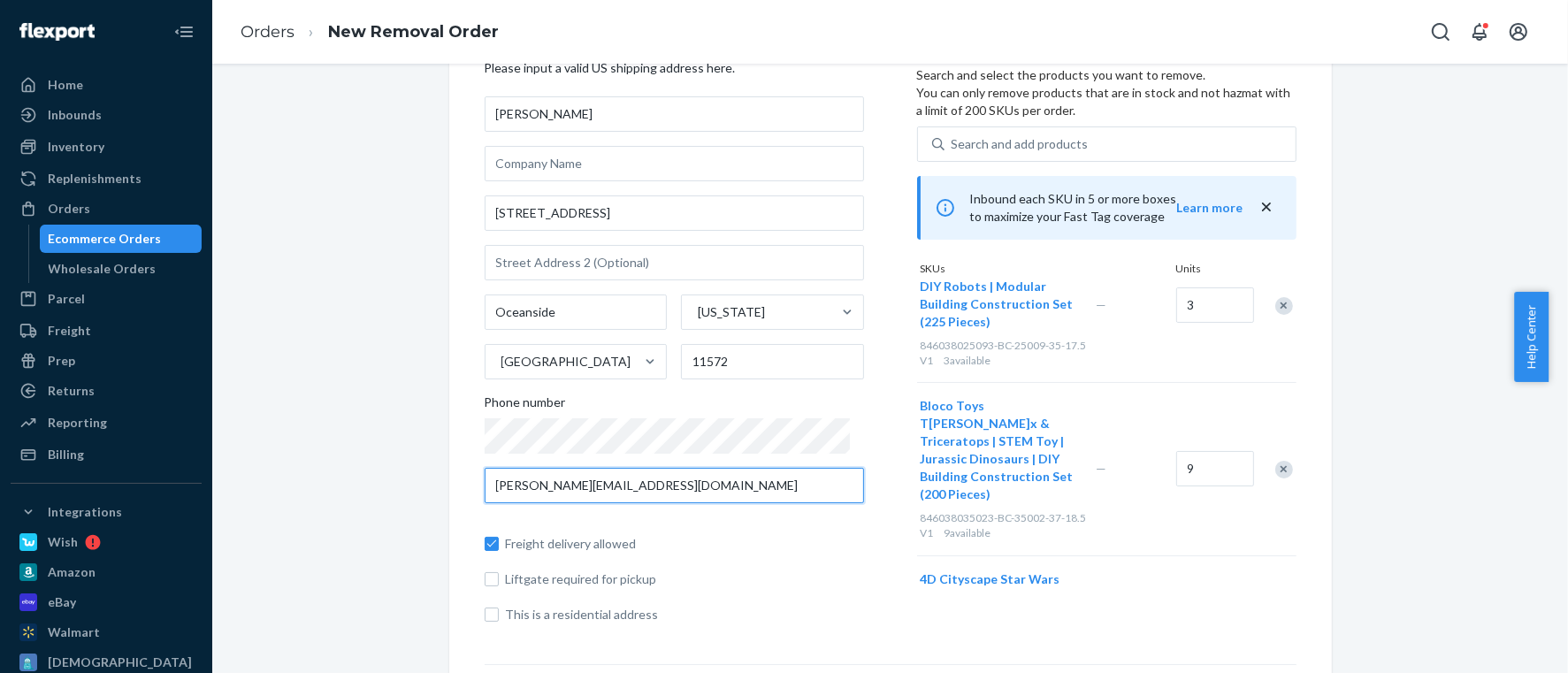
drag, startPoint x: 690, startPoint y: 489, endPoint x: 225, endPoint y: 440, distance: 467.6
click at [248, 440] on div "Where to? Please input a valid US shipping address here.[PERSON_NAME] [STREET_A…" at bounding box center [890, 545] width 1329 height 1078
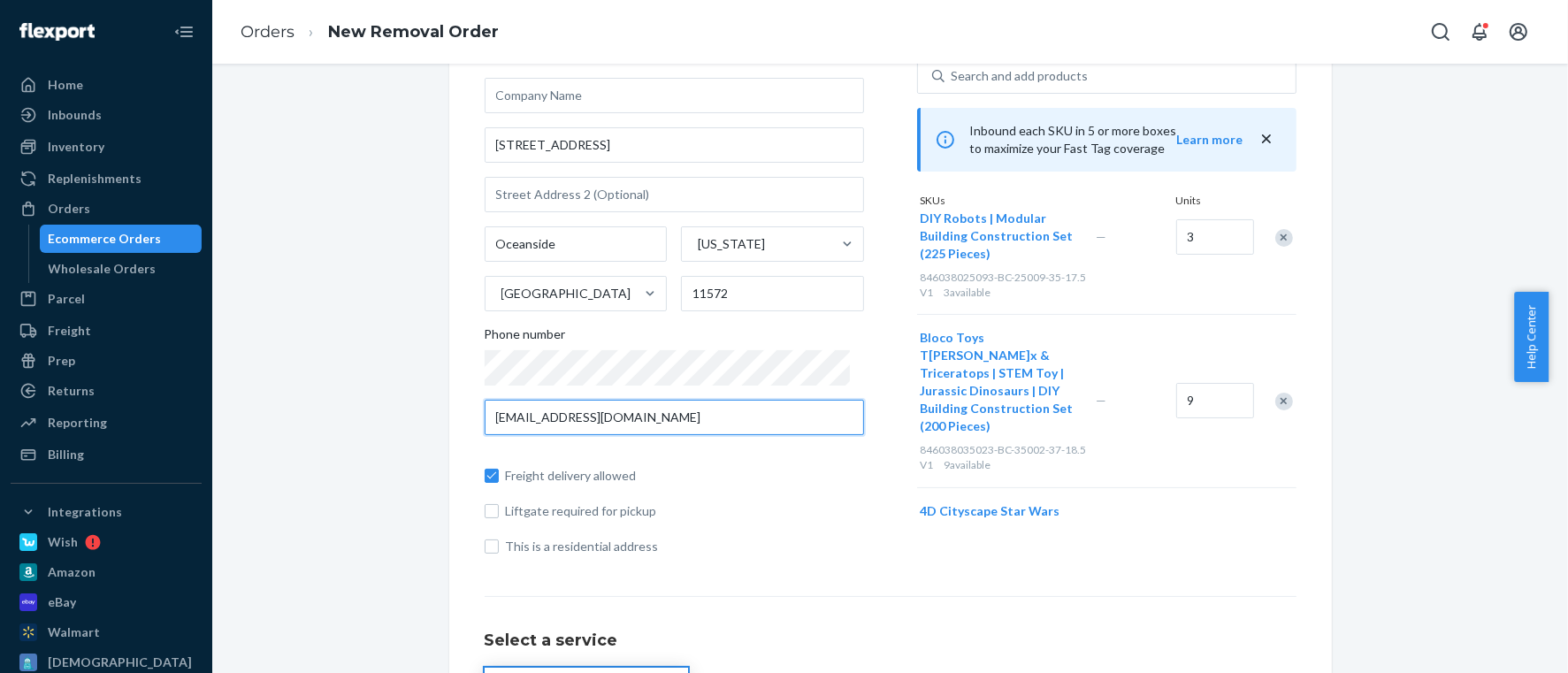
scroll to position [217, 0]
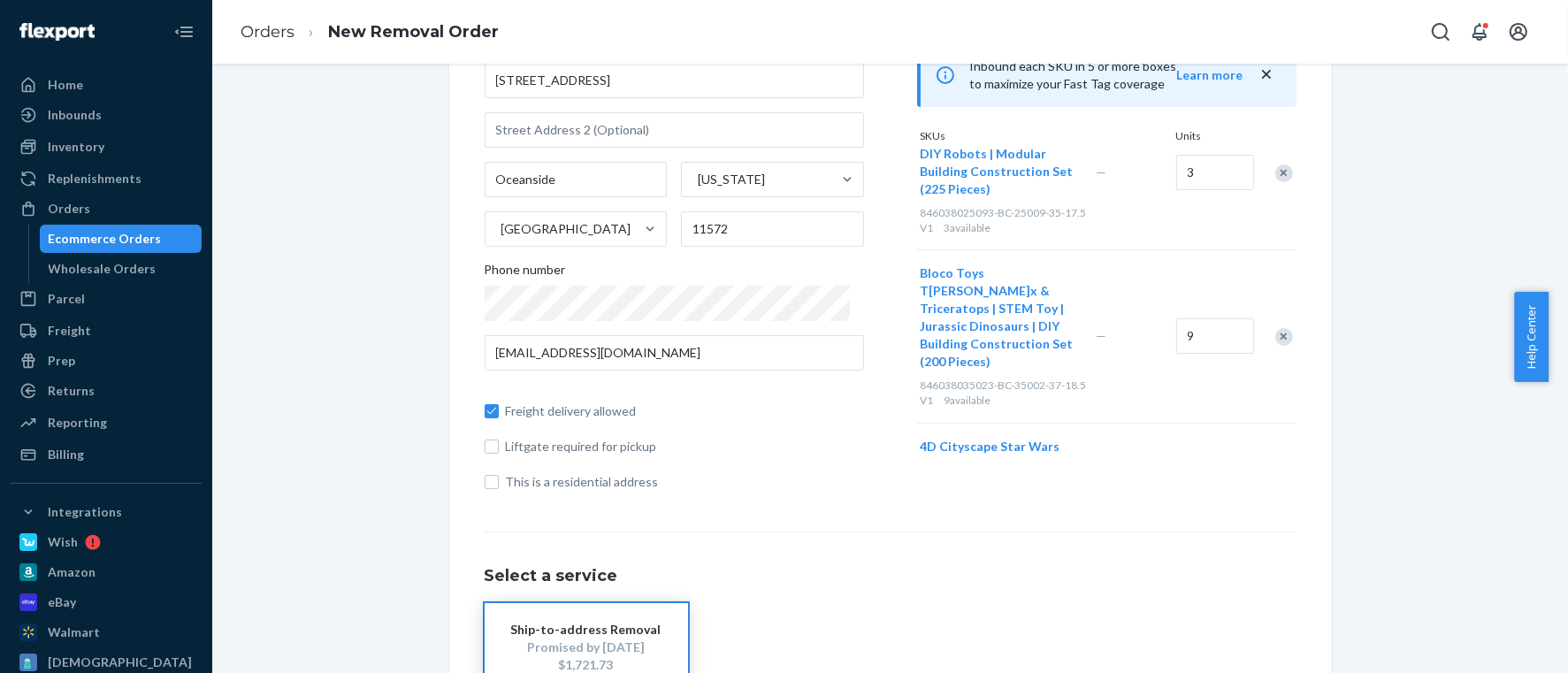
click at [465, 444] on div "Where to? Please input a valid US shipping address here.[PERSON_NAME] [STREET_A…" at bounding box center [890, 413] width 882 height 1078
click at [485, 456] on div "Freight delivery allowed Liftgate required for pickup This is a residential add…" at bounding box center [674, 438] width 379 height 106
click at [485, 448] on input "Liftgate required for pickup" at bounding box center [492, 446] width 14 height 14
click at [485, 486] on input "This is a residential address" at bounding box center [492, 481] width 14 height 14
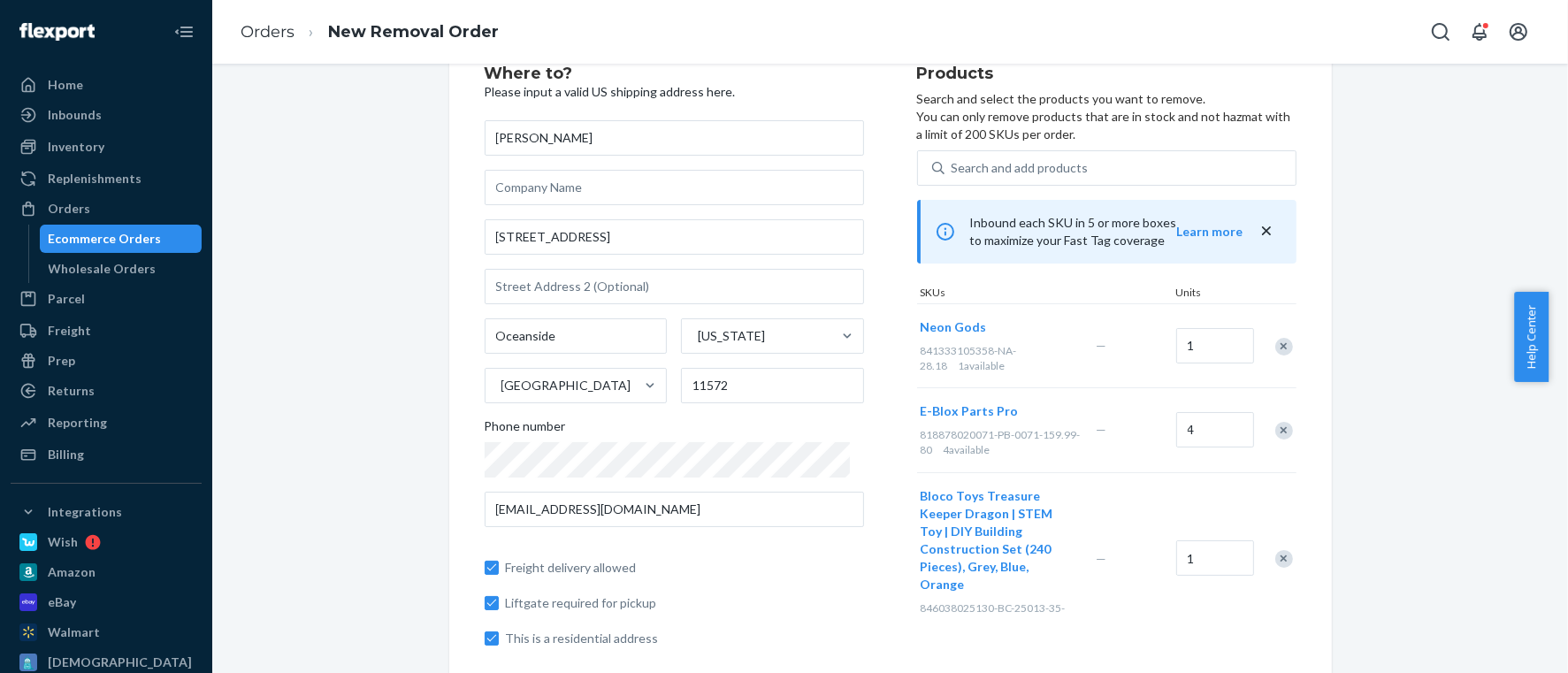
scroll to position [0, 0]
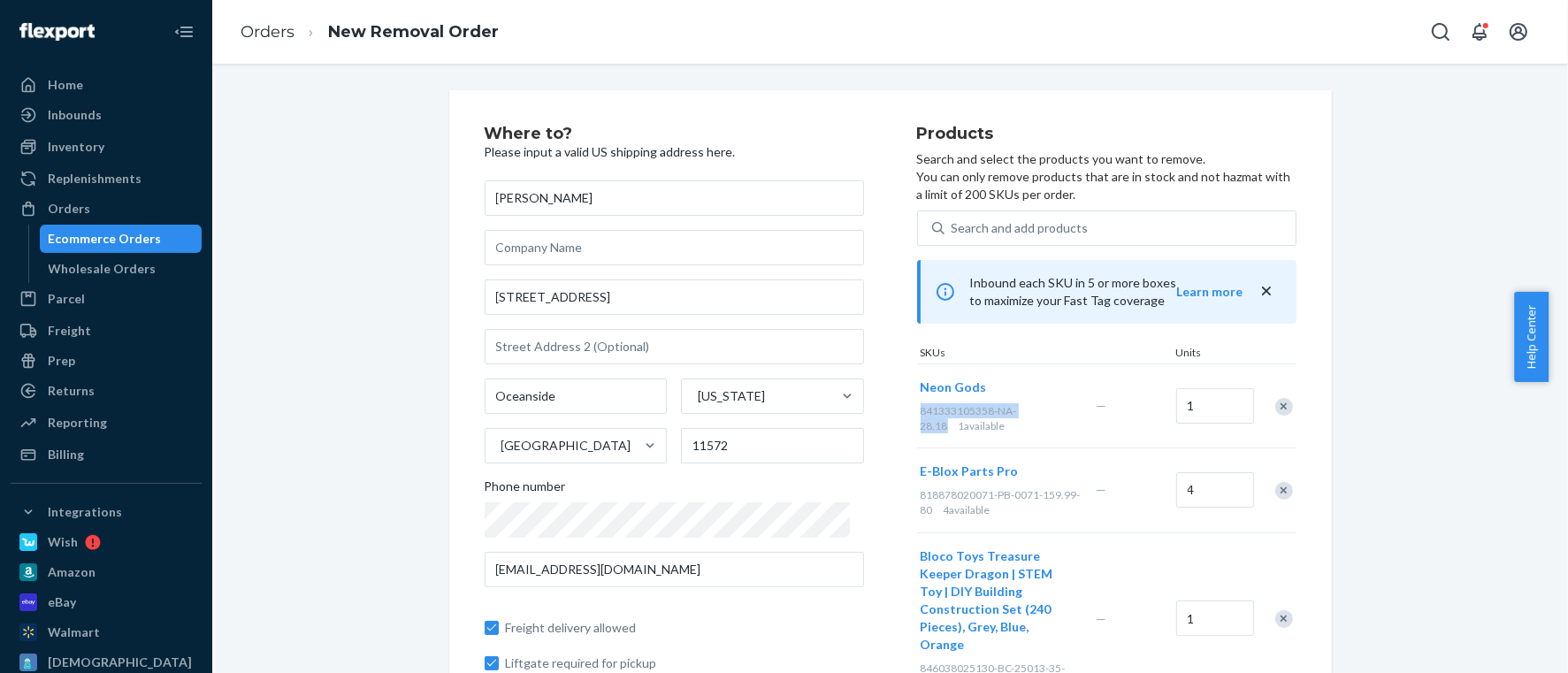
drag, startPoint x: 898, startPoint y: 409, endPoint x: 1021, endPoint y: 408, distance: 123.0
click at [1021, 408] on div "841333105358-NA-28.18 1 available" at bounding box center [1005, 417] width 169 height 30
copy span "841333105358-NA-28.18"
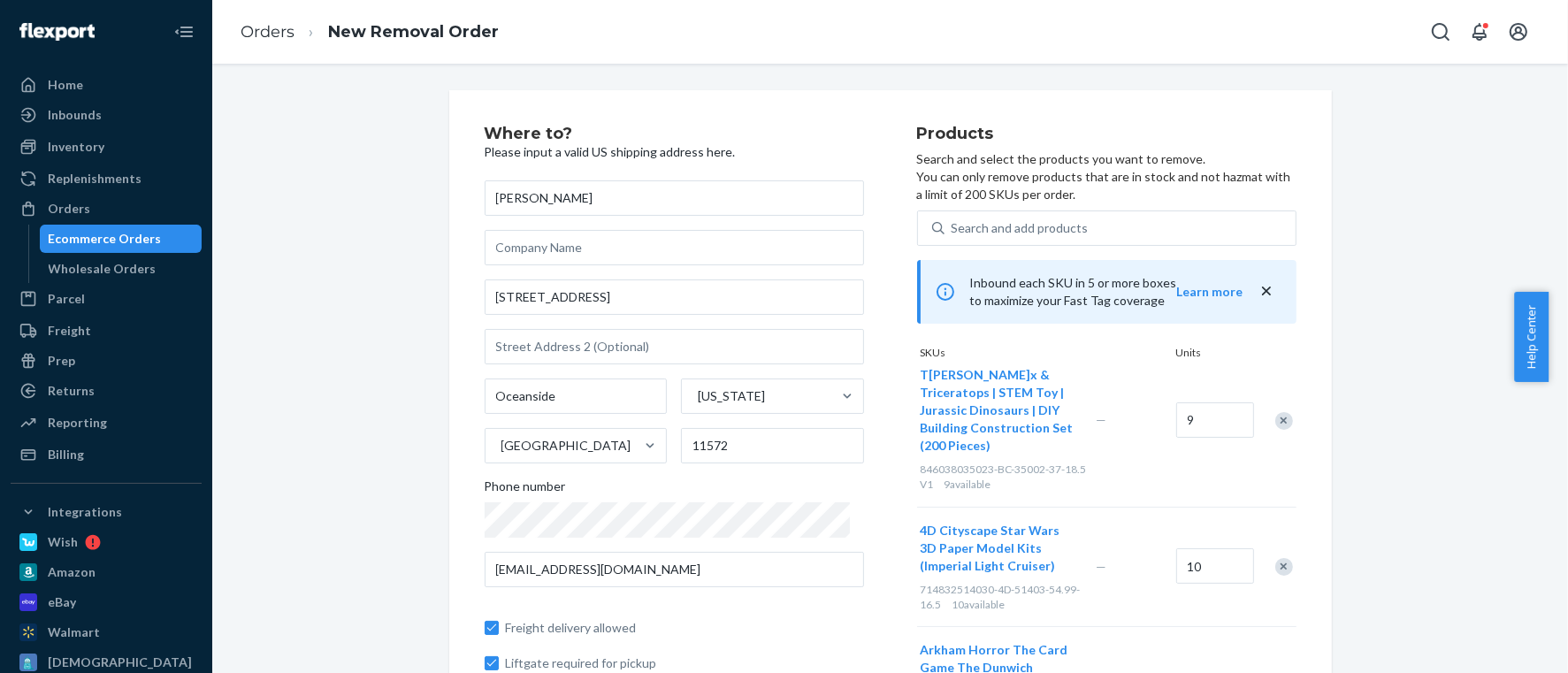
drag, startPoint x: 1254, startPoint y: 390, endPoint x: 1284, endPoint y: 443, distance: 60.9
click at [1284, 443] on div "Neon Gods 841333105358-NA-28.18 1 available — 1 E-Blox Parts Pro 818878020071-P…" at bounding box center [1106, 519] width 379 height 311
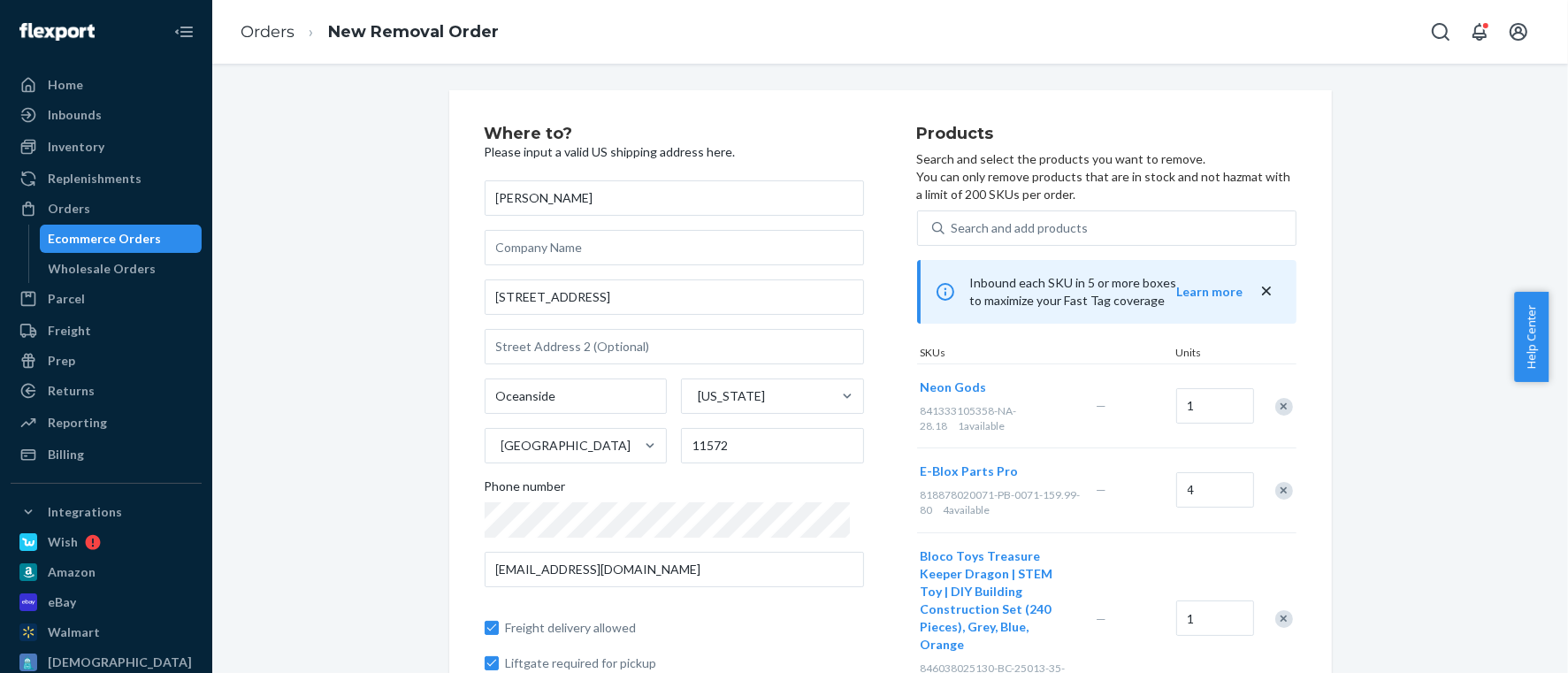
click at [1252, 406] on div at bounding box center [1274, 406] width 44 height 47
click at [1275, 406] on div "Remove Item" at bounding box center [1284, 407] width 17 height 17
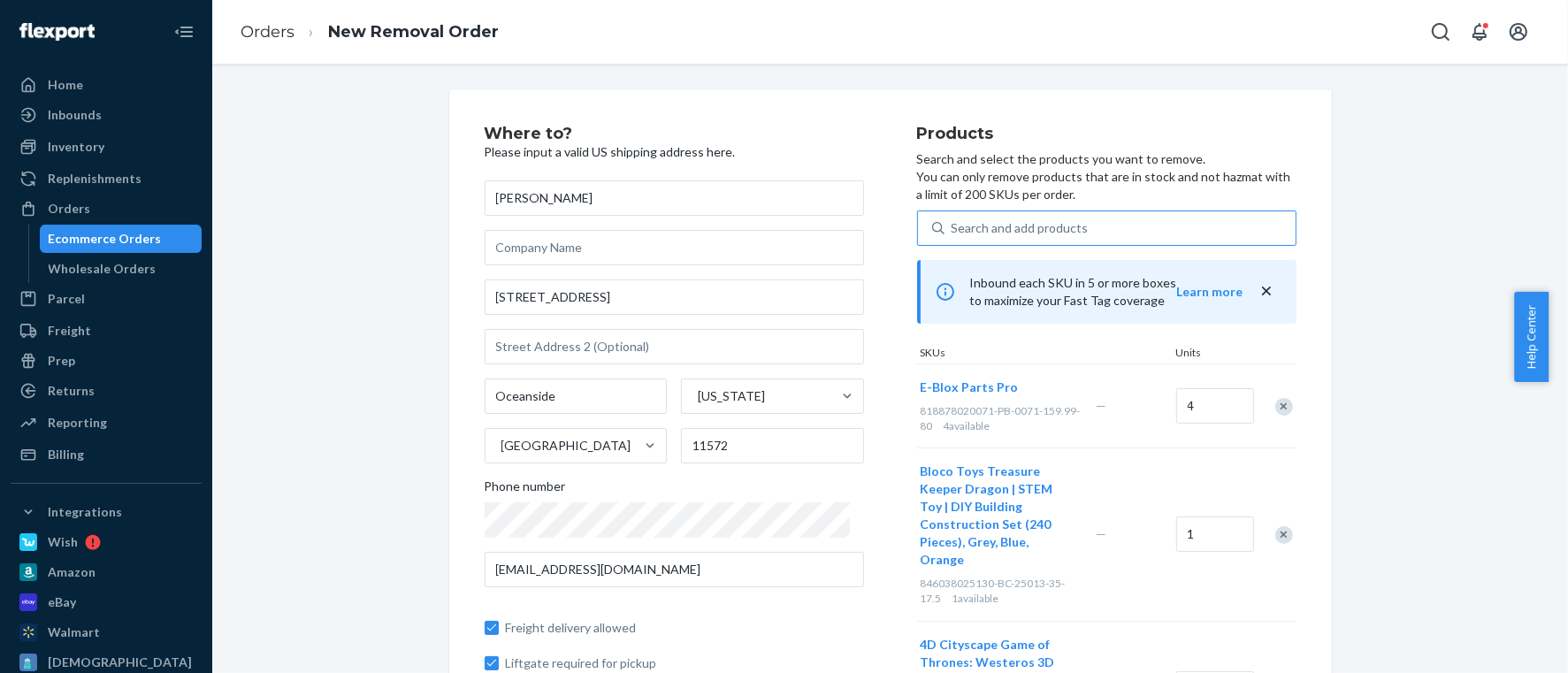
click at [1023, 219] on div "Search and add products" at bounding box center [1020, 228] width 137 height 17
click at [954, 219] on input "Search and add products" at bounding box center [953, 228] width 2 height 17
paste input "841333105358-NA-28.18"
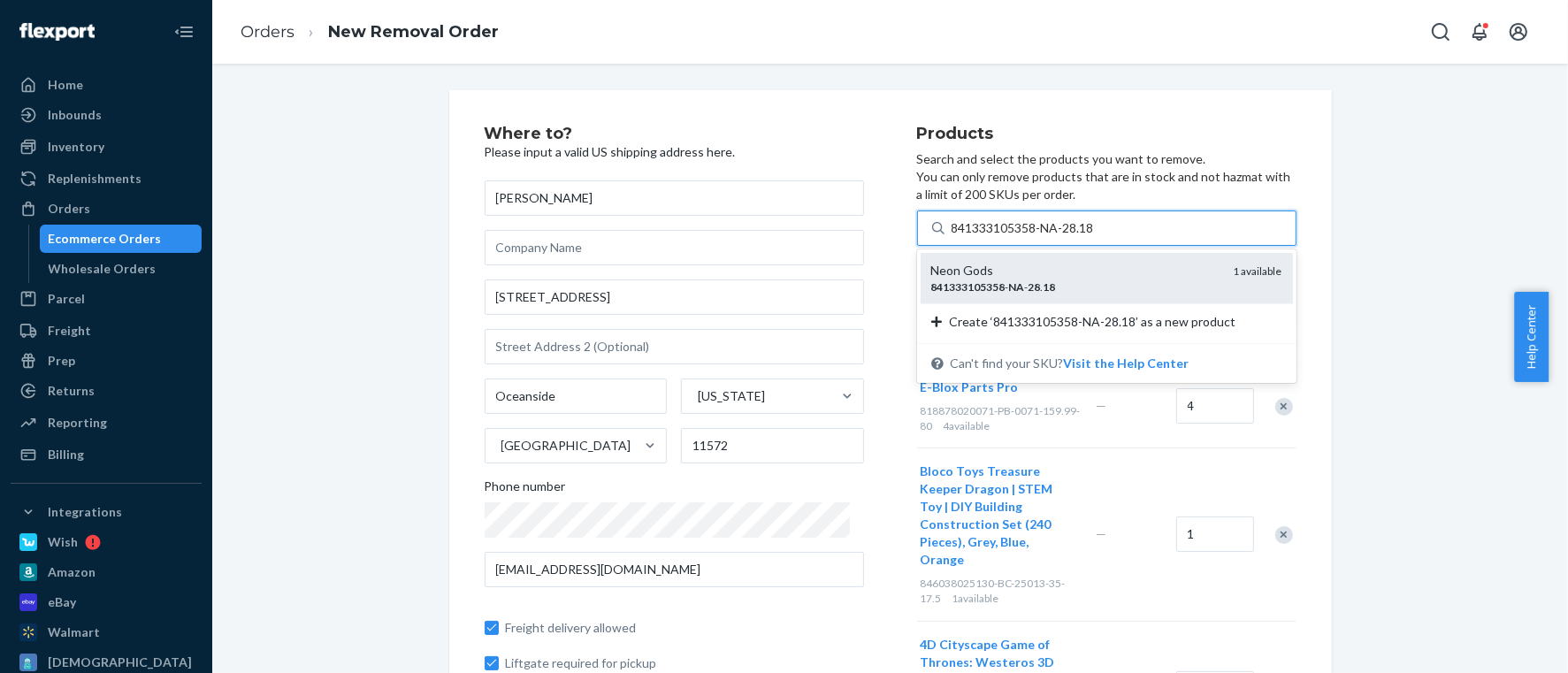
click at [993, 272] on div "Neon Gods" at bounding box center [1075, 270] width 288 height 17
click at [993, 237] on input "841333105358-NA-28.18" at bounding box center [1024, 228] width 145 height 17
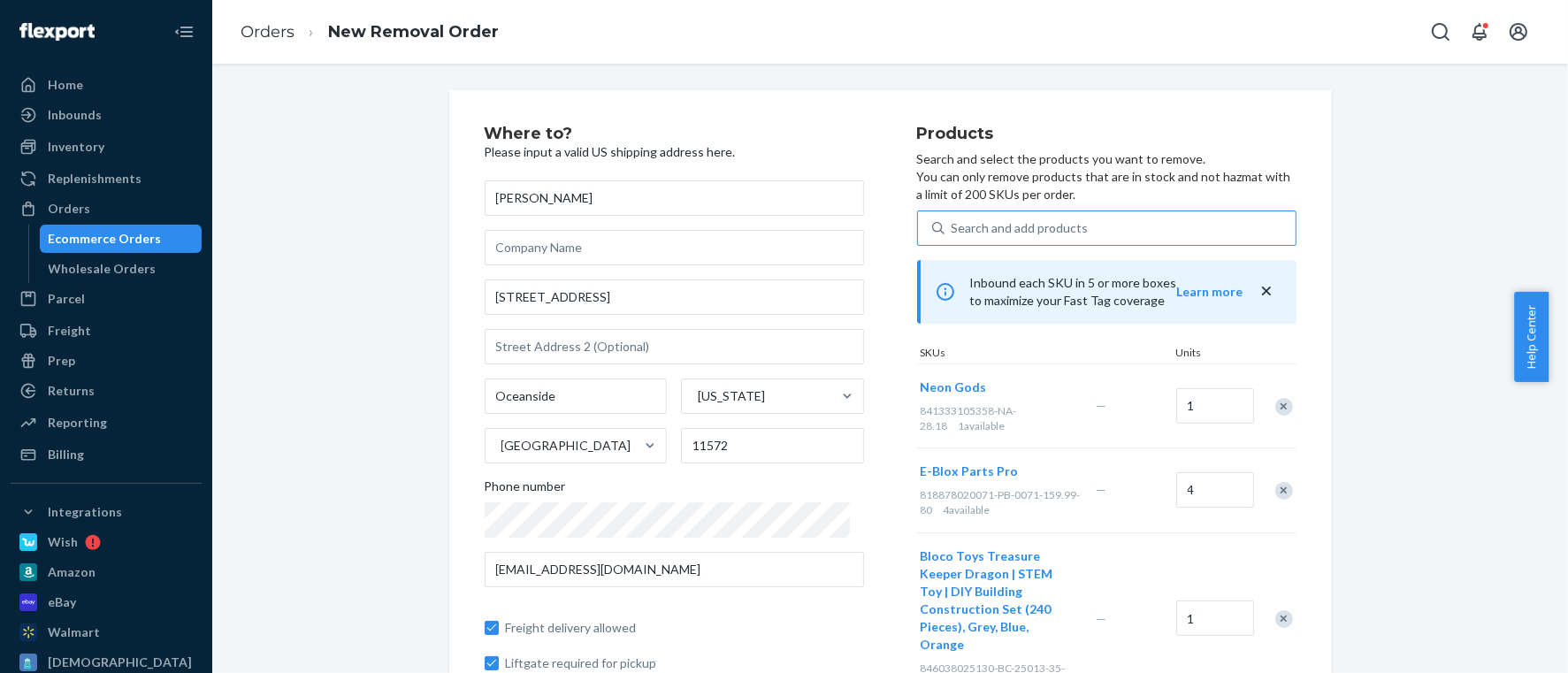
click at [921, 490] on span "818878020071-PB-0071-159.99-80" at bounding box center [1001, 501] width 160 height 28
drag, startPoint x: 898, startPoint y: 498, endPoint x: 1051, endPoint y: 489, distance: 153.3
click at [1051, 489] on span "818878020071-PB-0071-159.99-80" at bounding box center [1001, 501] width 160 height 28
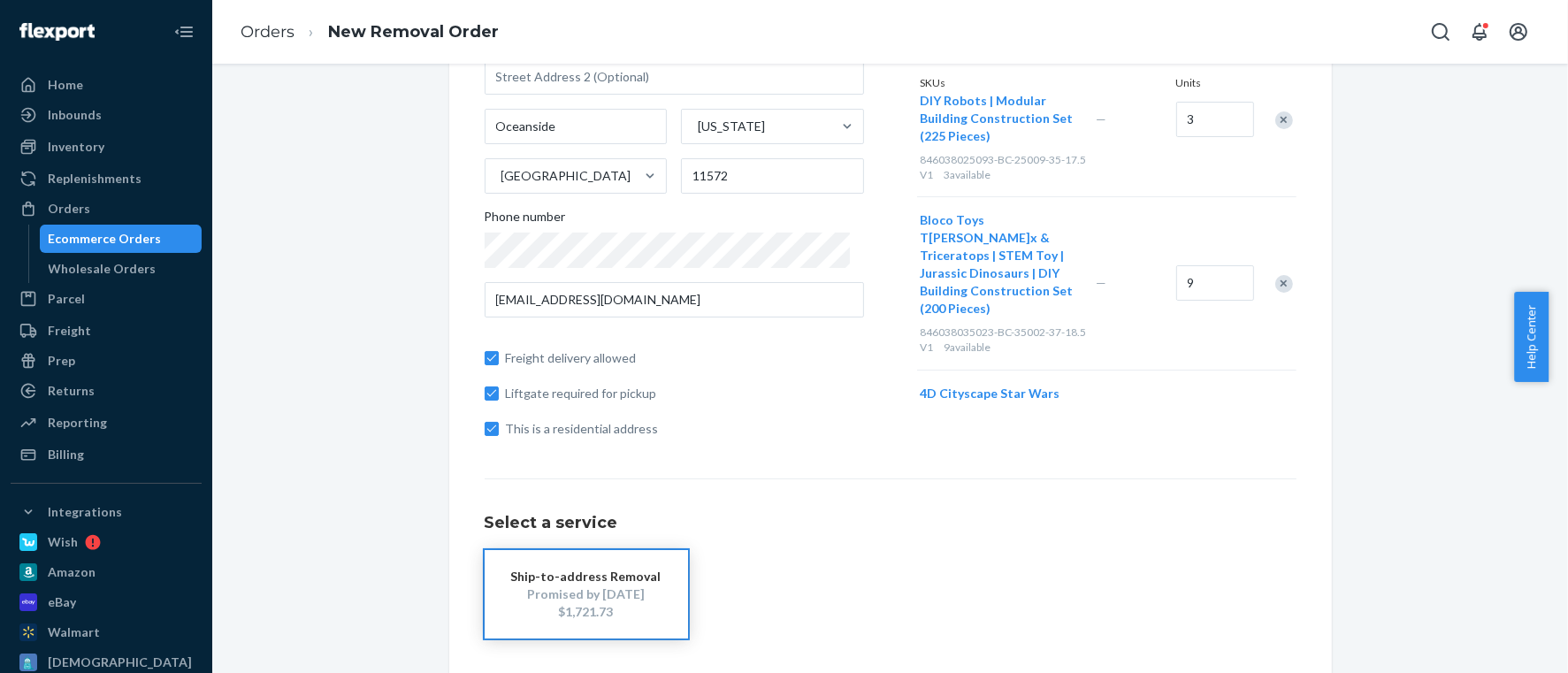
scroll to position [495, 0]
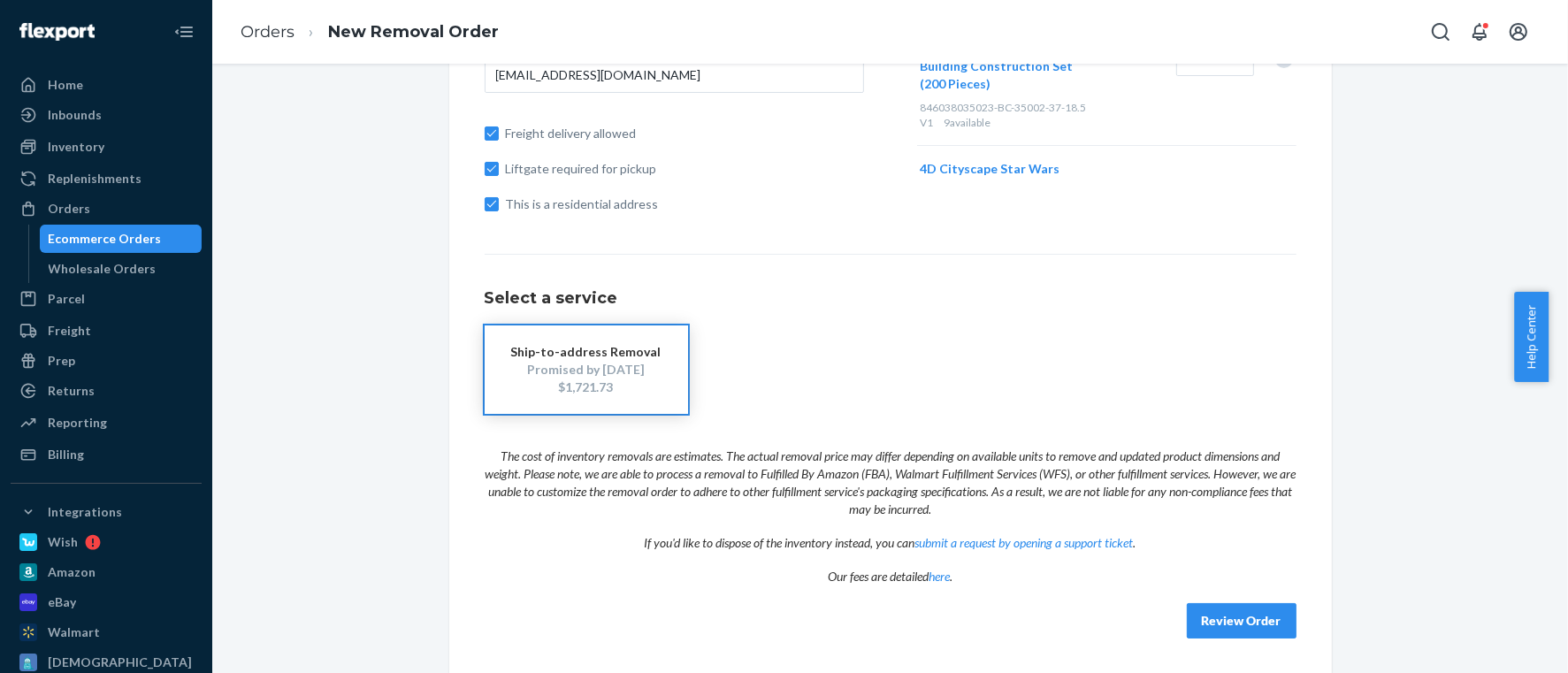
click at [1220, 614] on button "Review Order" at bounding box center [1242, 620] width 110 height 36
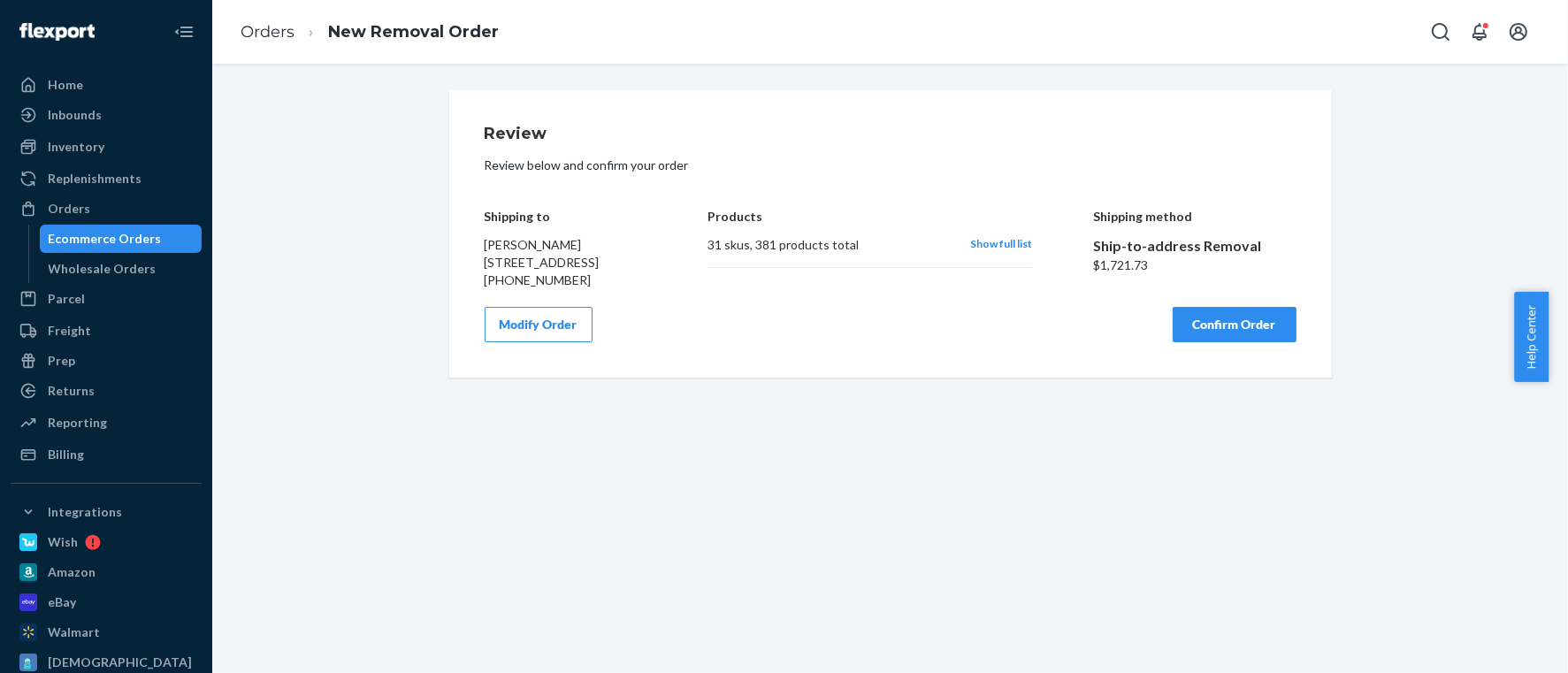
scroll to position [0, 0]
click at [526, 337] on button "Modify Order" at bounding box center [539, 324] width 108 height 36
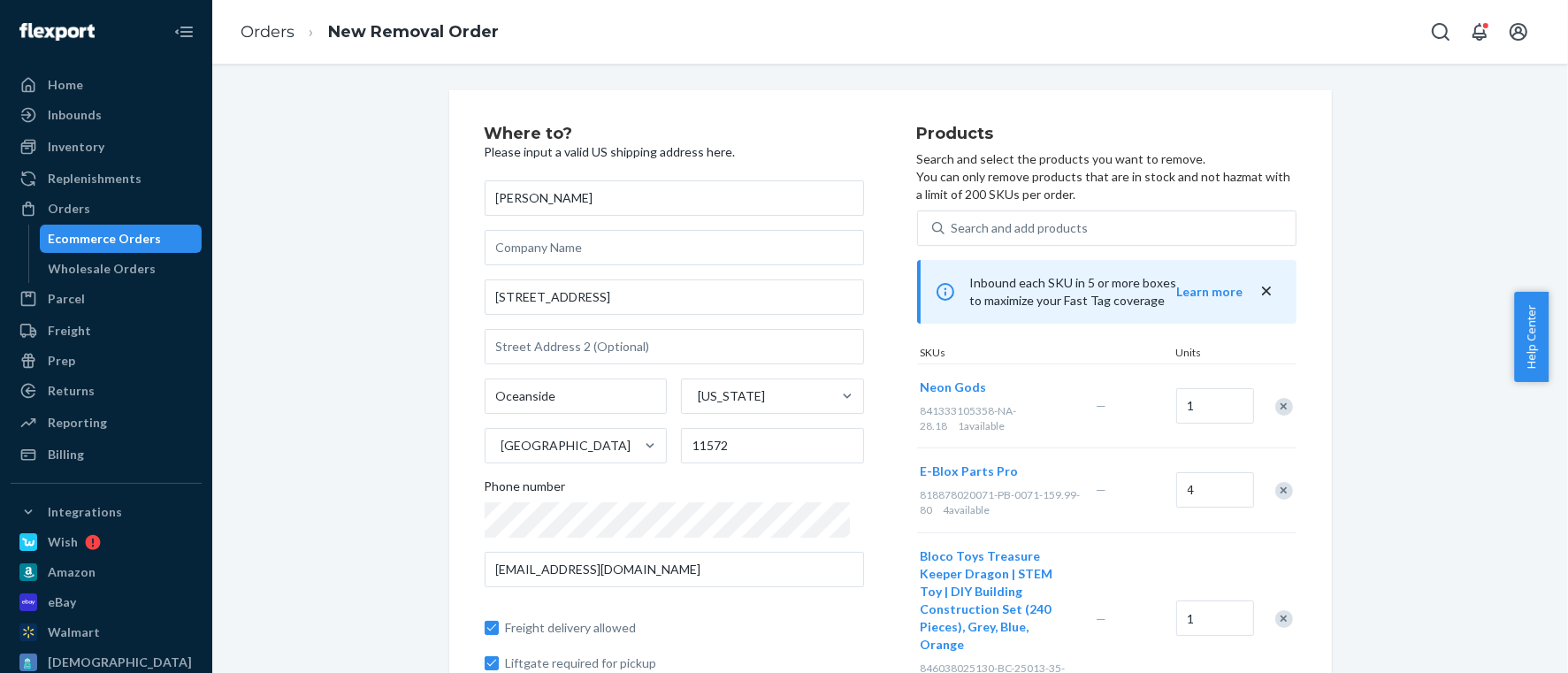
click at [962, 414] on span "841333105358-NA-28.18" at bounding box center [969, 417] width 96 height 28
copy span "841333105358"
click at [1275, 408] on div "Remove Item" at bounding box center [1284, 407] width 17 height 17
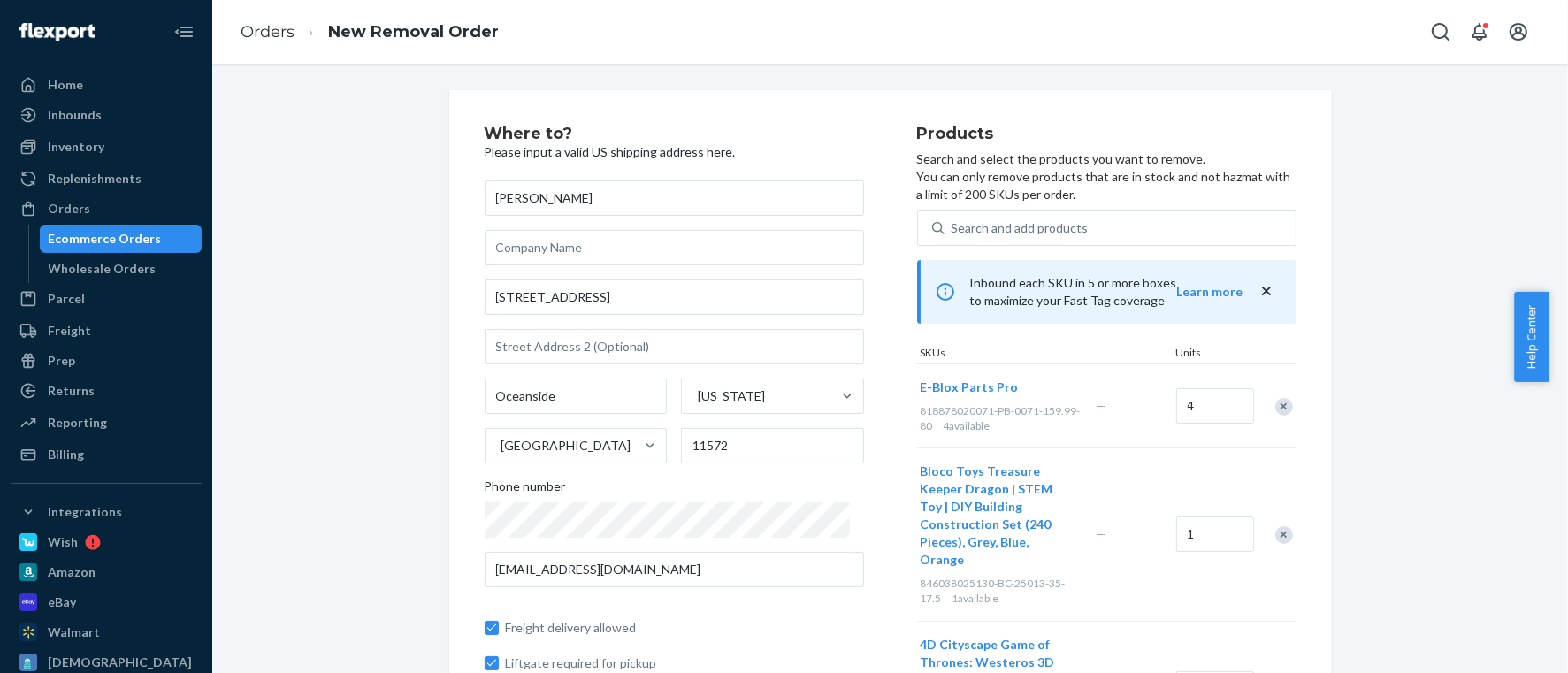
click at [931, 406] on span "818878020071-PB-0071-159.99-80" at bounding box center [1001, 417] width 160 height 28
copy span "818878020071"
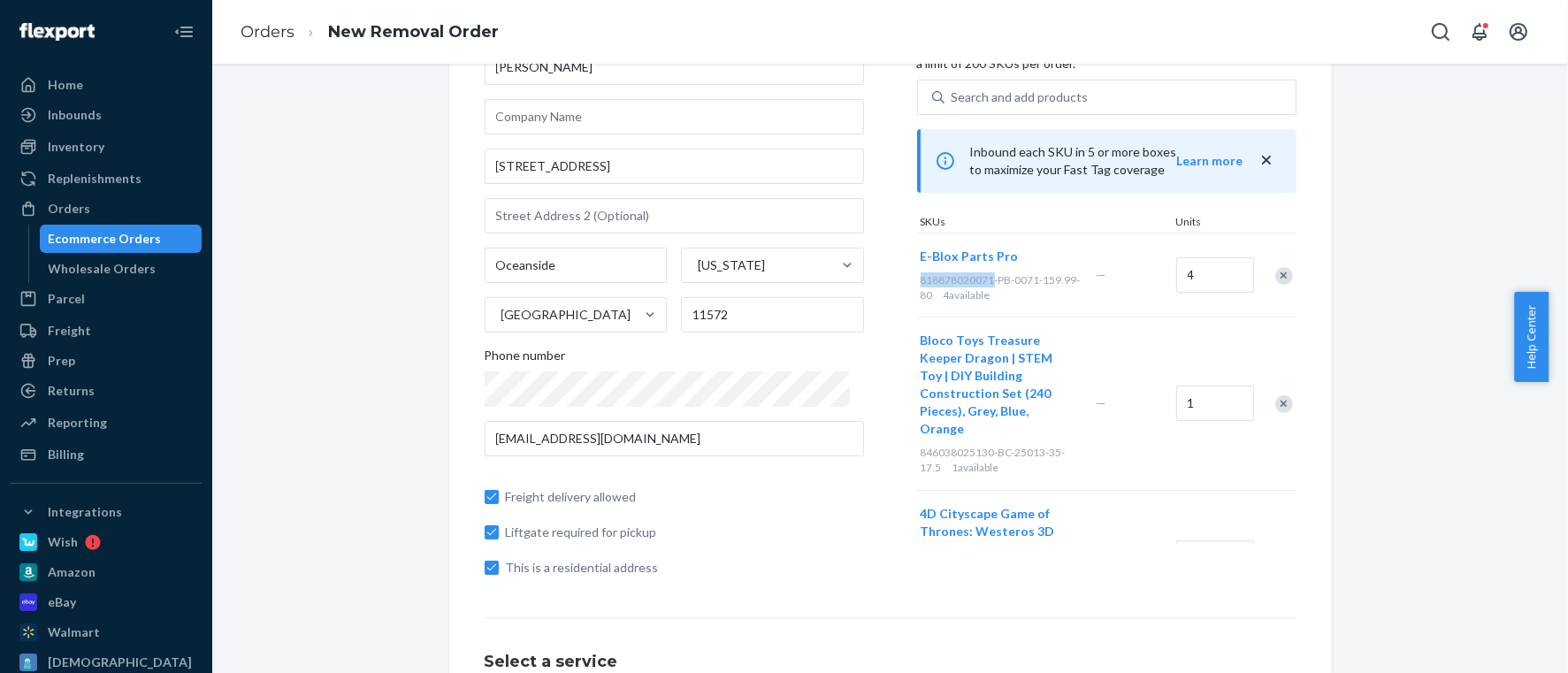
scroll to position [133, 0]
click at [935, 444] on span "846038025130-BC-25013-35-17.5" at bounding box center [993, 457] width 145 height 28
copy span "846038025130"
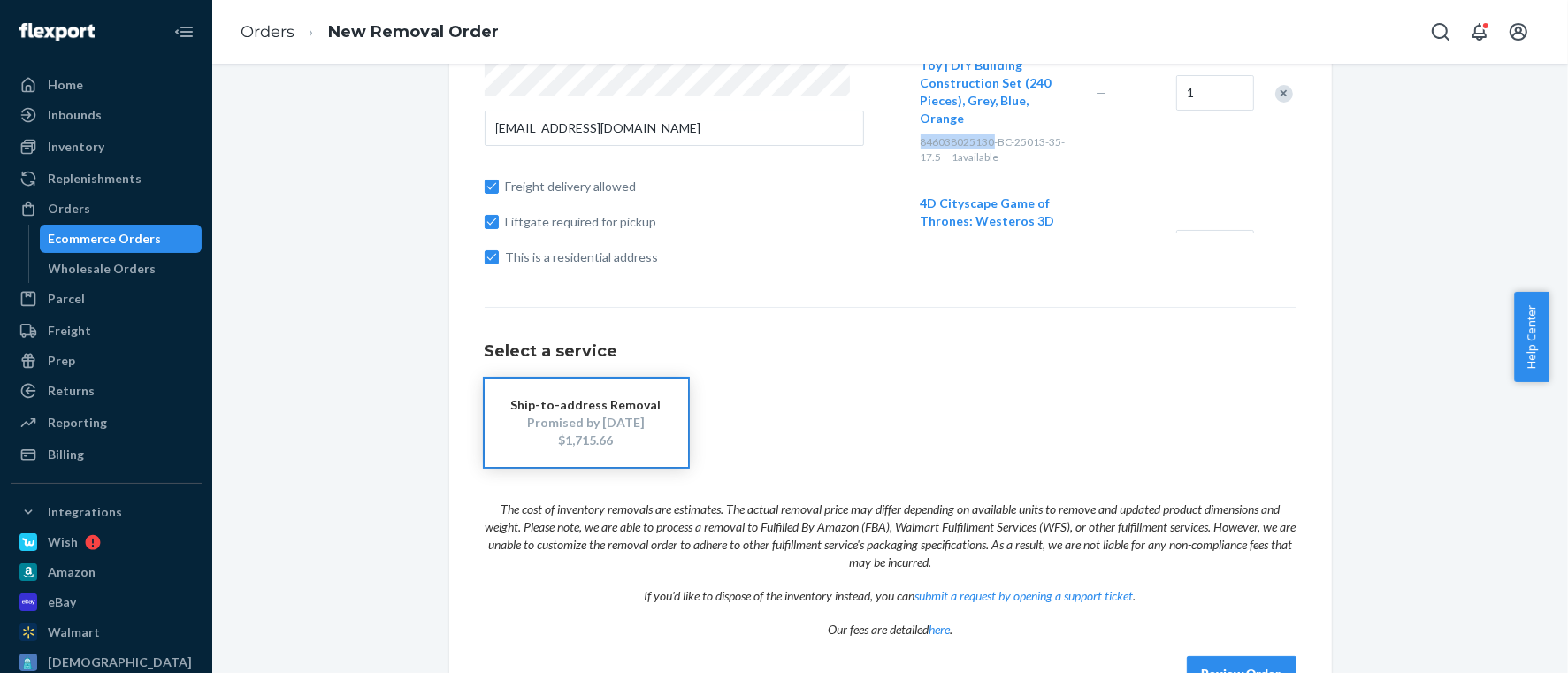
scroll to position [495, 0]
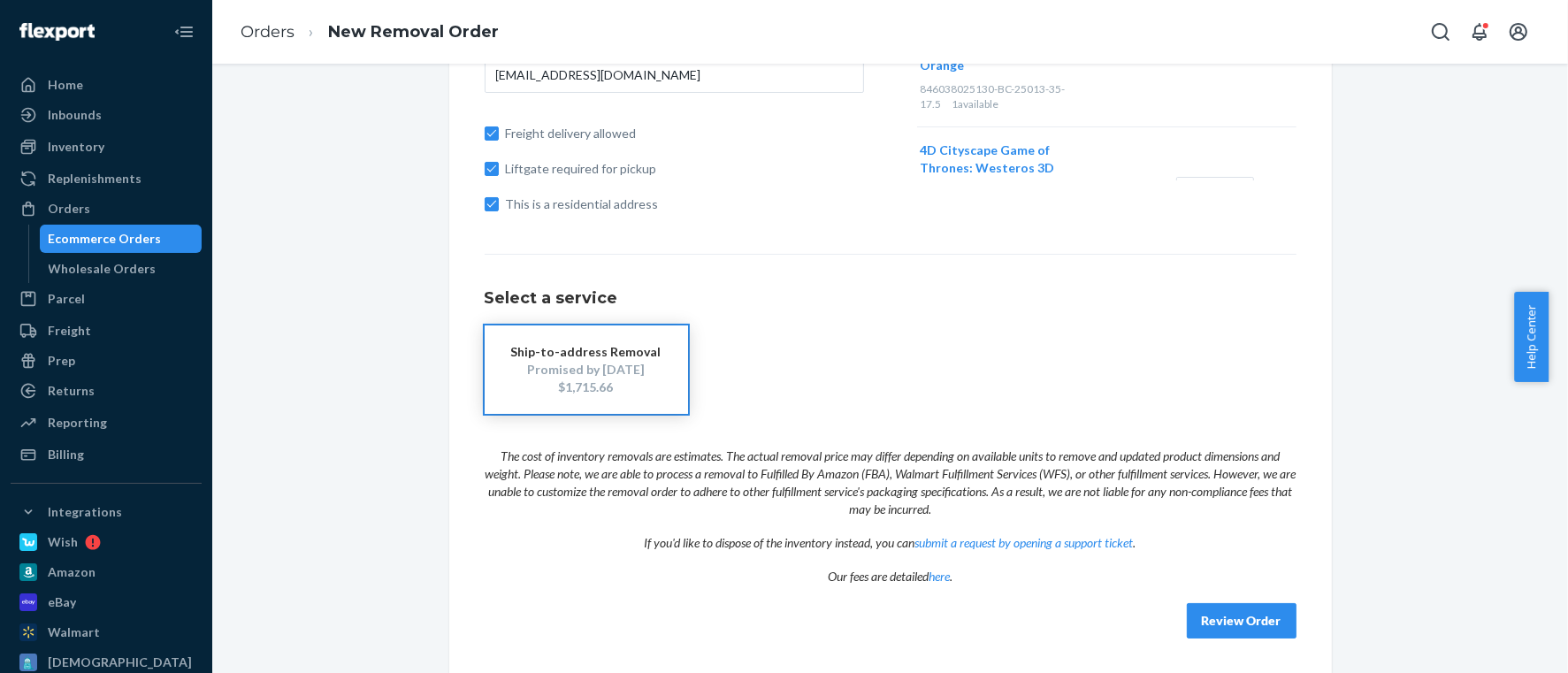
click at [928, 335] on div "Ship-to-address Removal Promised by [DATE] $1,715.66" at bounding box center [891, 369] width 812 height 89
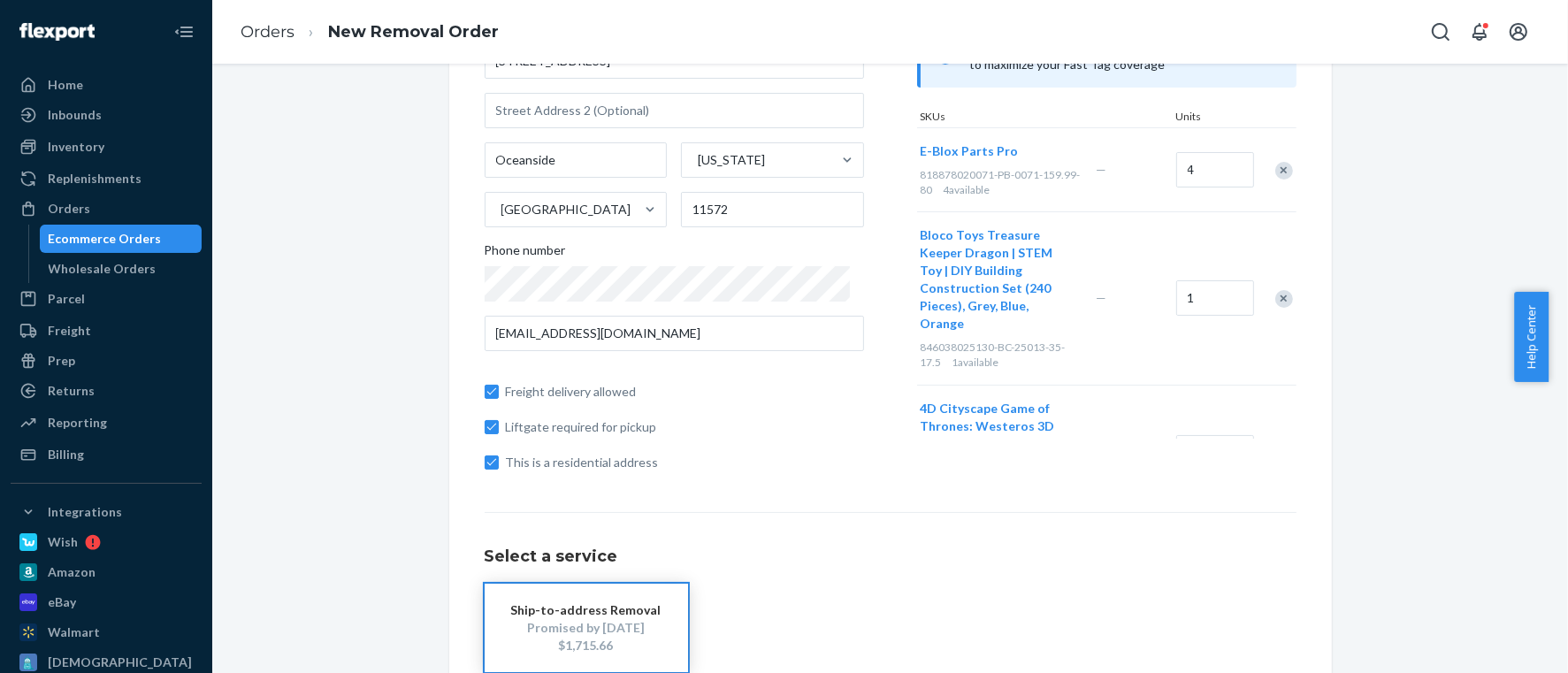
scroll to position [229, 0]
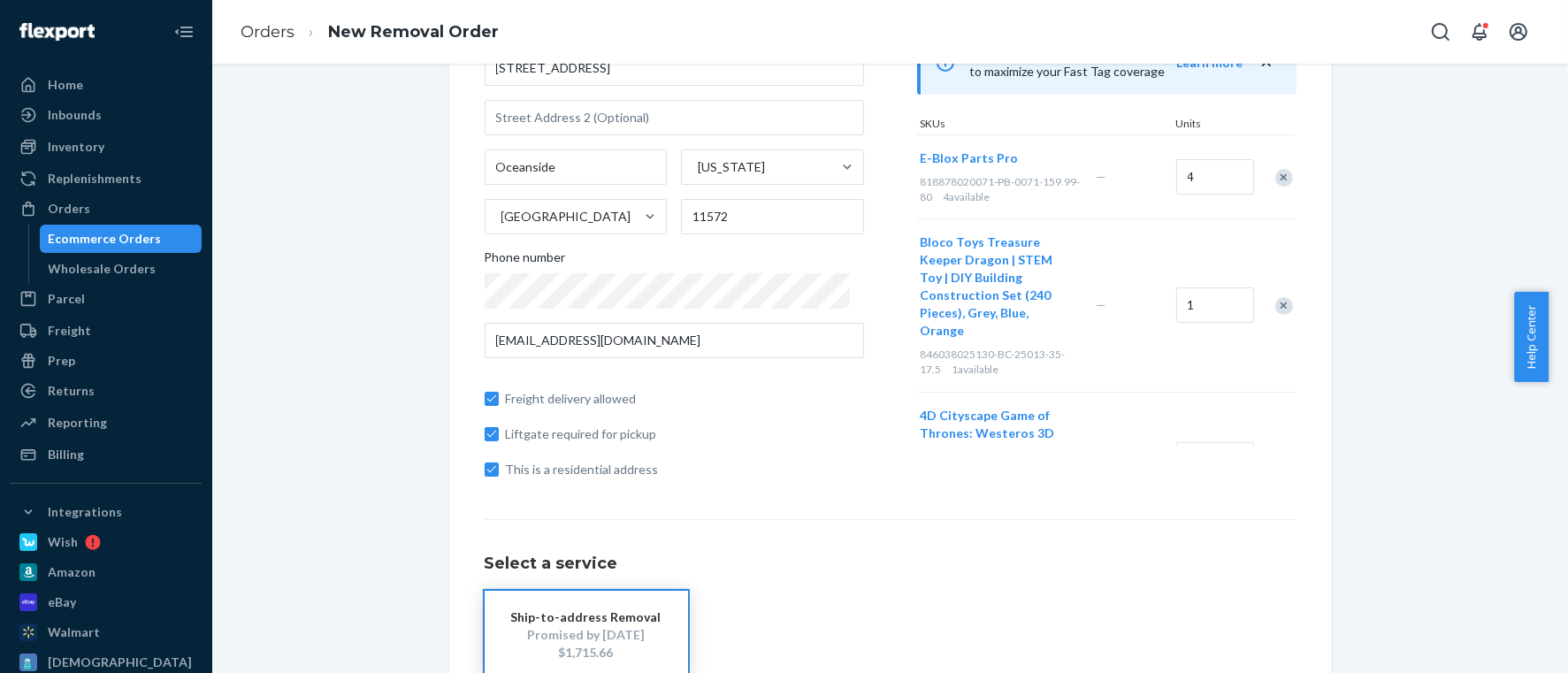
click at [1275, 297] on div "Remove Item" at bounding box center [1284, 306] width 17 height 17
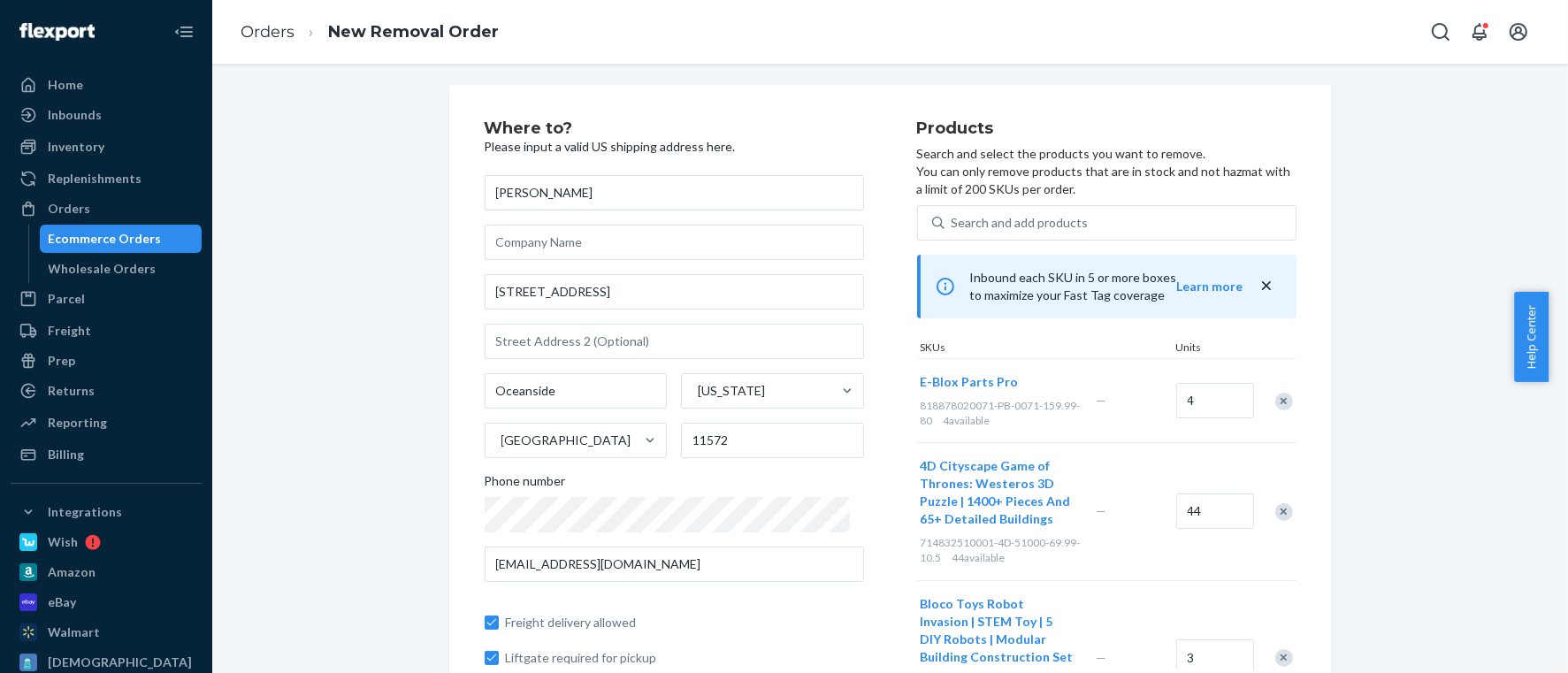
scroll to position [0, 0]
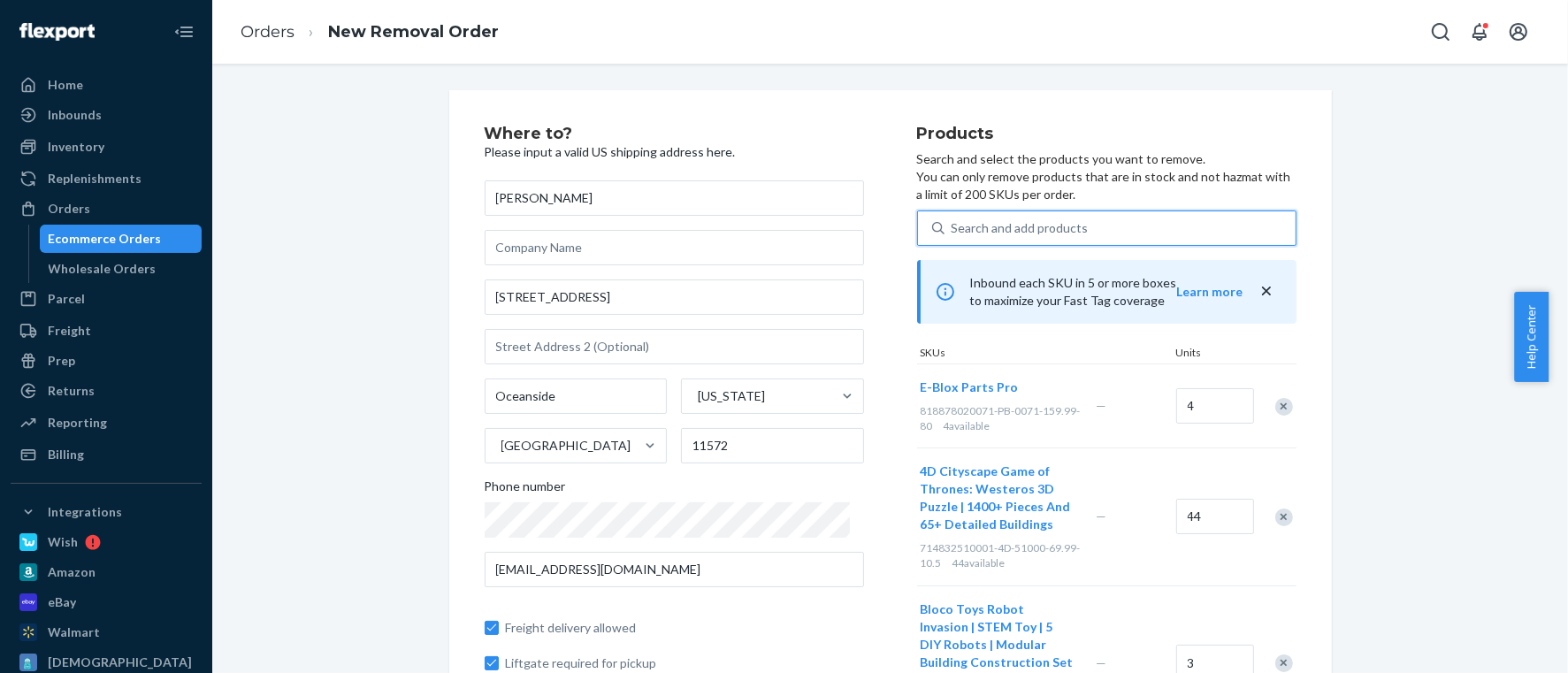
click at [1028, 243] on div "Search and add products" at bounding box center [1120, 228] width 351 height 32
click at [954, 237] on input "0 results available. Use Up and Down to choose options, press Enter to select t…" at bounding box center [953, 228] width 2 height 17
paste input "846038025130"
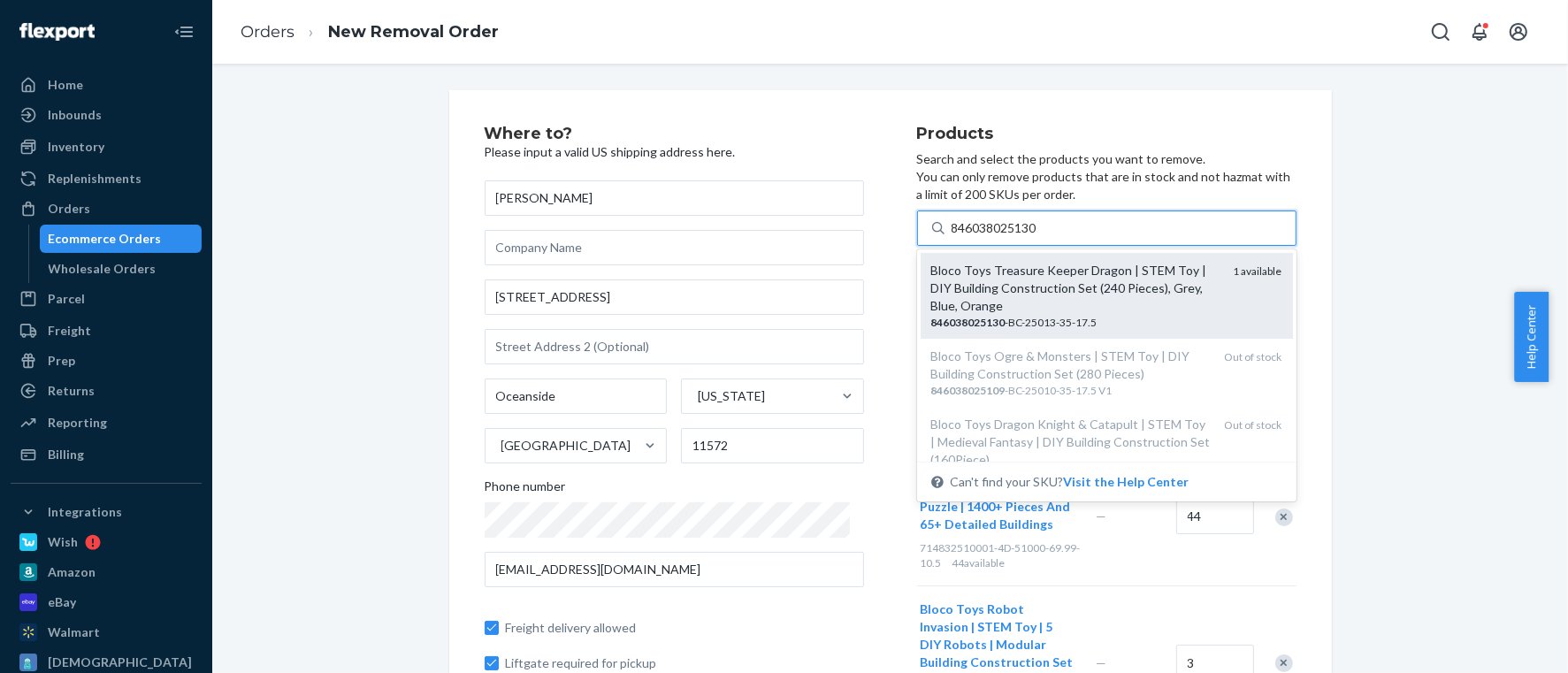
click at [998, 286] on div "Bloco Toys Treasure Keeper Dragon | STEM Toy | DIY Building Construction Set (2…" at bounding box center [1075, 287] width 288 height 53
click at [998, 237] on input "846038025130" at bounding box center [995, 228] width 88 height 17
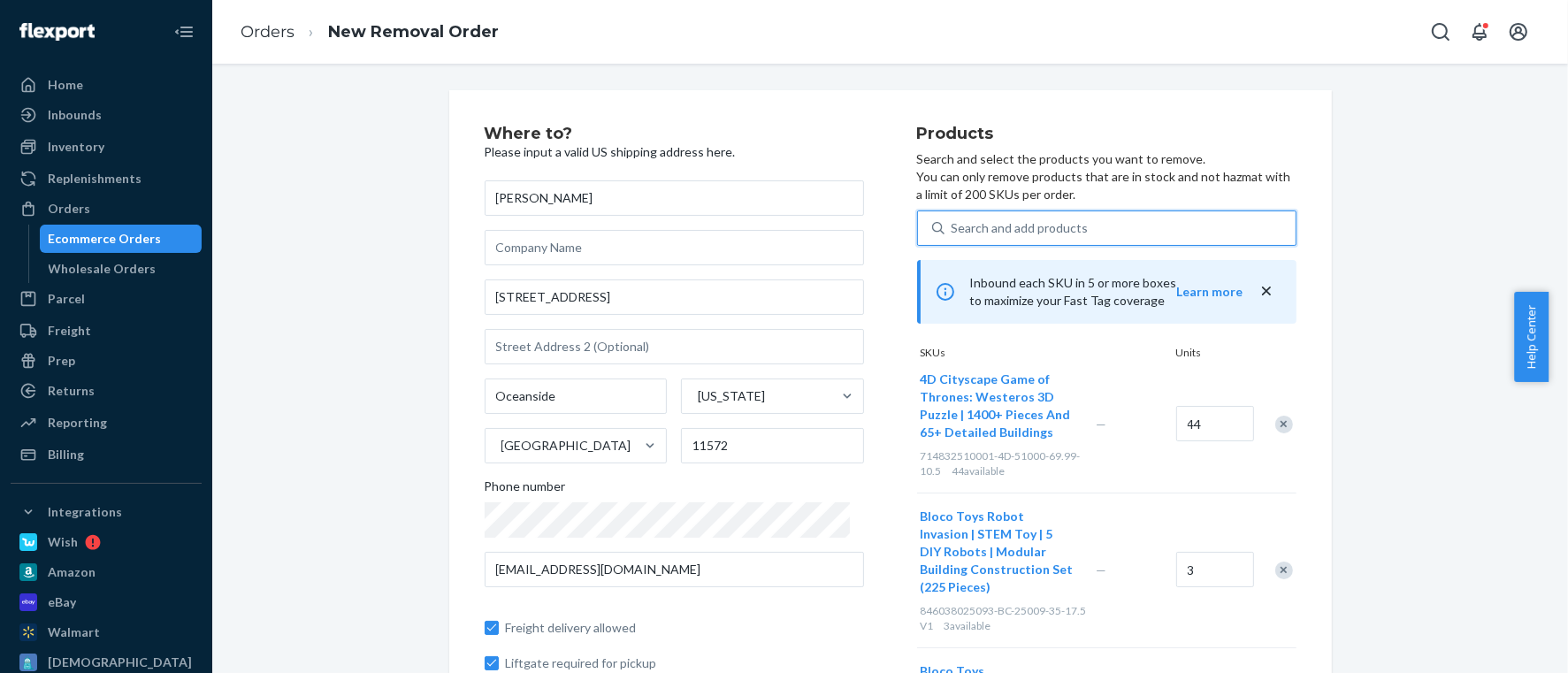
scroll to position [133, 0]
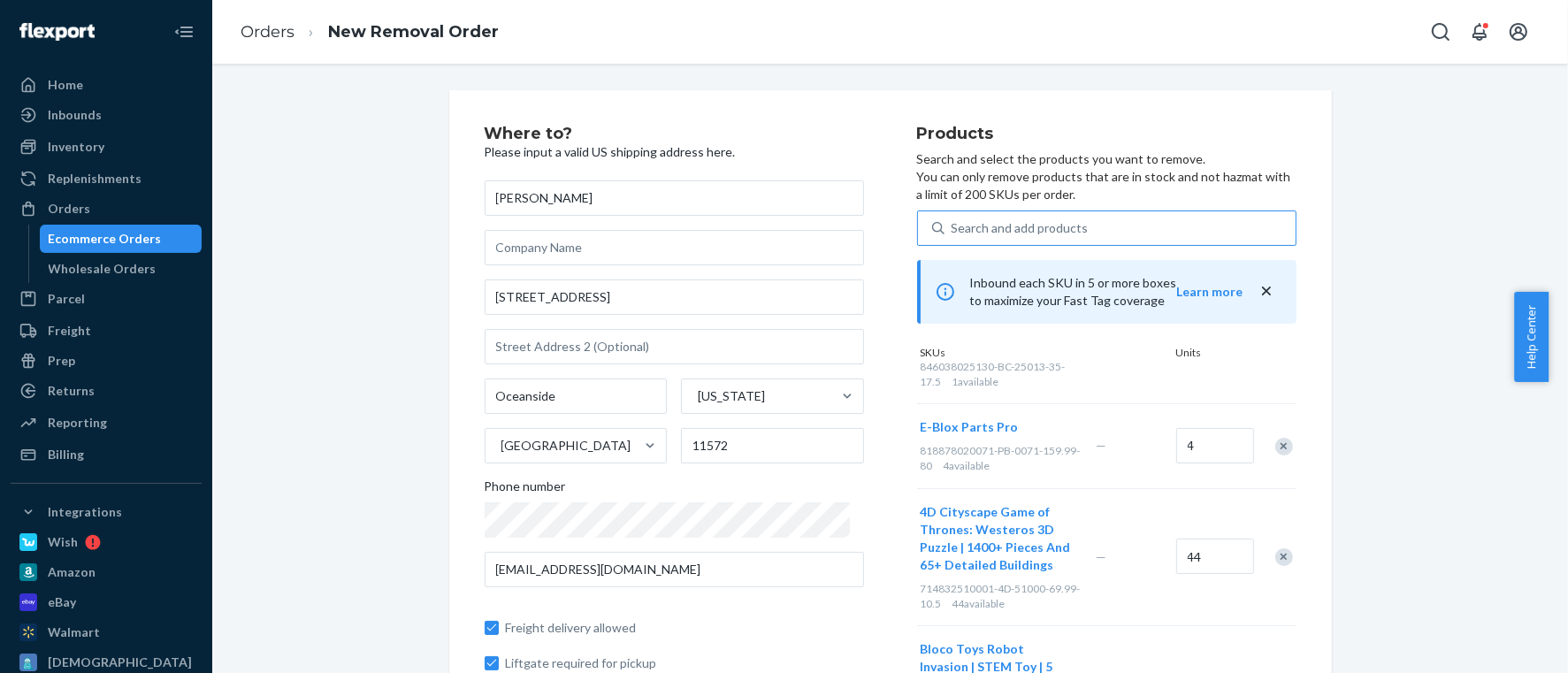
click at [946, 581] on span "714832510001-4D-51000-69.99-10.5" at bounding box center [1001, 595] width 160 height 28
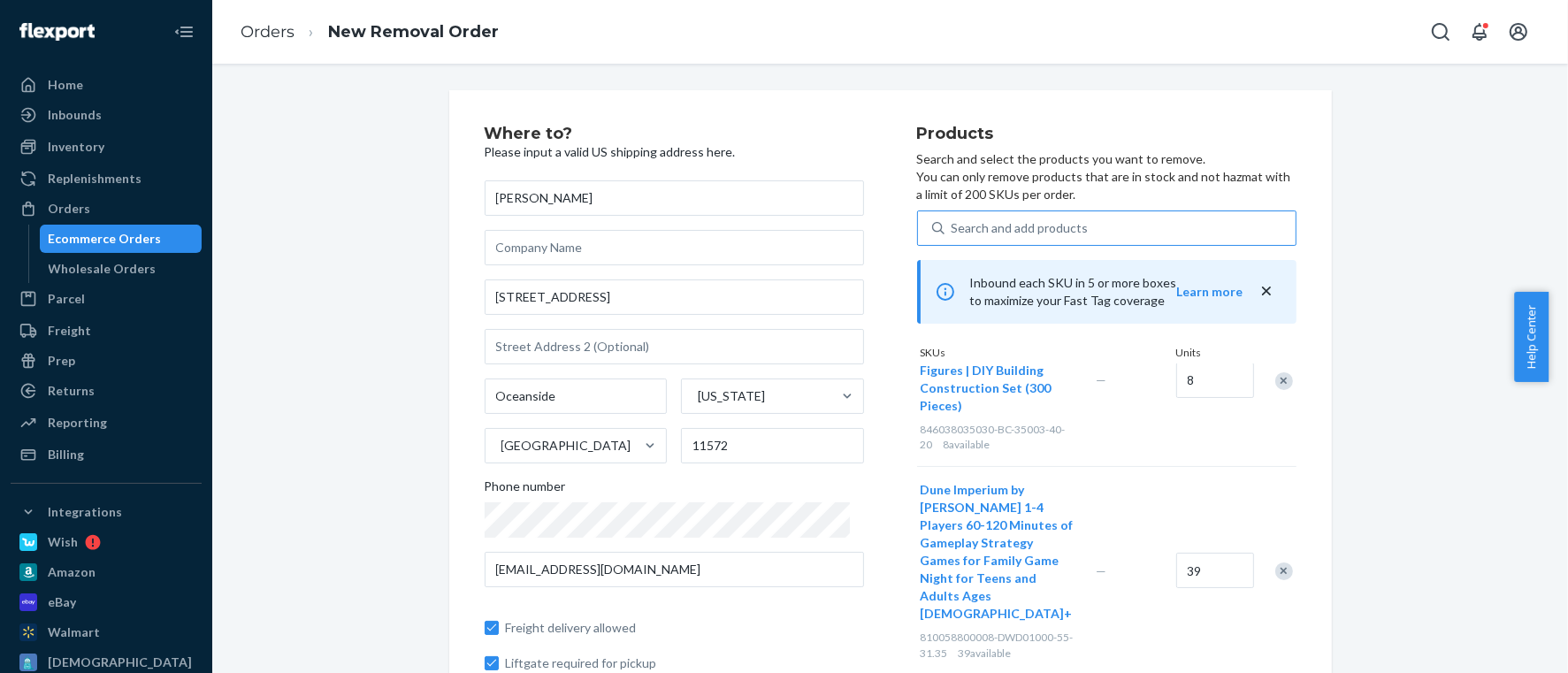
scroll to position [1326, 0]
click at [951, 632] on span "810058800008-DWD01000-55-31.35" at bounding box center [997, 645] width 153 height 28
copy span "810058800008"
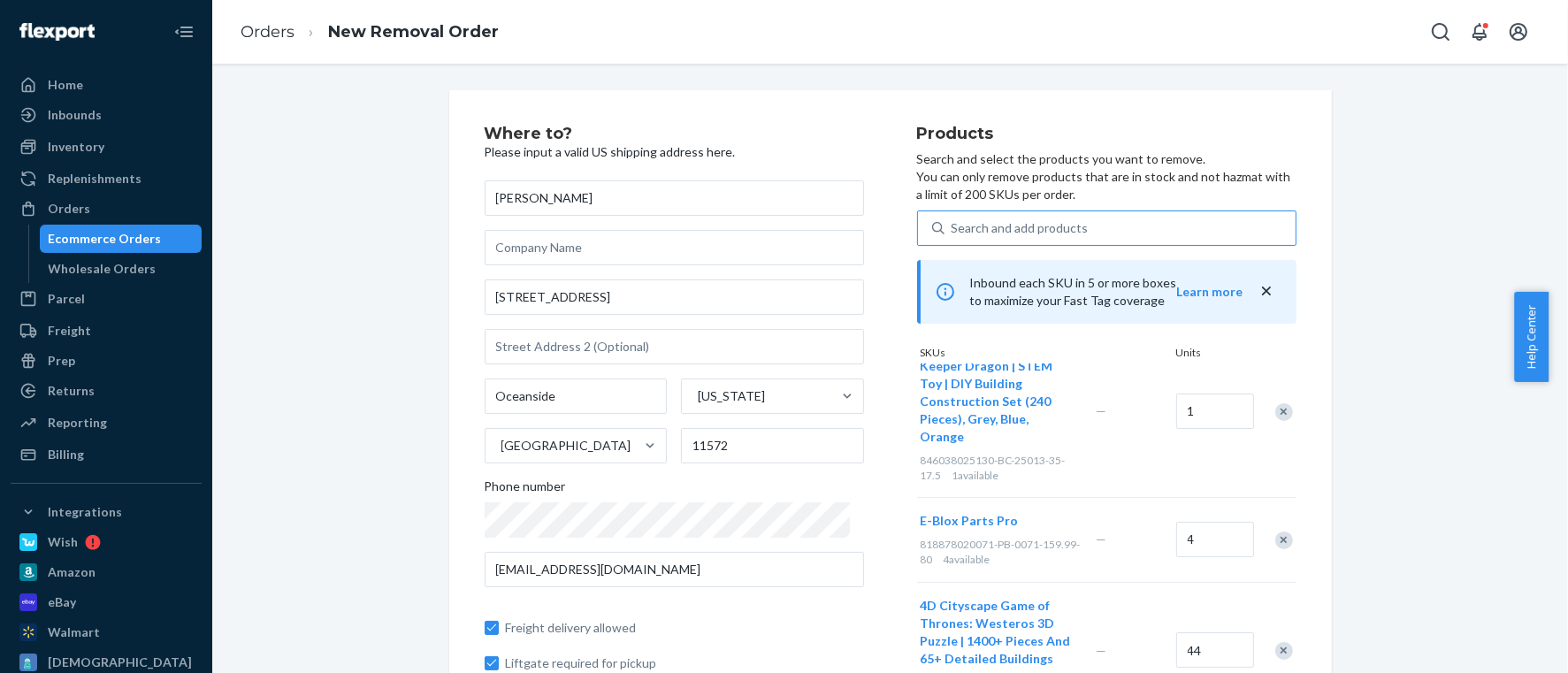
scroll to position [0, 0]
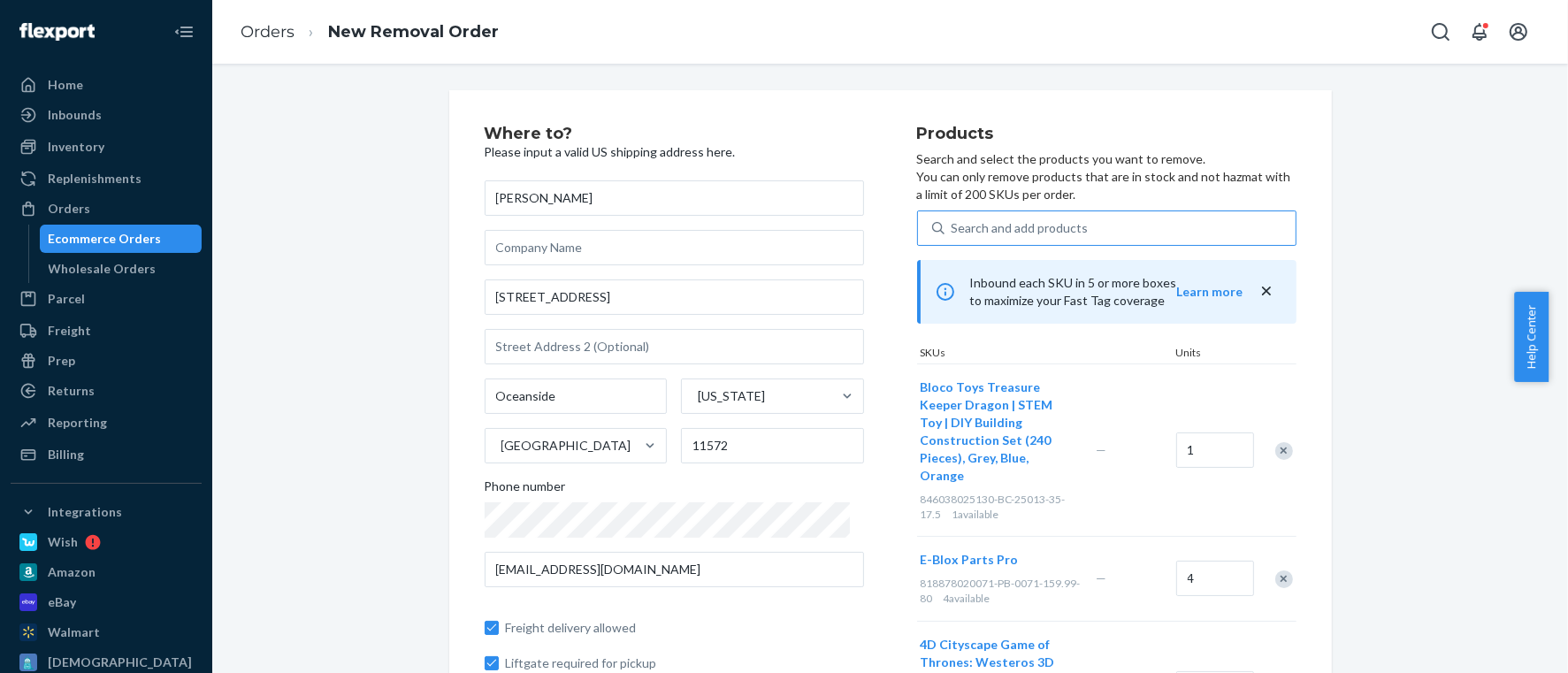
click at [83, 240] on div "Ecommerce Orders" at bounding box center [104, 238] width 113 height 17
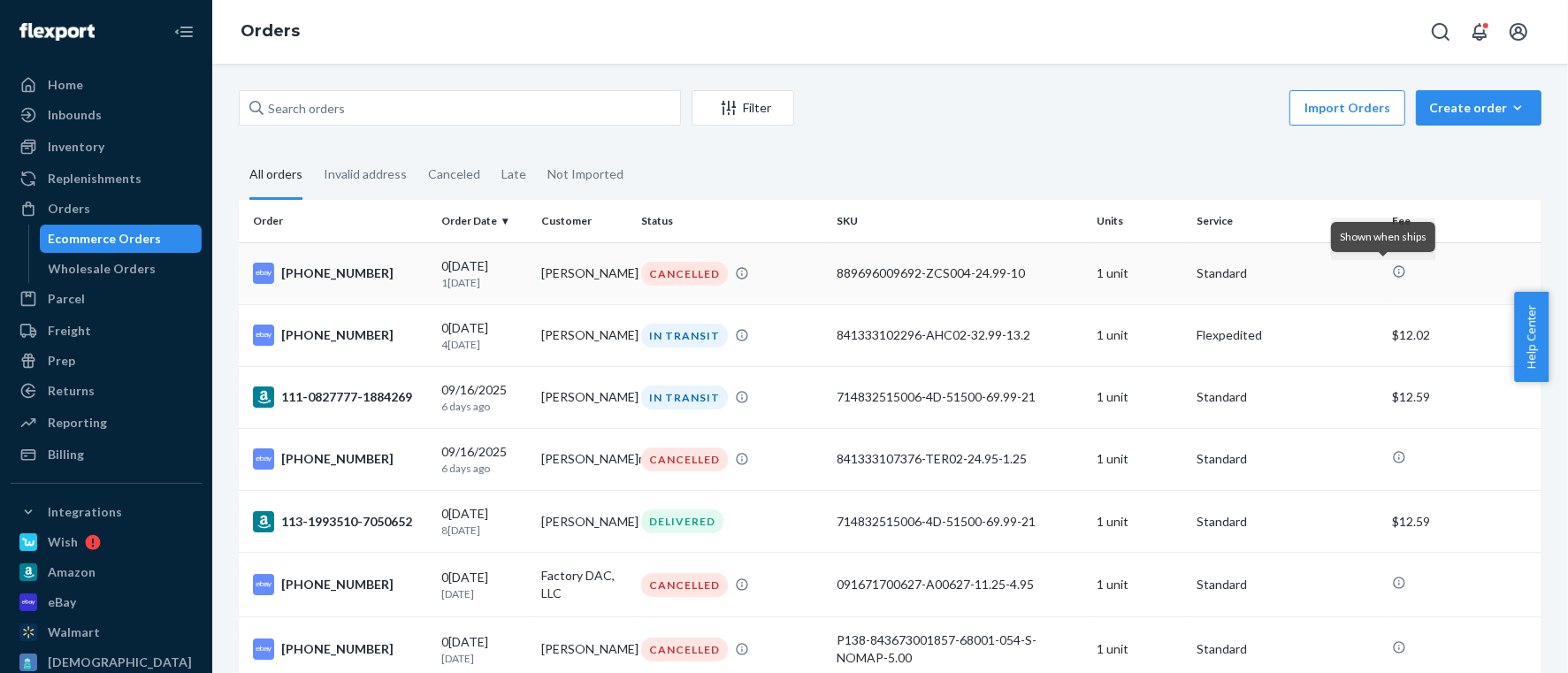
click at [1392, 272] on icon at bounding box center [1398, 271] width 14 height 14
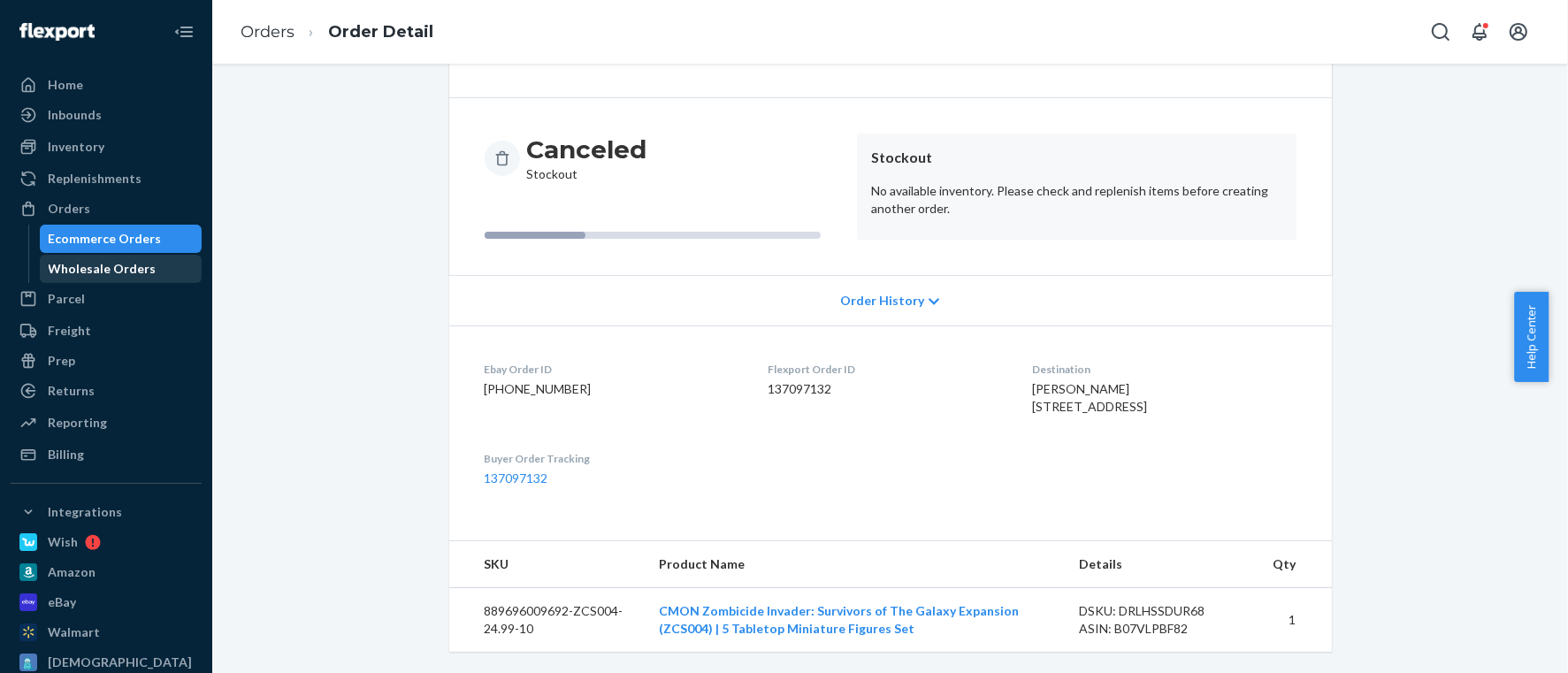
scroll to position [154, 0]
drag, startPoint x: 120, startPoint y: 230, endPoint x: 122, endPoint y: 219, distance: 11.2
click at [120, 230] on div "Ecommerce Orders" at bounding box center [104, 238] width 113 height 17
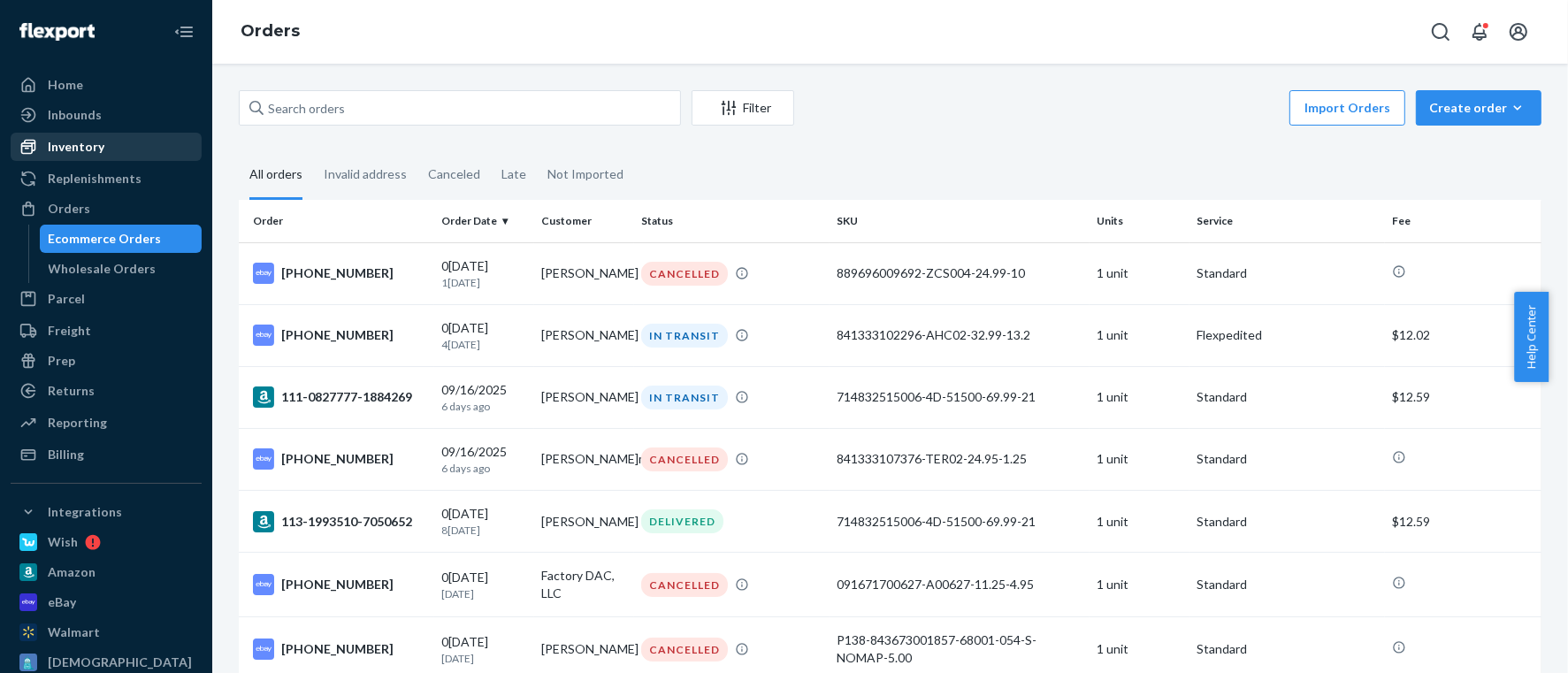
click at [123, 152] on div "Inventory" at bounding box center [106, 147] width 187 height 25
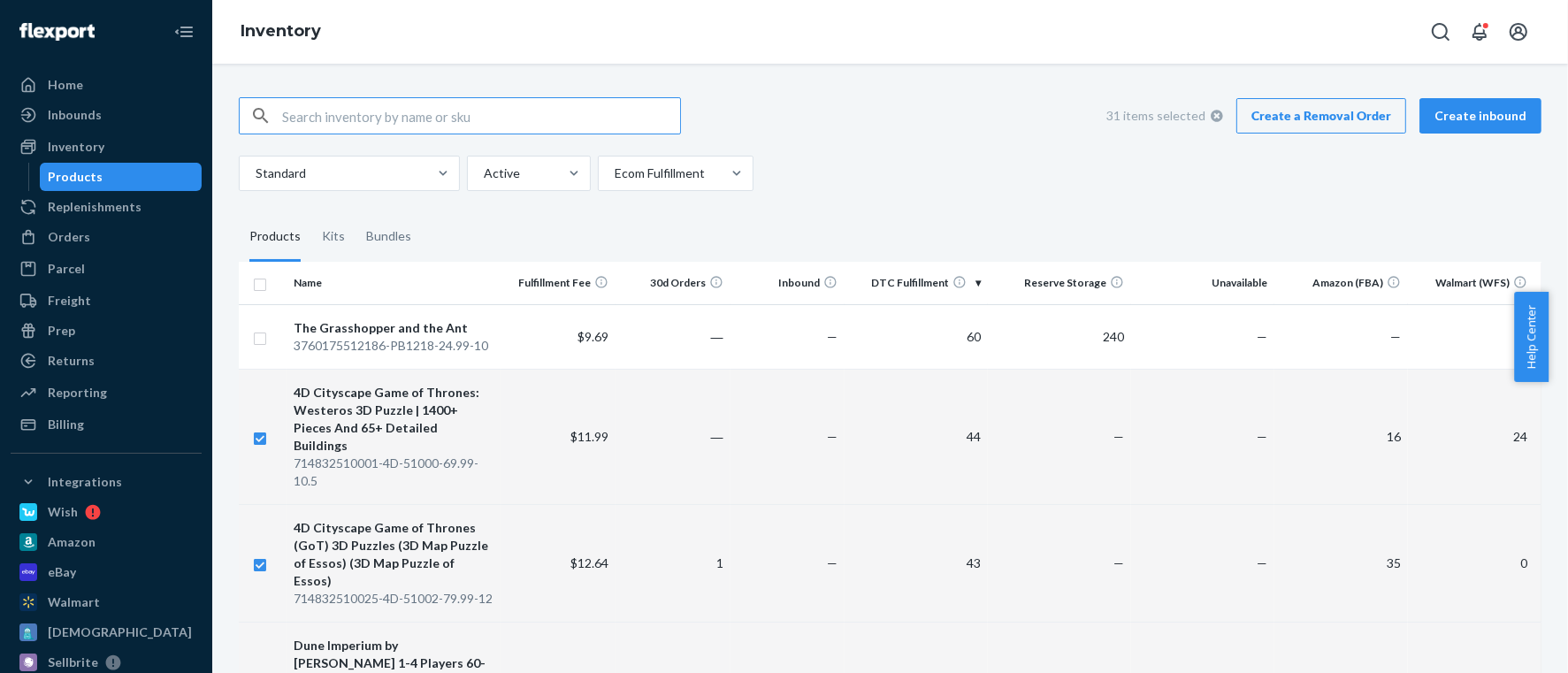
scroll to position [133, 0]
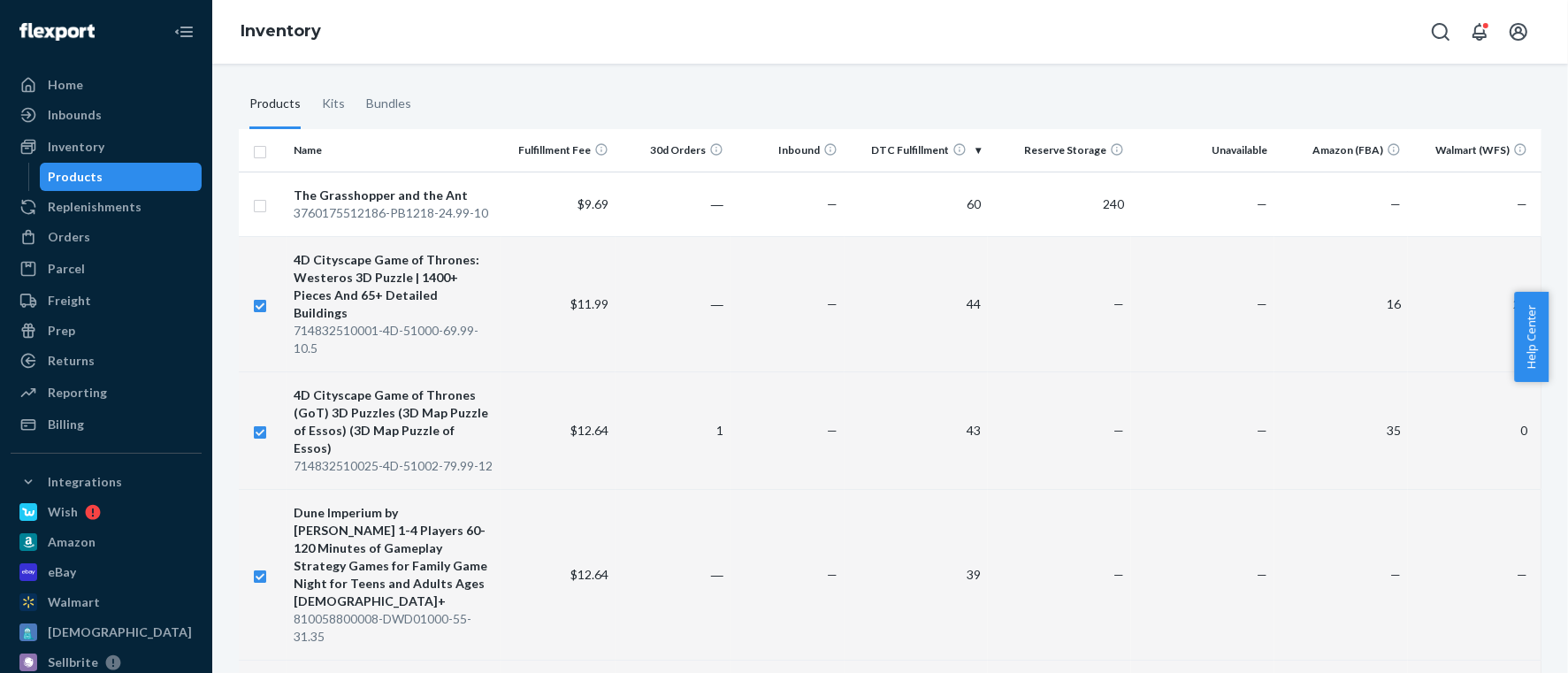
click at [337, 322] on div "714832510001-4D-51000-69.99-10.5" at bounding box center [393, 339] width 201 height 36
copy div "714832510001"
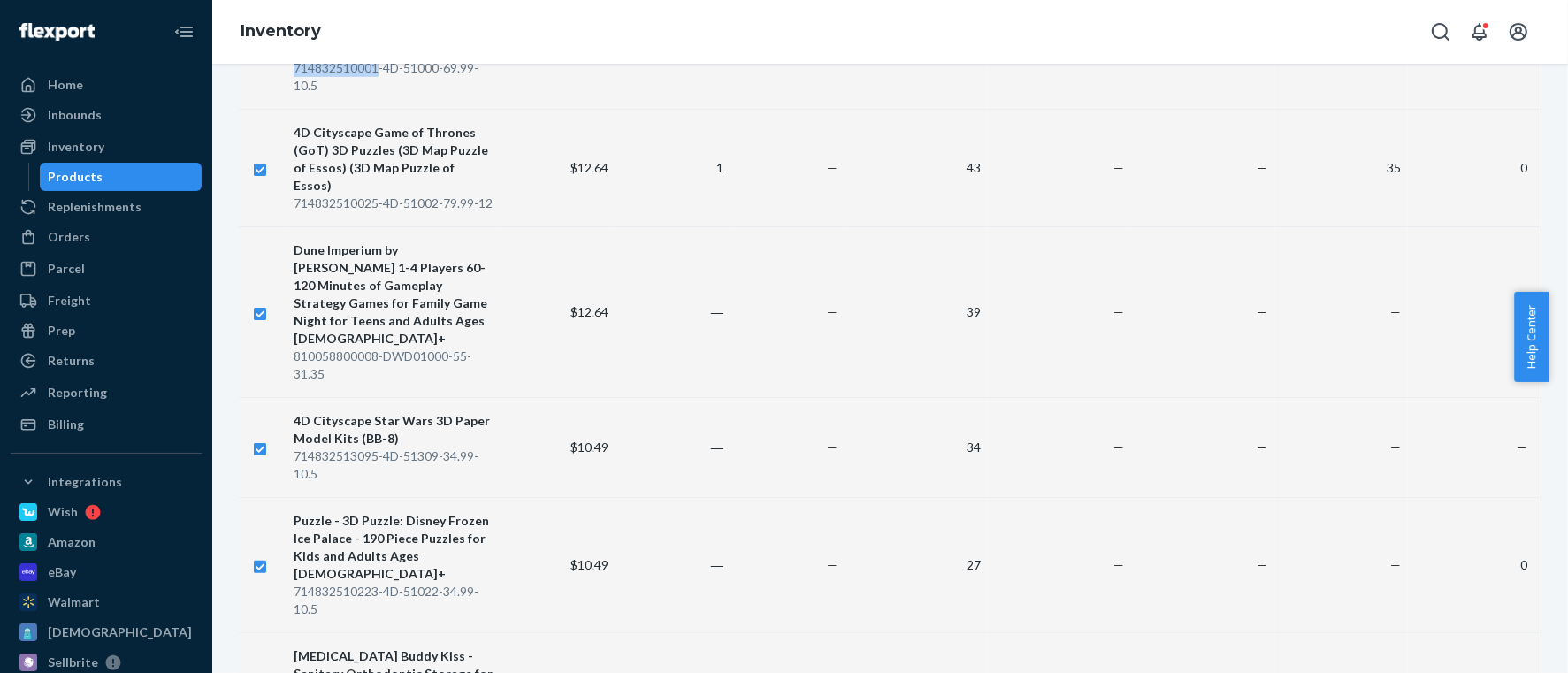
scroll to position [398, 0]
click at [351, 192] on div "714832510025-4D-51002-79.99-12" at bounding box center [393, 201] width 201 height 17
copy div "714832510025"
drag, startPoint x: 286, startPoint y: 318, endPoint x: 378, endPoint y: 321, distance: 92.0
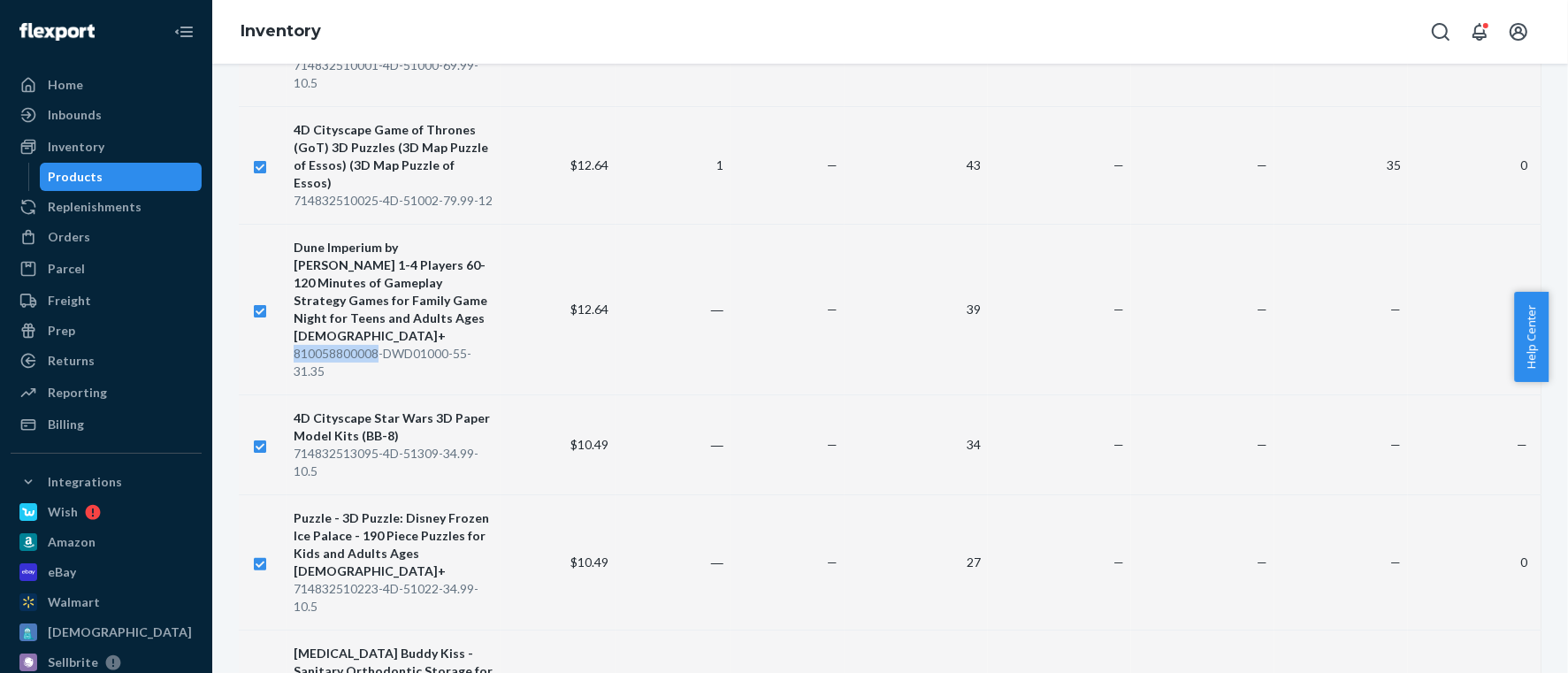
click at [378, 321] on td "Dune Imperium by Dire Wolf 1-4 Players 60-120 Minutes of Gameplay Strategy Game…" at bounding box center [393, 309] width 215 height 171
